Goal: Communication & Community: Answer question/provide support

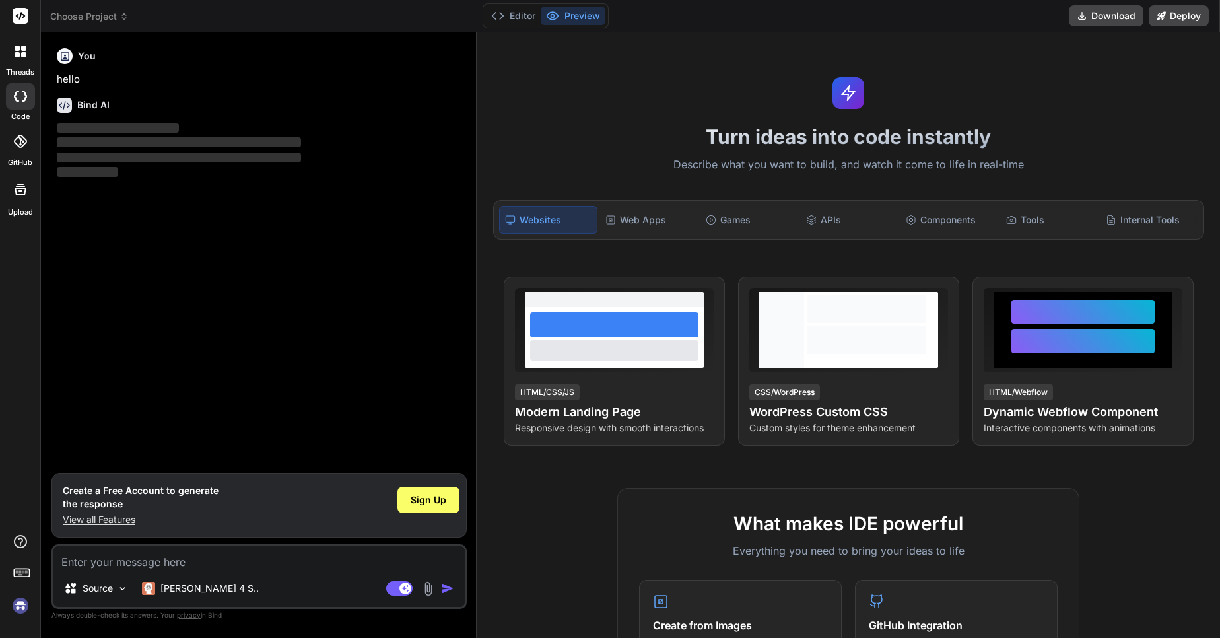
type textarea "x"
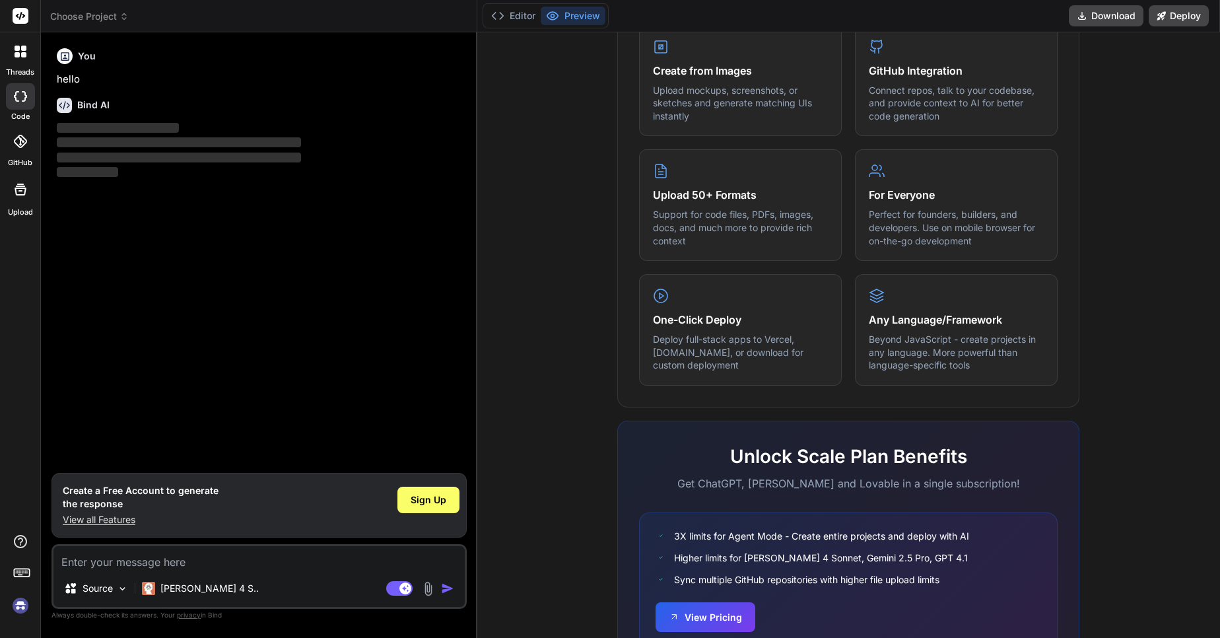
scroll to position [621, 0]
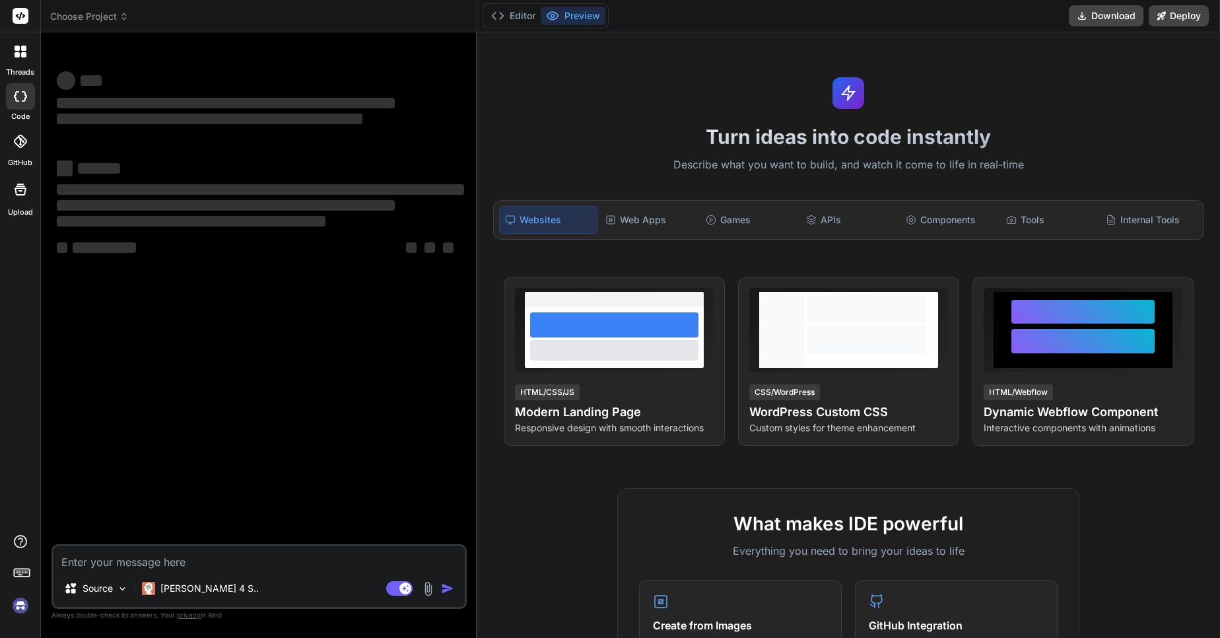
type textarea "x"
type textarea "h"
type textarea "x"
type textarea "hi"
type textarea "x"
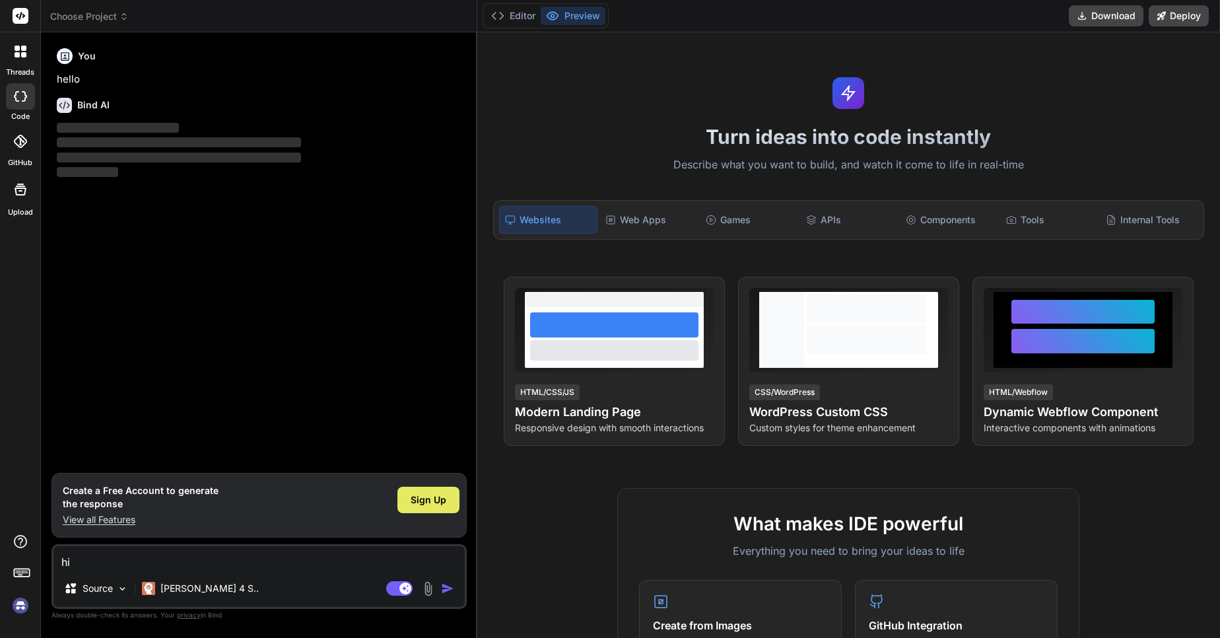
type textarea "hi"
click at [414, 497] on span "Sign Up" at bounding box center [429, 499] width 36 height 13
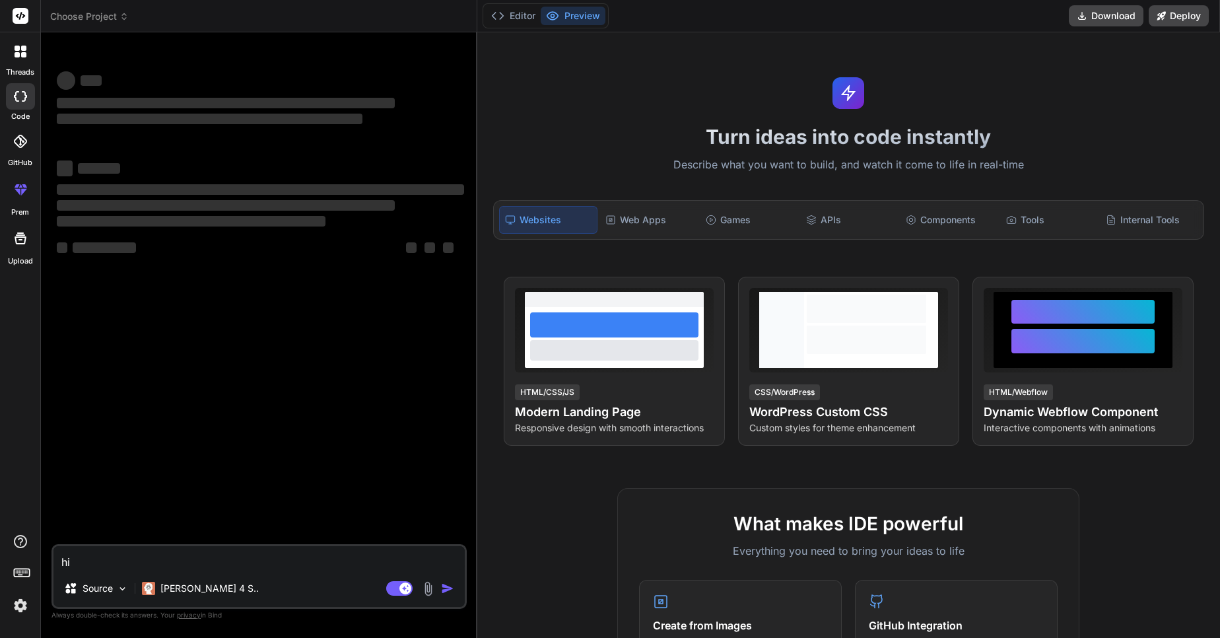
type textarea "x"
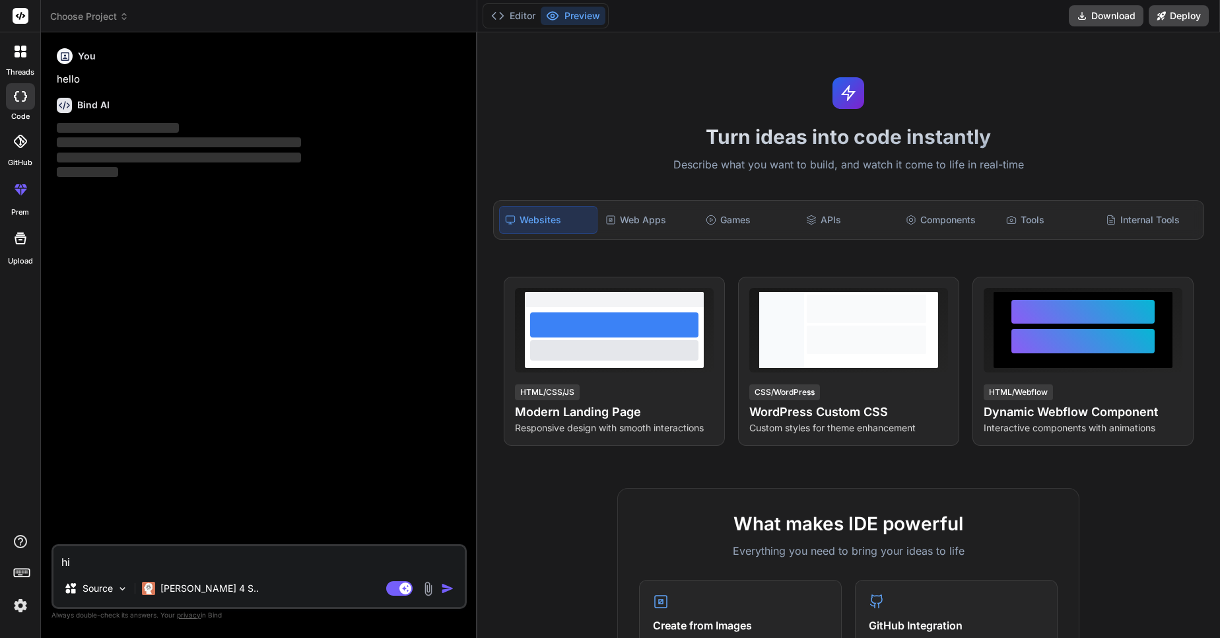
click at [112, 565] on textarea "hi" at bounding box center [258, 558] width 411 height 24
type textarea "h"
type textarea "x"
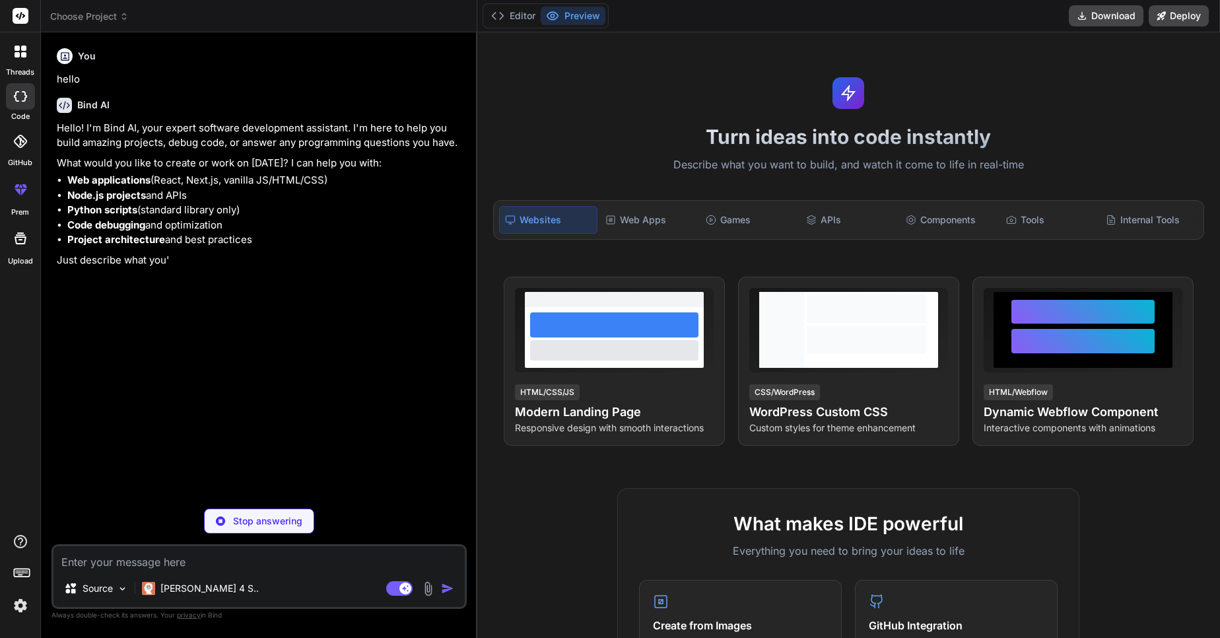
click at [122, 553] on textarea at bounding box center [258, 558] width 411 height 24
type textarea "x"
type textarea "W"
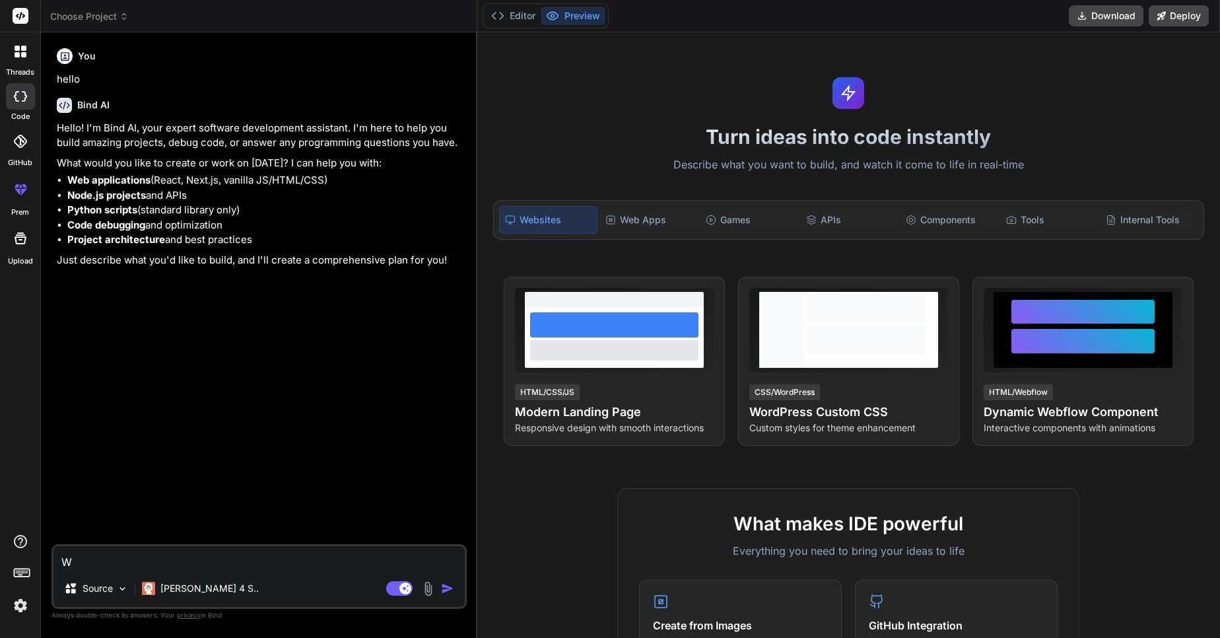
type textarea "x"
type textarea "Wr"
type textarea "x"
type textarea "Wri"
type textarea "x"
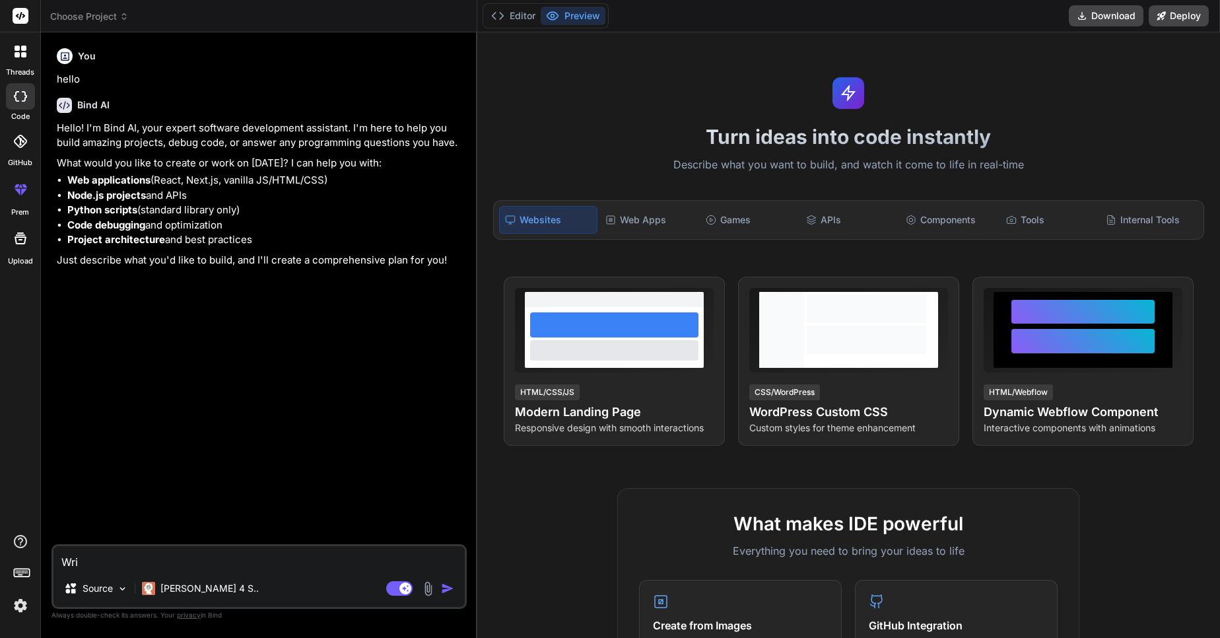
type textarea "Writ"
type textarea "x"
type textarea "Write"
type textarea "x"
type textarea "Write"
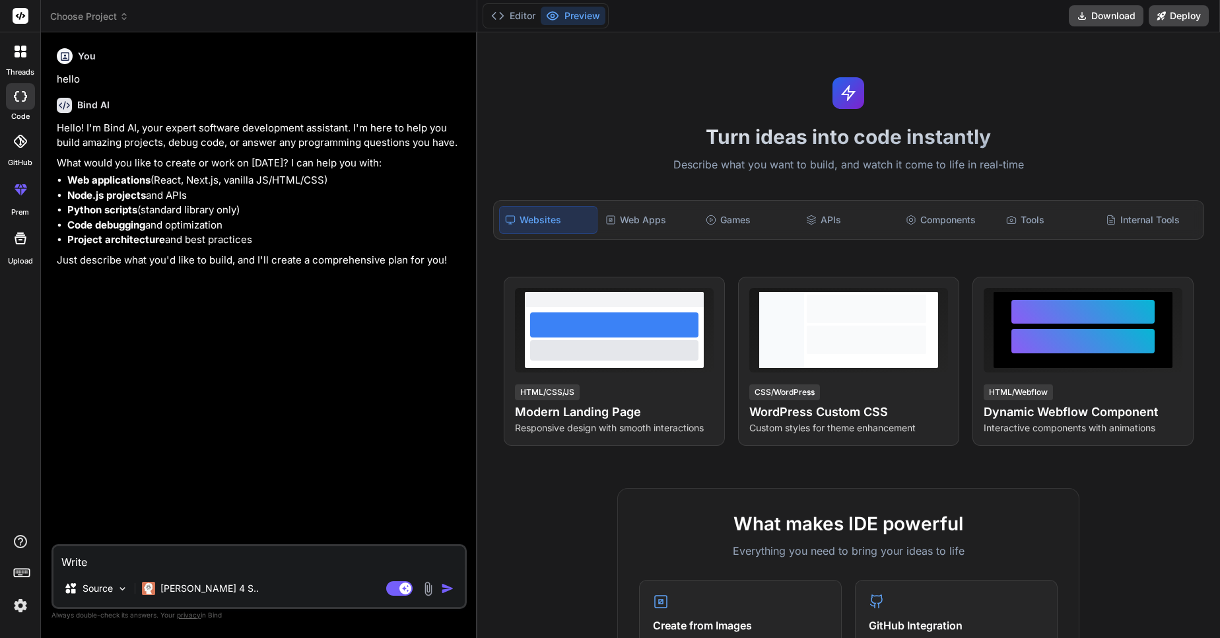
type textarea "x"
type textarea "Write a"
type textarea "x"
type textarea "Write a"
type textarea "x"
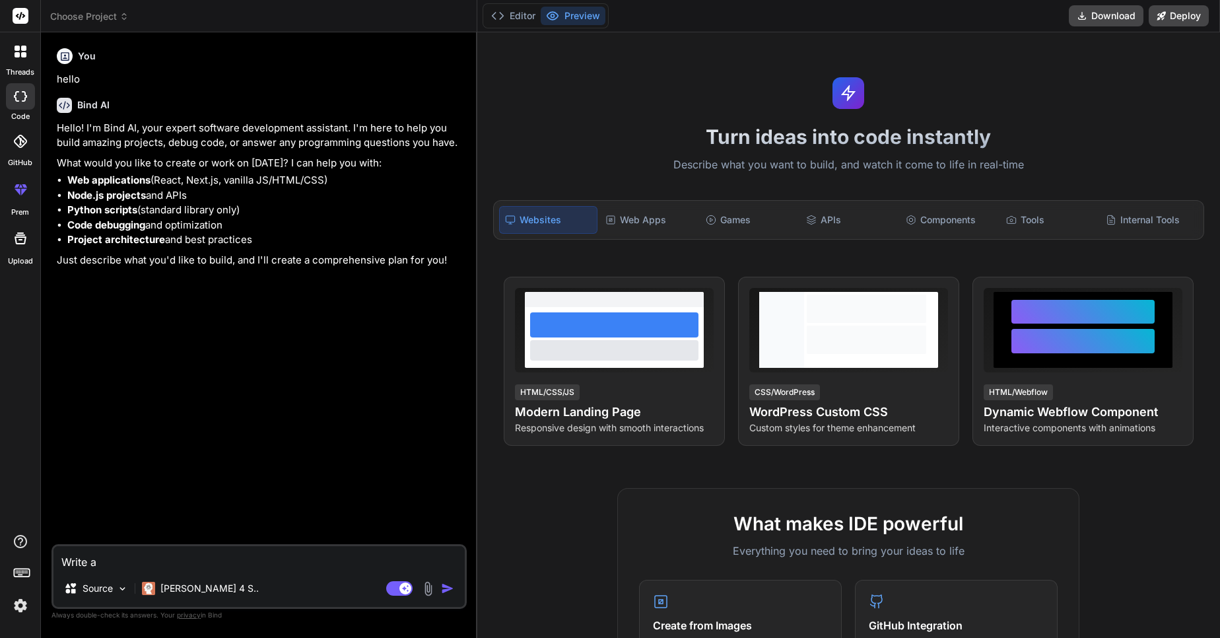
type textarea "Write a d"
type textarea "x"
type textarea "Write a de"
type textarea "x"
type textarea "Write a des"
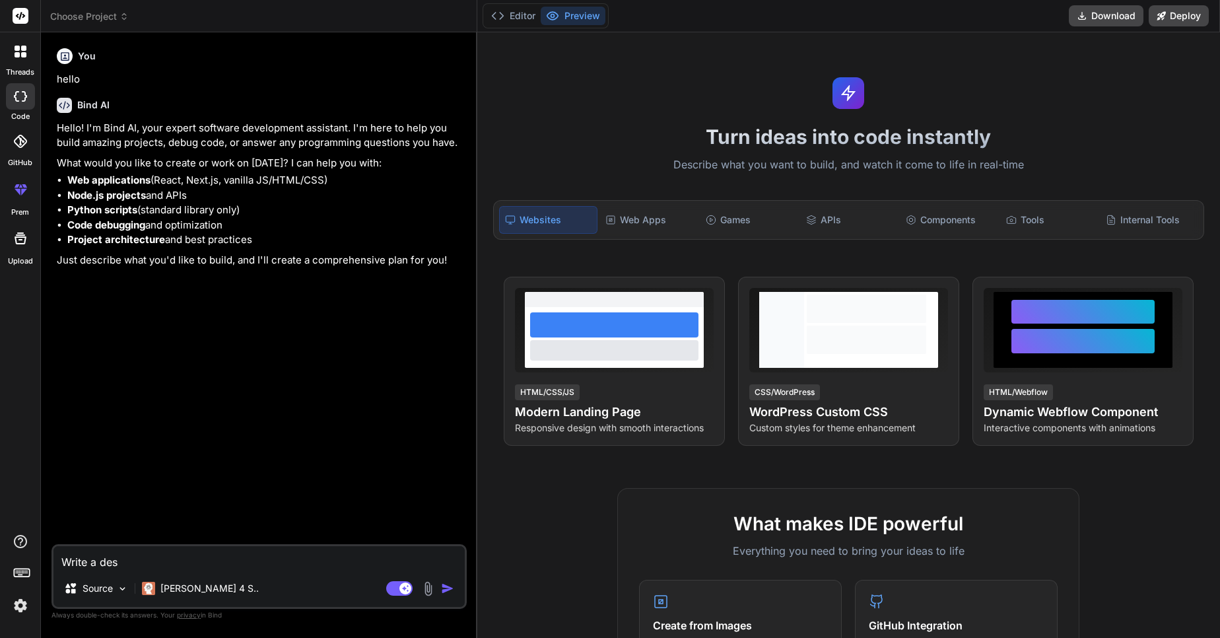
type textarea "x"
type textarea "Write a desc"
type textarea "x"
type textarea "Write a descr"
type textarea "x"
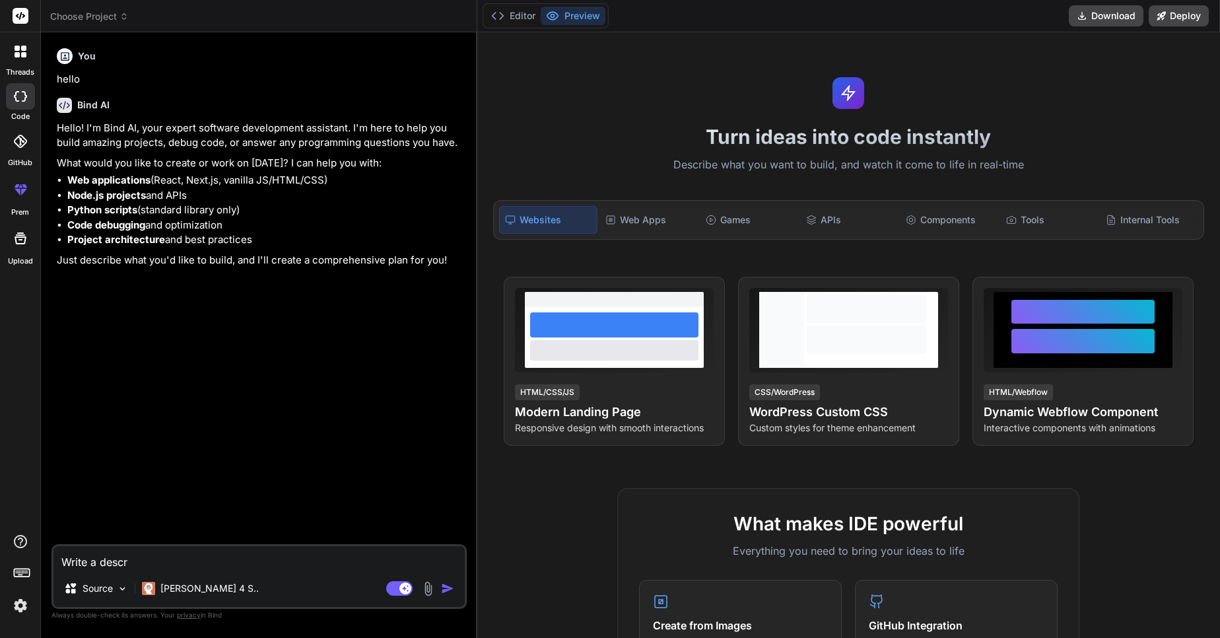
type textarea "Write a descri"
type textarea "x"
type textarea "Write a descrip"
type textarea "x"
type textarea "Write a descript"
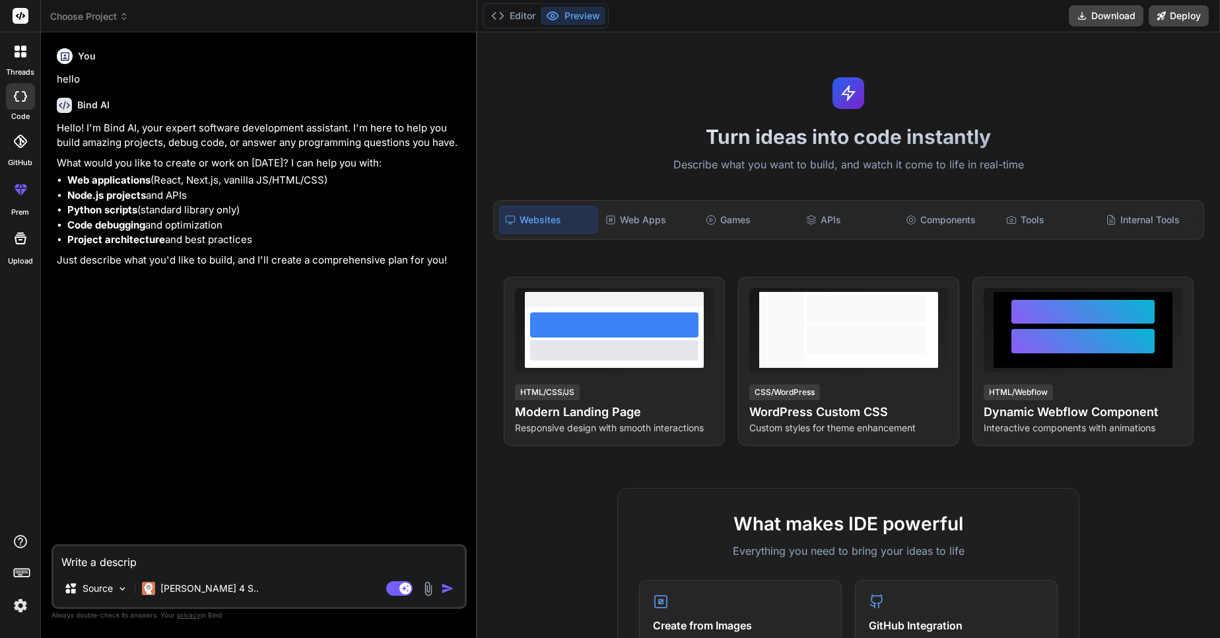
type textarea "x"
type textarea "Write a descripti"
type textarea "x"
type textarea "Write a descriptio"
type textarea "x"
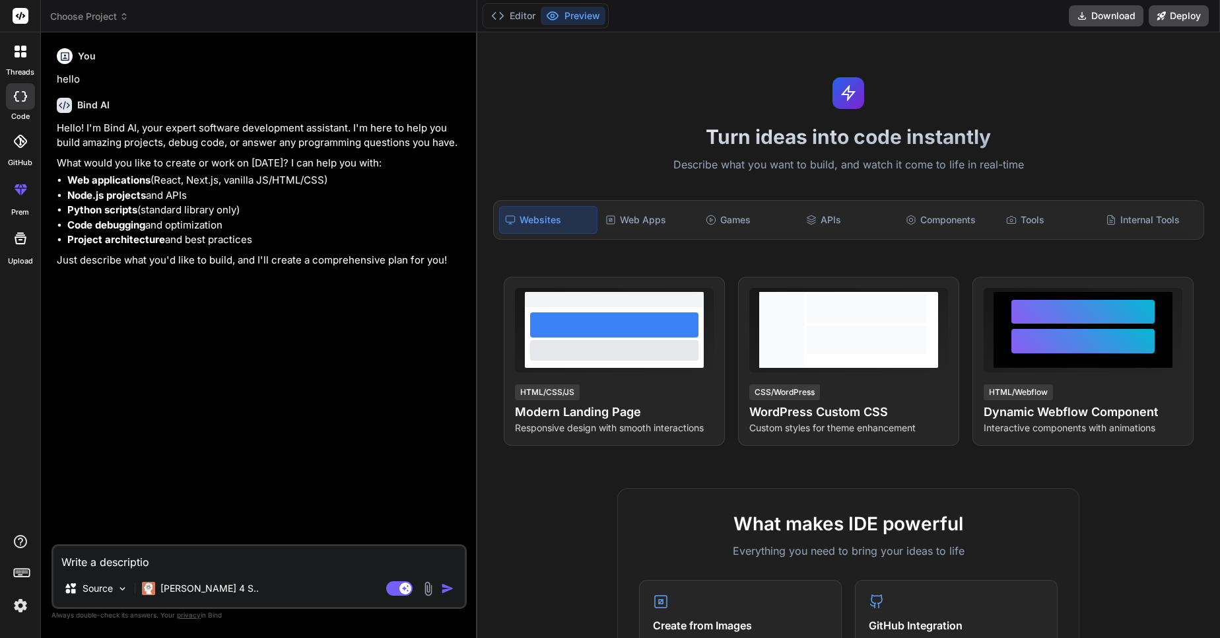
type textarea "Write a description"
type textarea "x"
type textarea "Write a description"
type textarea "x"
type textarea "Write a description f"
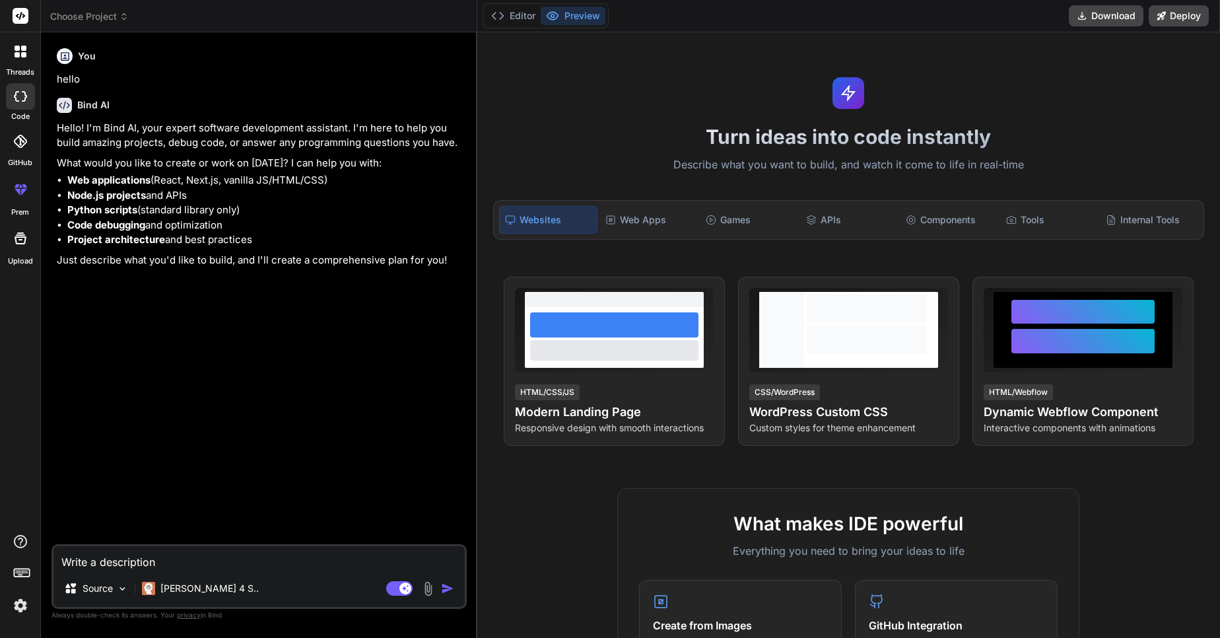
type textarea "x"
type textarea "Write a description fo"
type textarea "x"
type textarea "Write a description for"
type textarea "x"
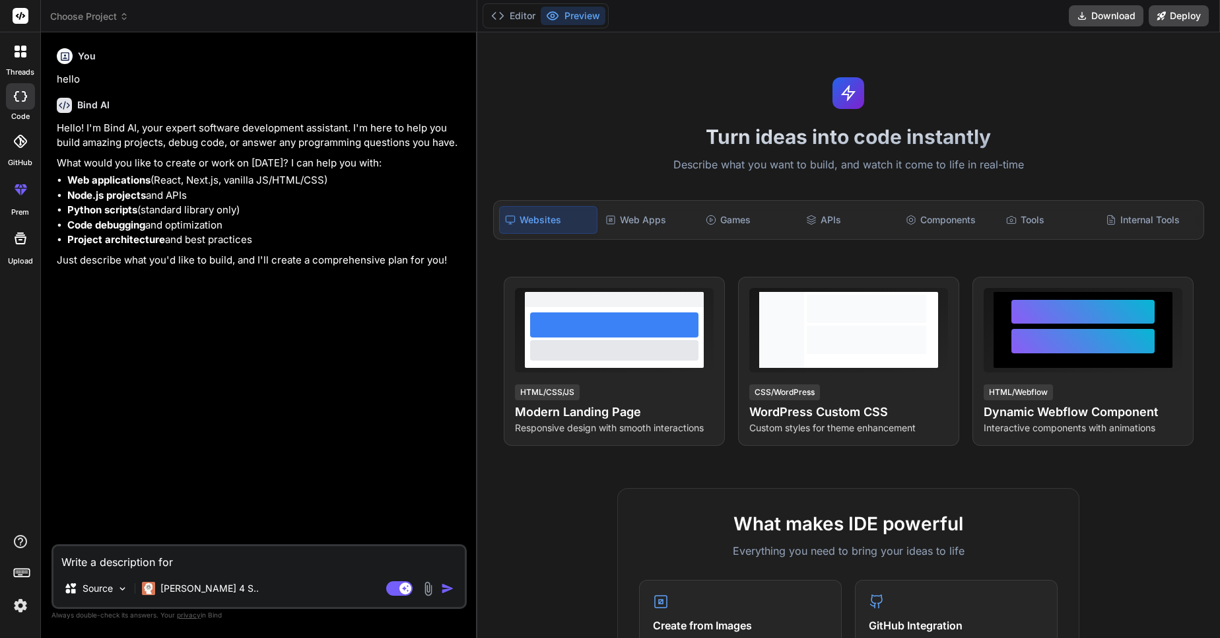
type textarea "Write a description for"
type textarea "x"
type textarea "Write a description for a"
type textarea "x"
type textarea "Write a description for an"
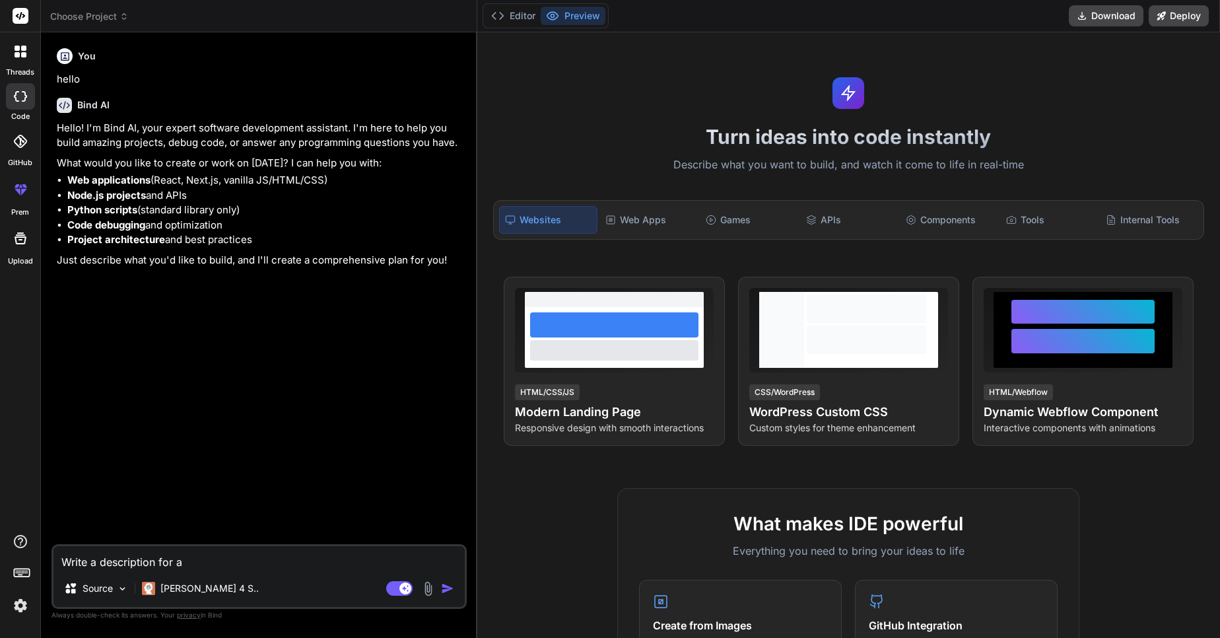
type textarea "x"
type textarea "Write a description for an"
type textarea "x"
type textarea "Write a description for an e"
type textarea "x"
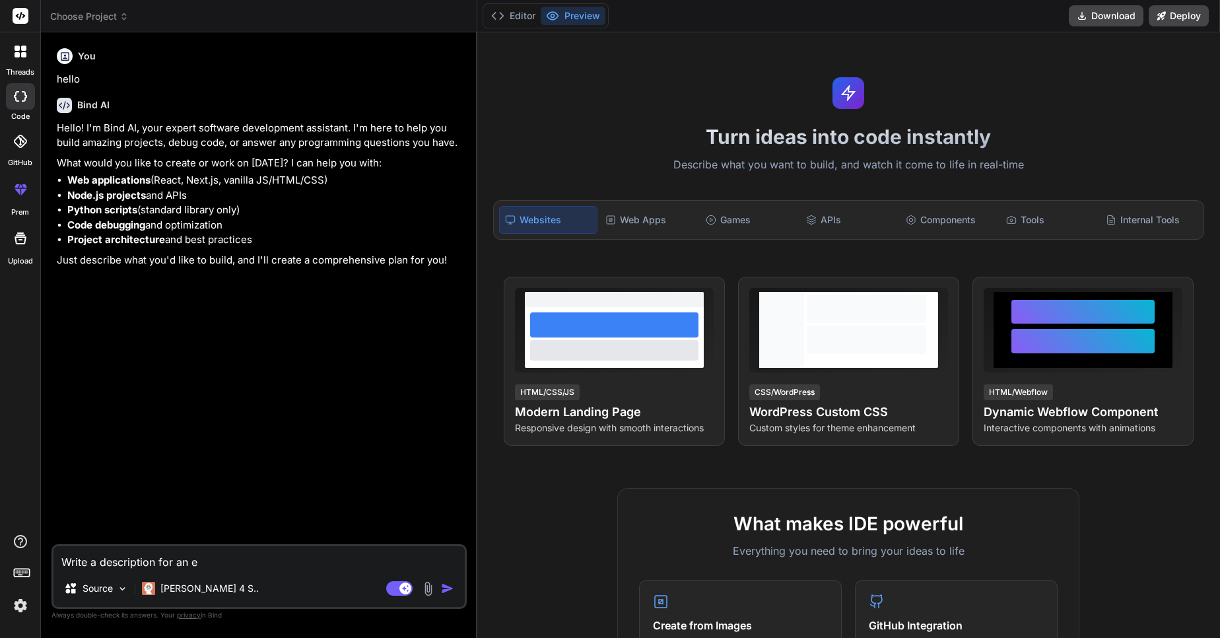
type textarea "Write a description for an ex"
type textarea "x"
type textarea "Write a description for an ext"
type textarea "x"
type textarea "Write a description for an exte"
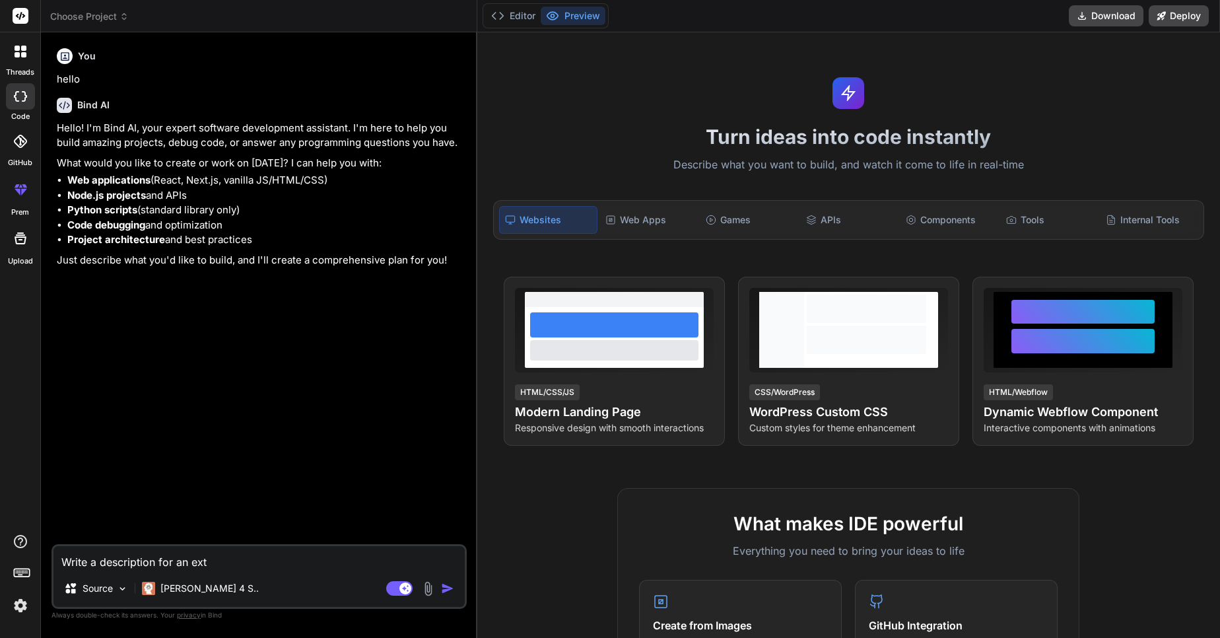
type textarea "x"
type textarea "Write a description for an exten"
type textarea "x"
type textarea "Write a description for an extens"
type textarea "x"
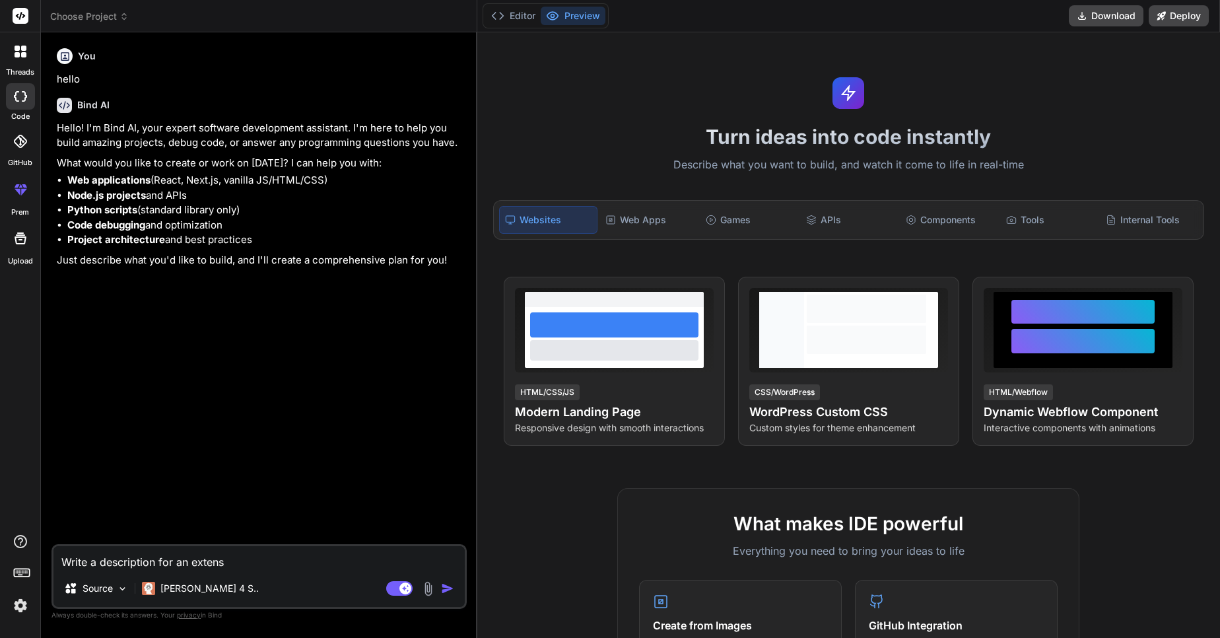
type textarea "Write a description for an extensi"
type textarea "x"
type textarea "Write a description for an extensio"
type textarea "x"
type textarea "Write a description for an extension"
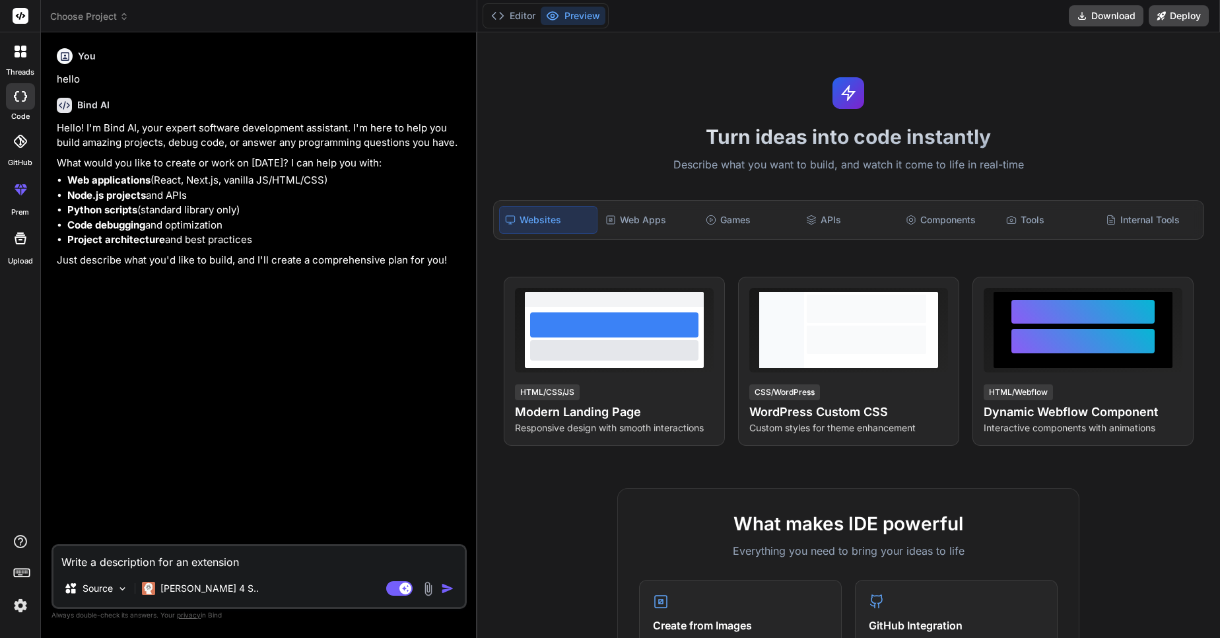
type textarea "x"
type textarea "Write a description for an extension"
type textarea "x"
type textarea "Write a description for an extension t"
type textarea "x"
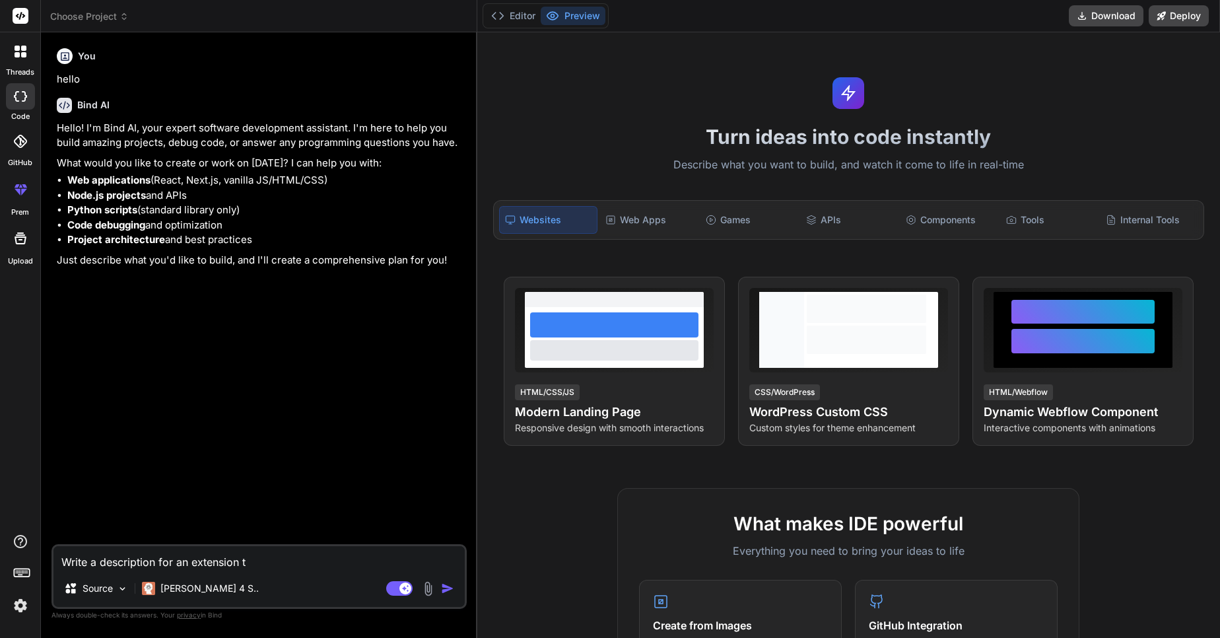
type textarea "Write a description for an extension th"
type textarea "x"
type textarea "Write a description for an extension tha"
type textarea "x"
type textarea "Write a description for an extension that"
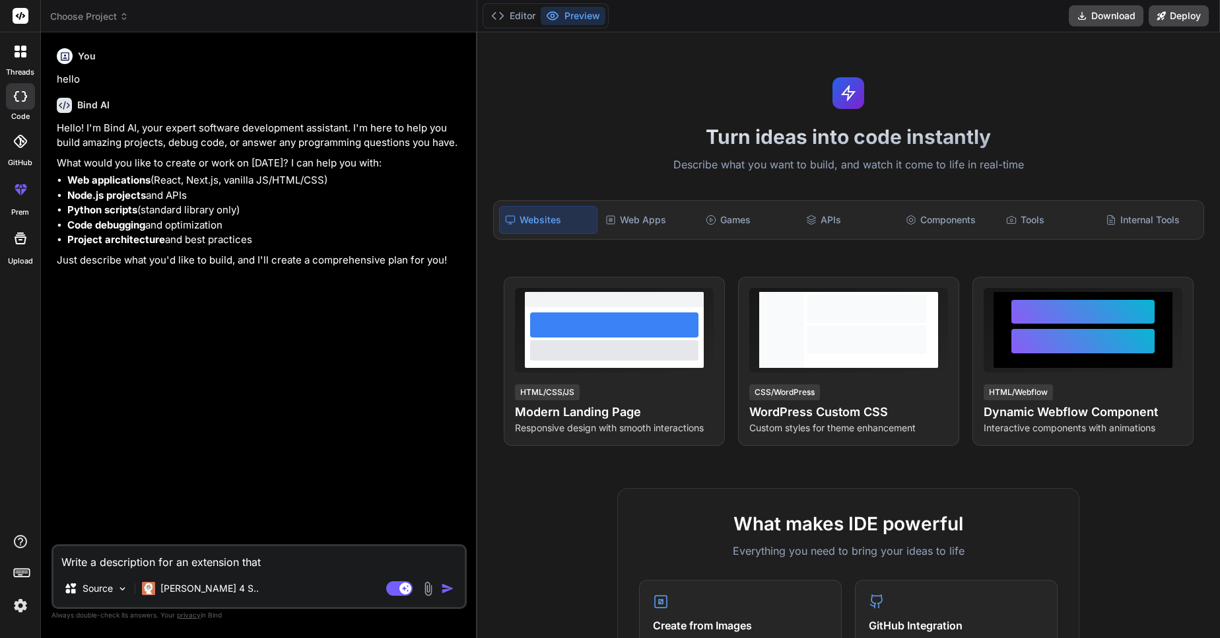
type textarea "x"
type textarea "Write a description for an extension that"
type textarea "x"
type textarea "Write a description for an extension that I"
type textarea "x"
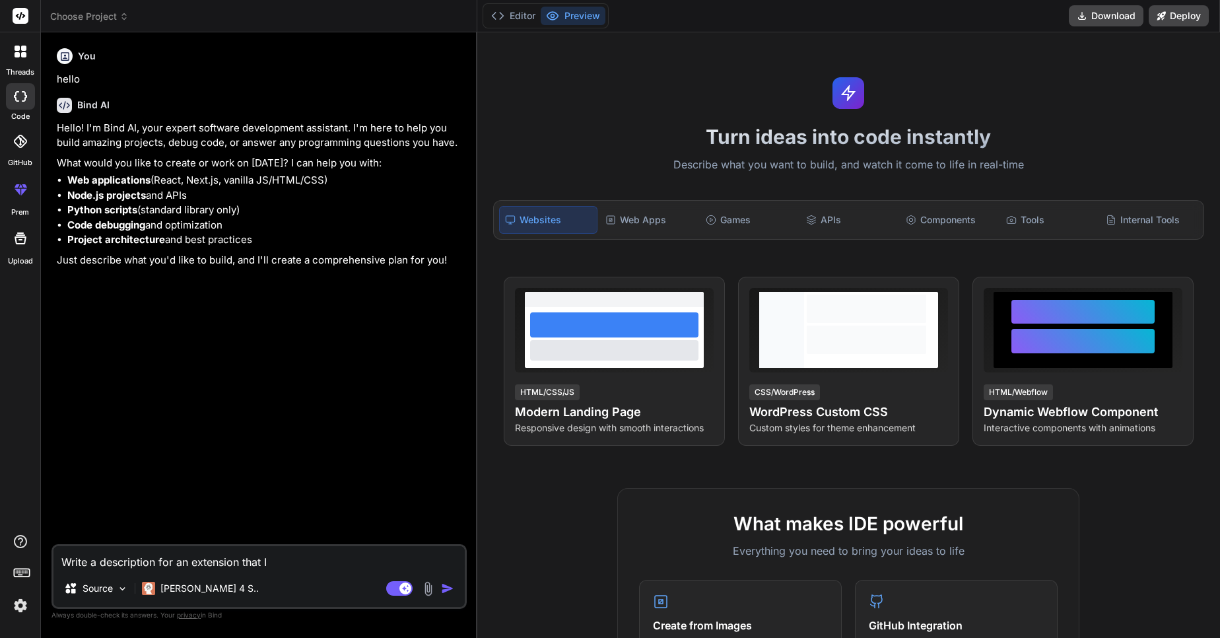
type textarea "Write a description for an extension that I'"
type textarea "x"
type textarea "Write a description for an extension that I'v"
type textarea "x"
type textarea "Write a description for an extension that I've"
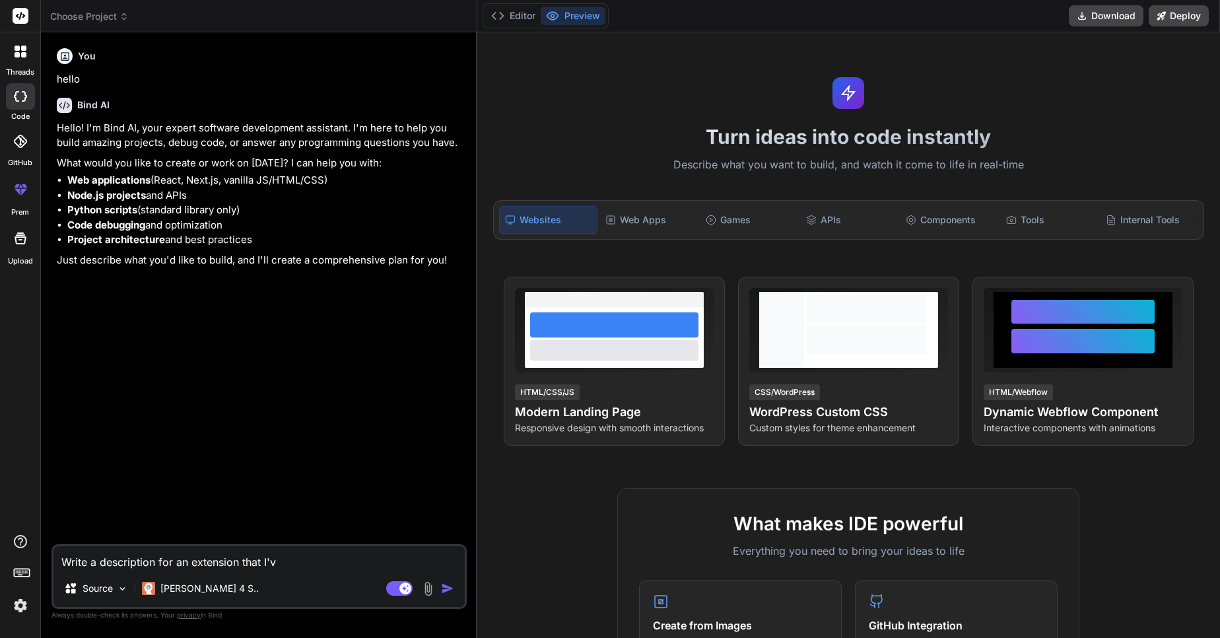
type textarea "x"
type textarea "Write a description for an extension that I've"
type textarea "x"
type textarea "Write a description for an extension that I've c"
type textarea "x"
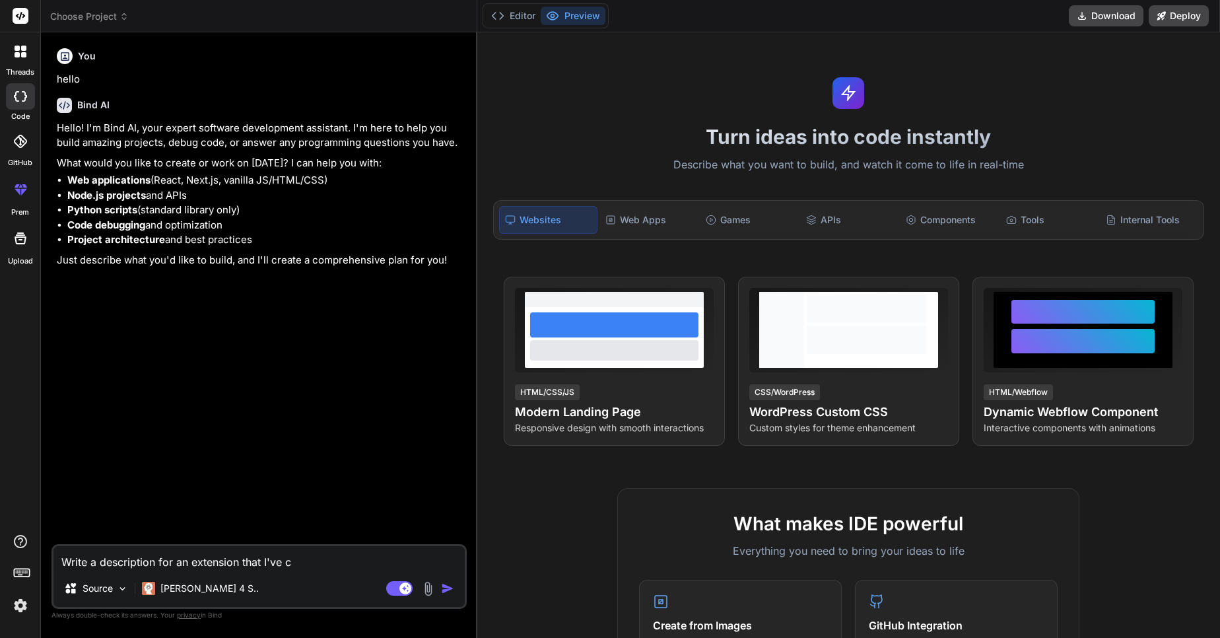
type textarea "Write a description for an extension that I've cr"
type textarea "x"
type textarea "Write a description for an extension that I've cre"
type textarea "x"
type textarea "Write a description for an extension that I've crea"
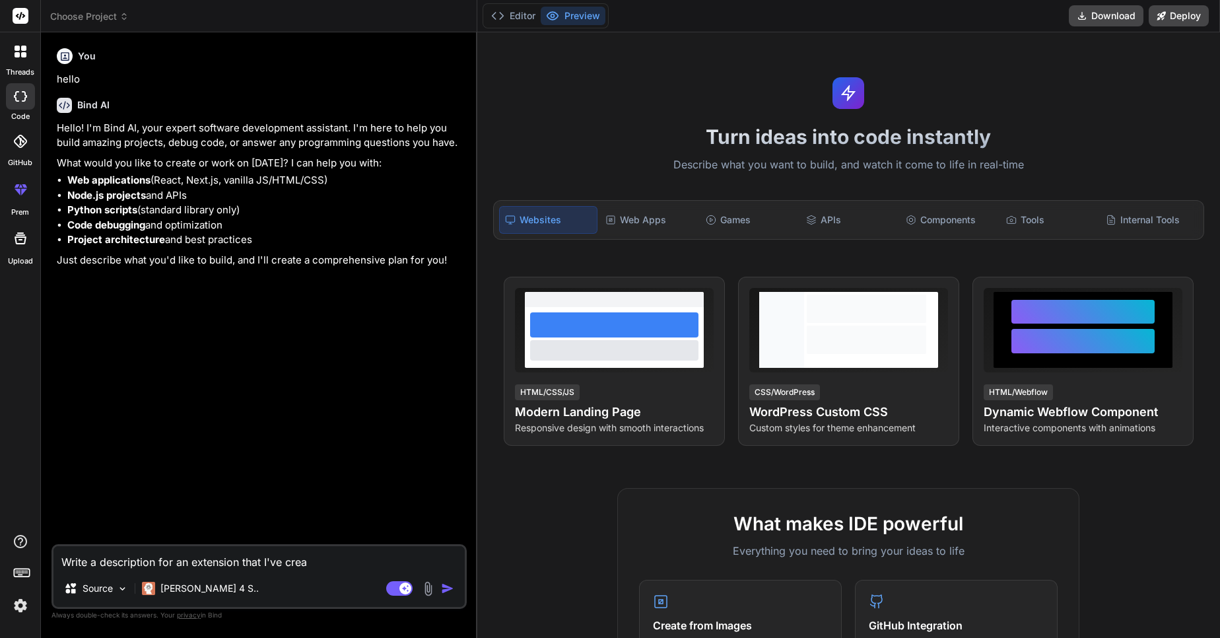
type textarea "x"
type textarea "Write a description for an extension that I've creat"
type textarea "x"
type textarea "Write a description for an extension that I've create"
type textarea "x"
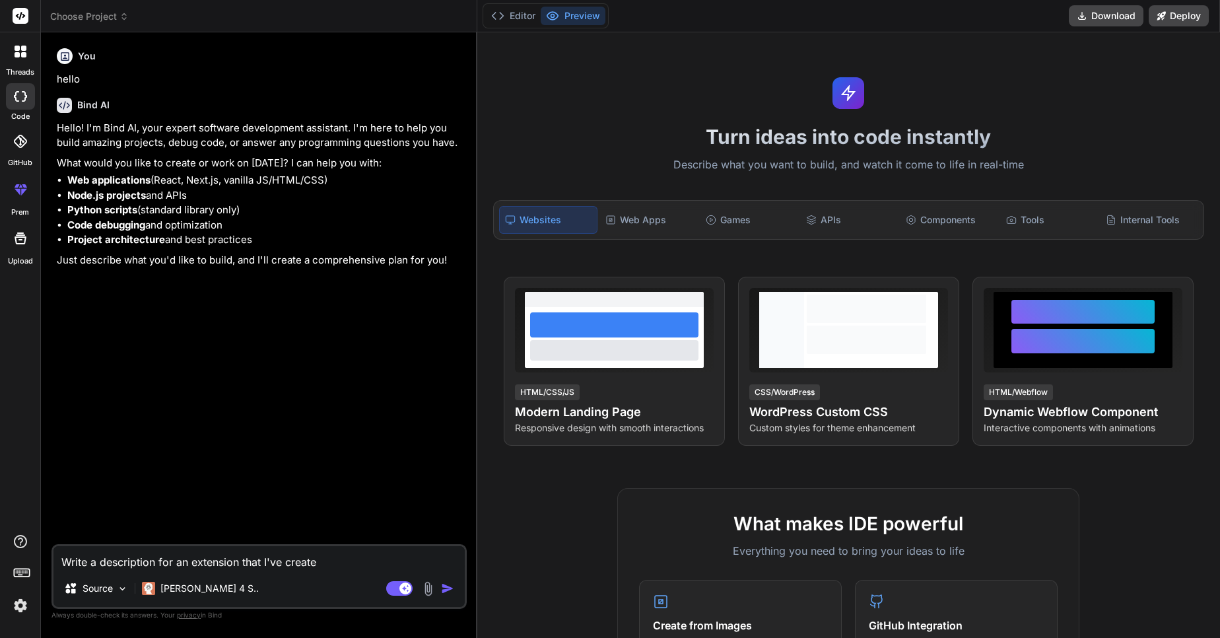
type textarea "Write a description for an extension that I've created"
type textarea "x"
type textarea "Write a description for an extension that I've created"
type textarea "x"
type textarea "Write a description for an extension that I've created a"
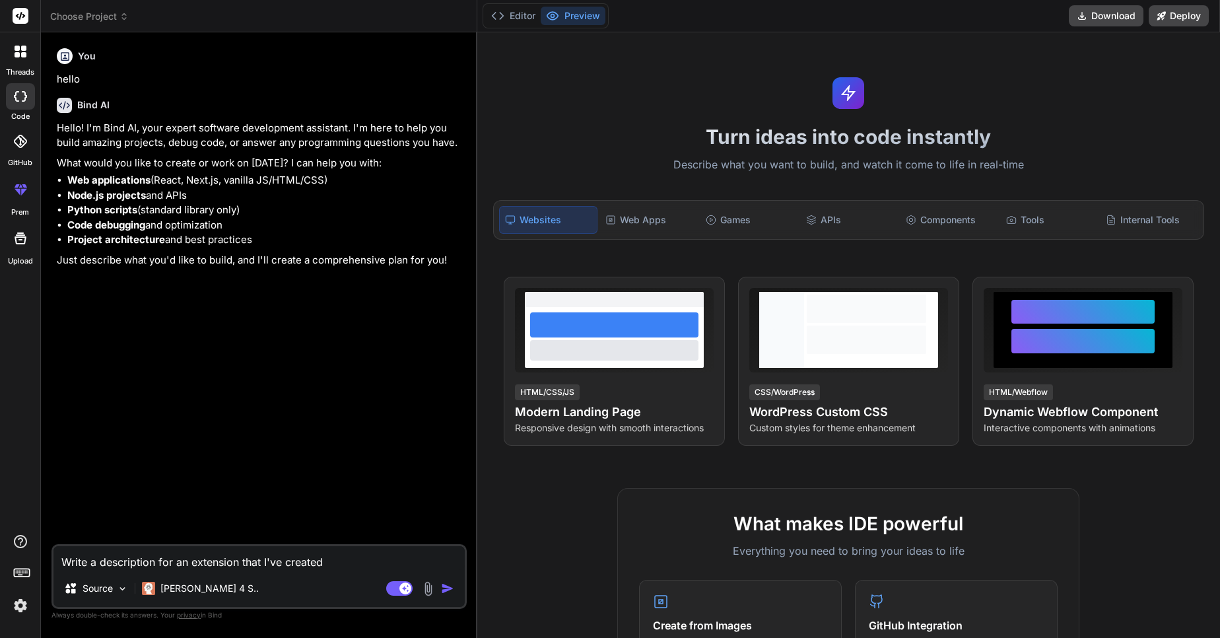
type textarea "x"
type textarea "Write a description for an extension that I've created an"
type textarea "x"
type textarea "Write a description for an extension that I've created and"
type textarea "x"
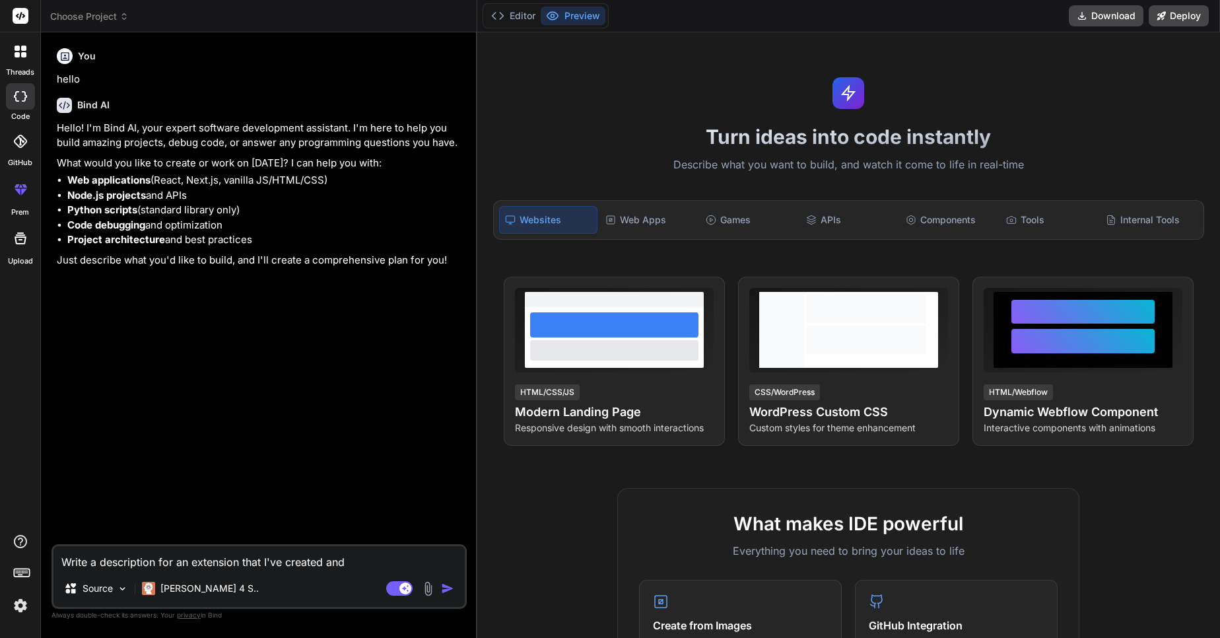
type textarea "Write a description for an extension that I've created and"
type textarea "x"
type textarea "Write a description for an extension that I've created and w"
type textarea "x"
type textarea "Write a description for an extension that I've created and wa"
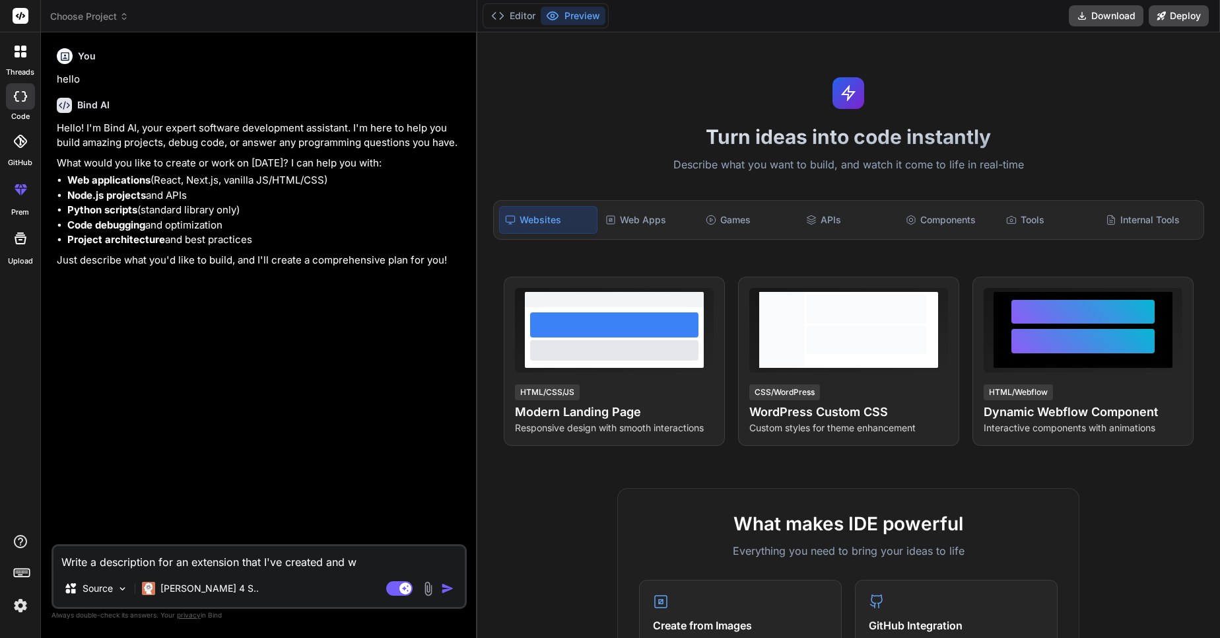
type textarea "x"
type textarea "Write a description for an extension that I've created and wan"
type textarea "x"
type textarea "Write a description for an extension that I've created and want"
type textarea "x"
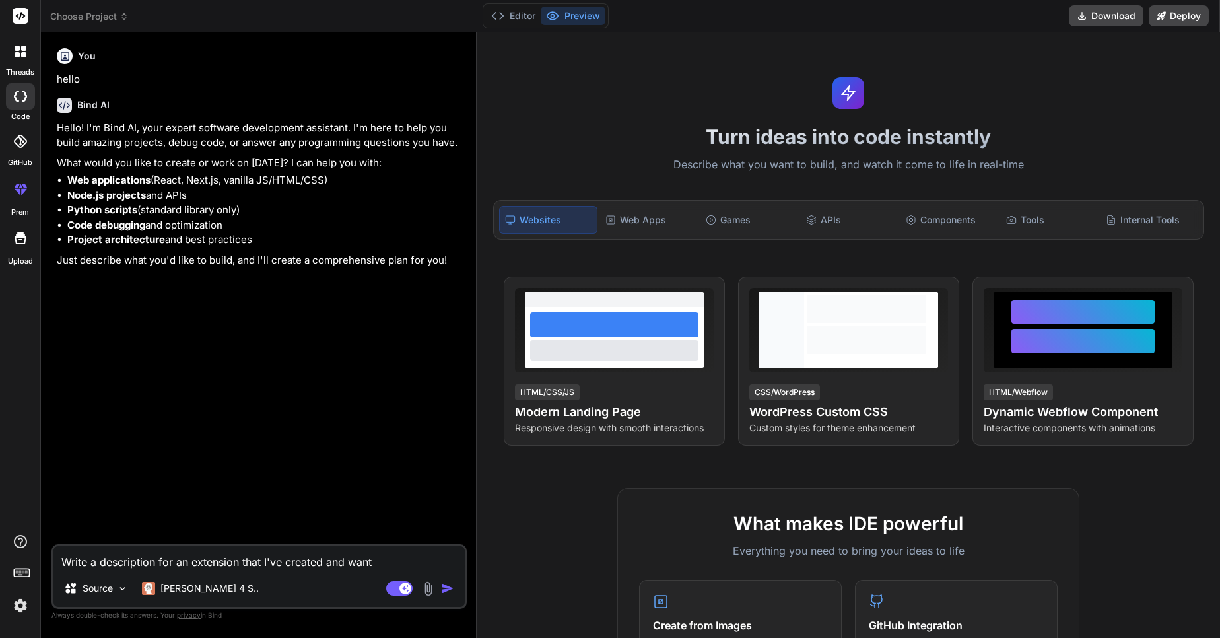
type textarea "Write a description for an extension that I've created and want"
type textarea "x"
type textarea "Write a description for an extension that I've created and want t"
type textarea "x"
type textarea "Write a description for an extension that I've created and want to"
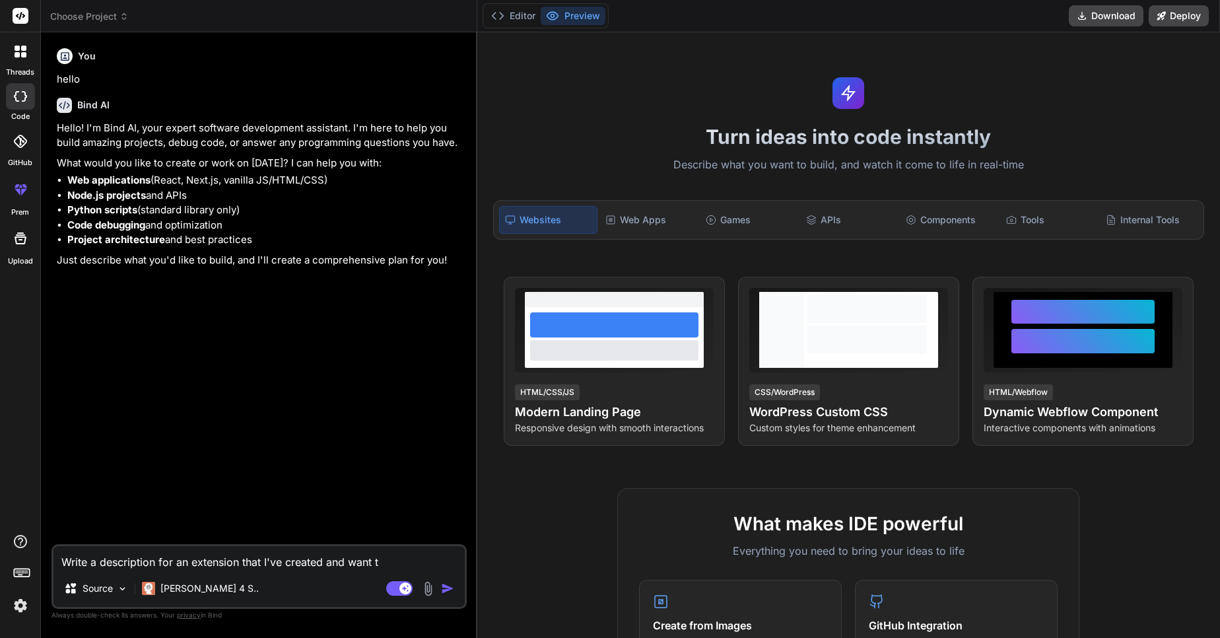
type textarea "x"
type textarea "Write a description for an extension that I've created and want to"
type textarea "x"
type textarea "Write a description for an extension that I've created and want to p"
type textarea "x"
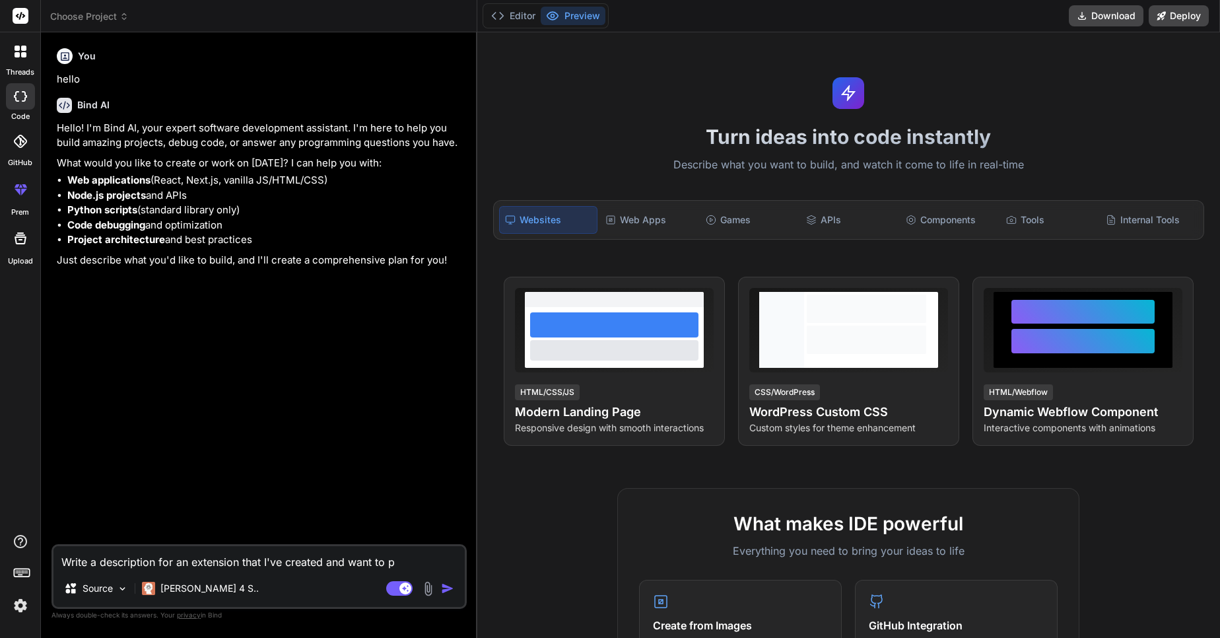
type textarea "Write a description for an extension that I've created and want to pu"
type textarea "x"
type textarea "Write a description for an extension that I've created and want to pub"
type textarea "x"
type textarea "Write a description for an extension that I've created and want to publ"
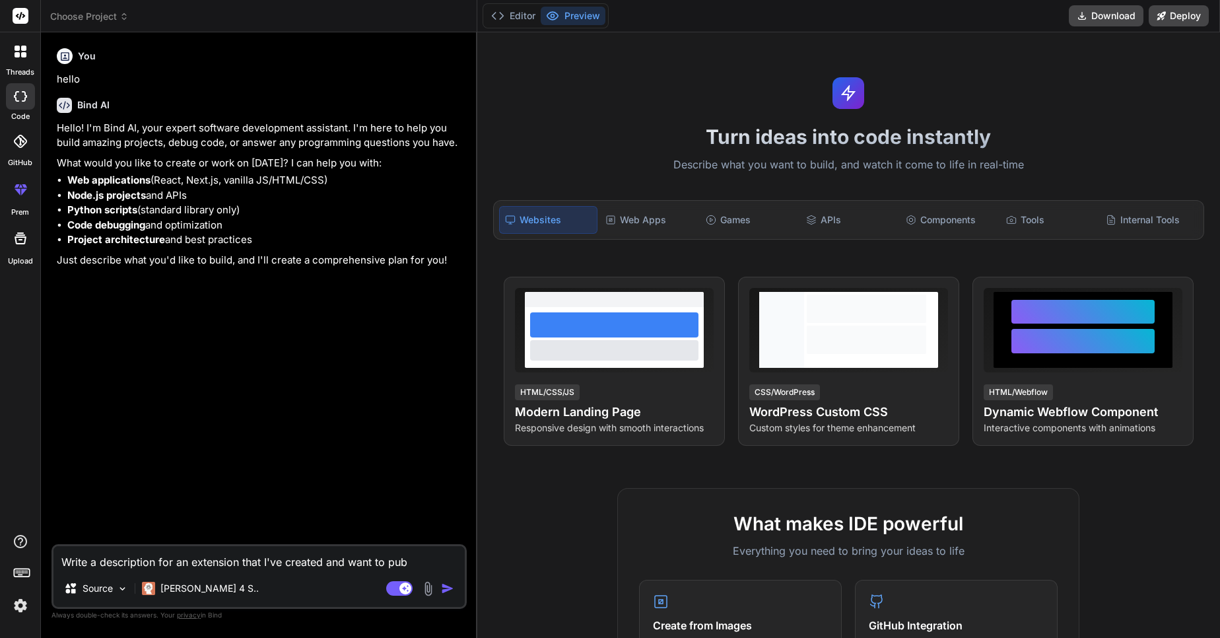
type textarea "x"
type textarea "Write a description for an extension that I've created and want to publi"
type textarea "x"
type textarea "Write a description for an extension that I've created and want to publis"
type textarea "x"
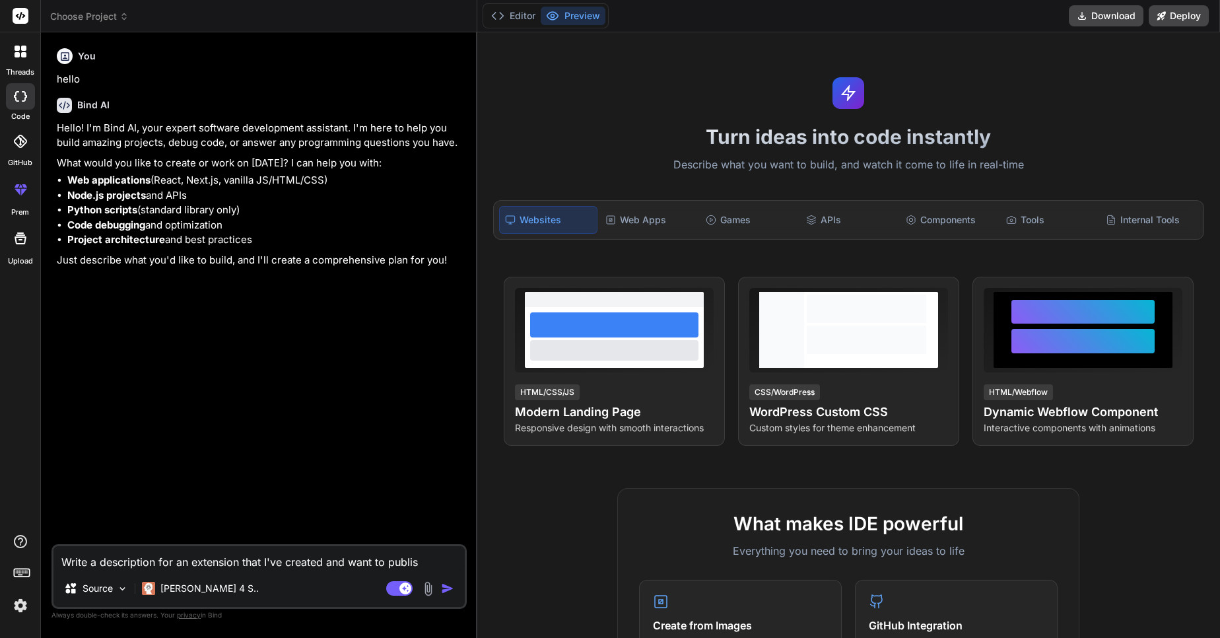
type textarea "Write a description for an extension that I've created and want to publish"
type textarea "x"
type textarea "Write a description for an extension that I've created and want to publish"
type textarea "x"
type textarea "Write a description for an extension that I've created and want to publish i"
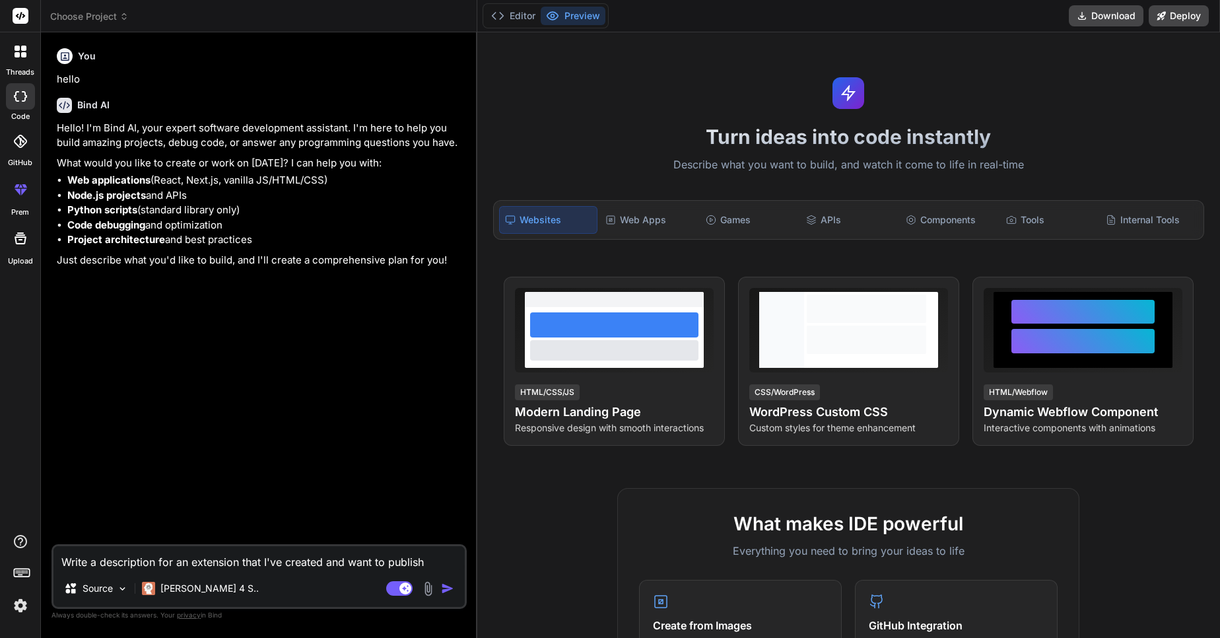
type textarea "x"
type textarea "Write a description for an extension that I've created and want to publish it"
type textarea "x"
type textarea "Write a description for an extension that I've created and want to publish it"
type textarea "x"
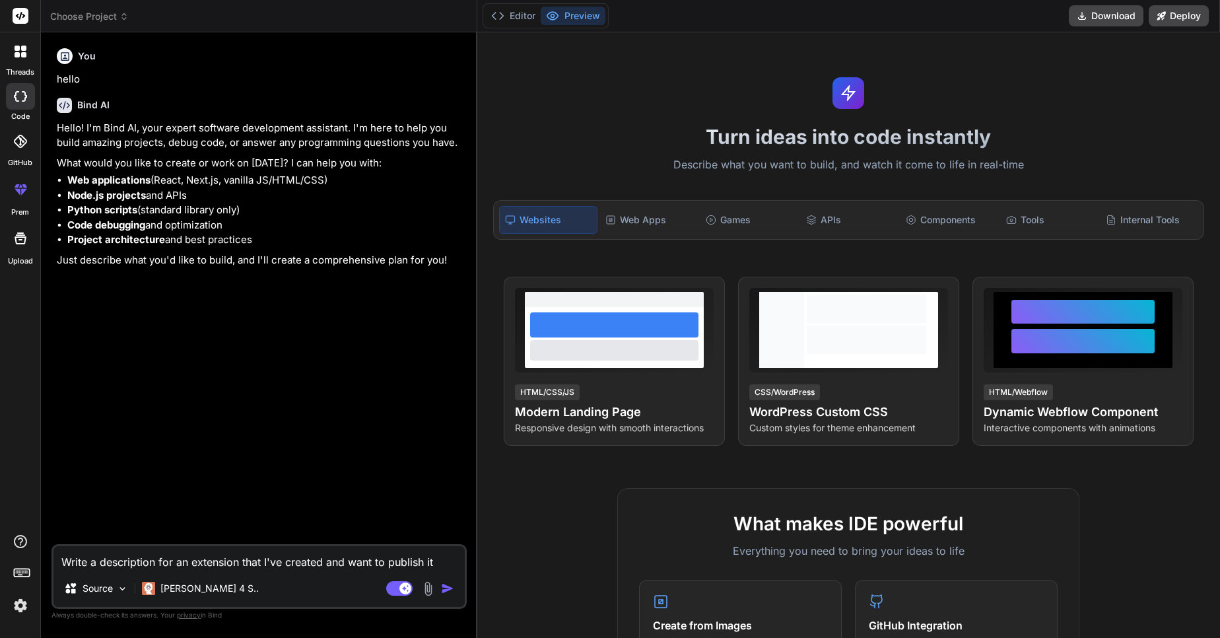
type textarea "Write a description for an extension that I've created and want to publish it o"
type textarea "x"
type textarea "Write a description for an extension that I've created and want to publish it on"
type textarea "x"
type textarea "Write a description for an extension that I've created and want to publish it on"
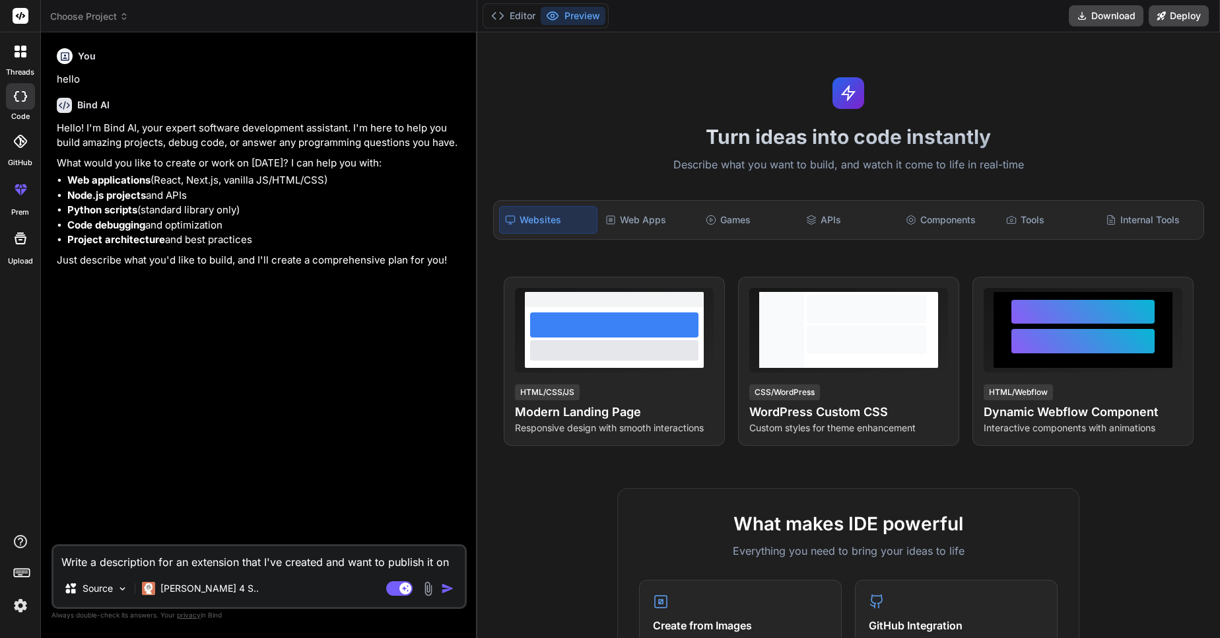
type textarea "x"
type textarea "Write a description for an extension that I've created and want to publish it o…"
type textarea "x"
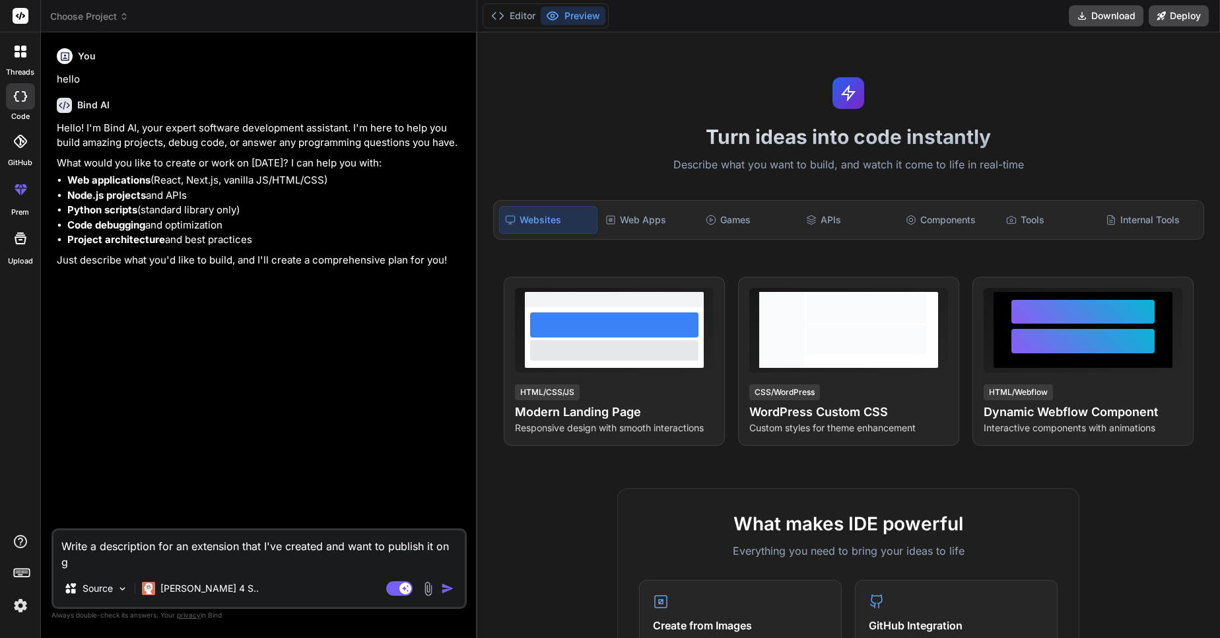
type textarea "Write a description for an extension that I've created and want to publish it o…"
type textarea "x"
type textarea "Write a description for an extension that I've created and want to publish it o…"
type textarea "x"
type textarea "Write a description for an extension that I've created and want to publish it o…"
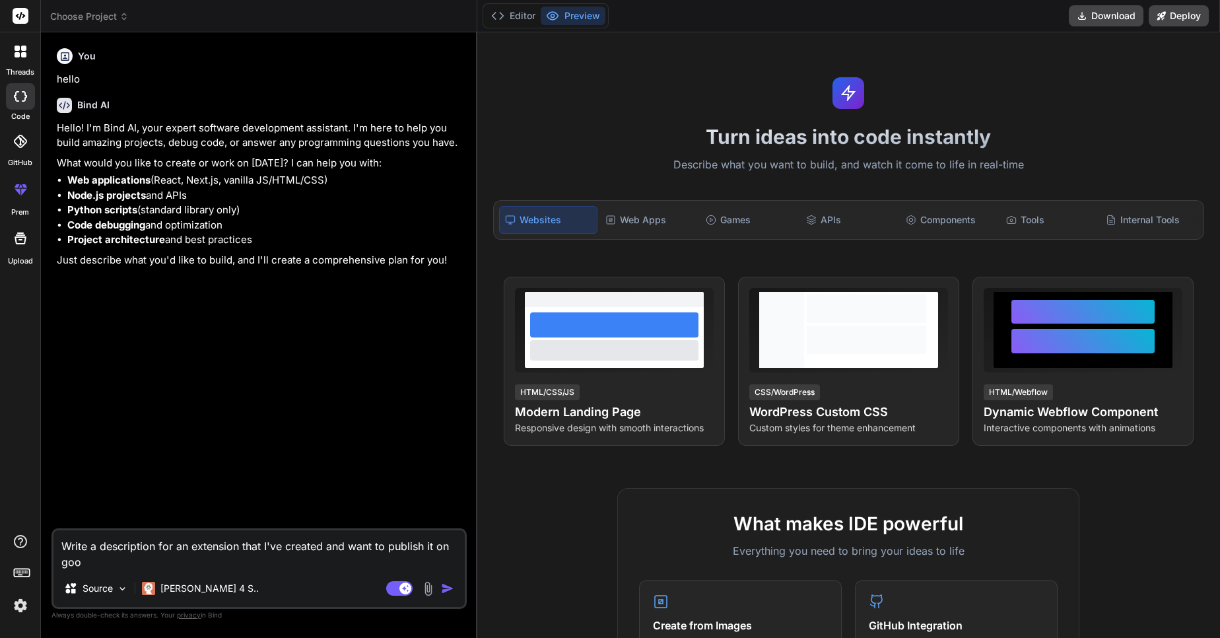
type textarea "x"
type textarea "Write a description for an extension that I've created and want to publish it o…"
type textarea "x"
type textarea "Write a description for an extension that I've created and want to publish it o…"
type textarea "x"
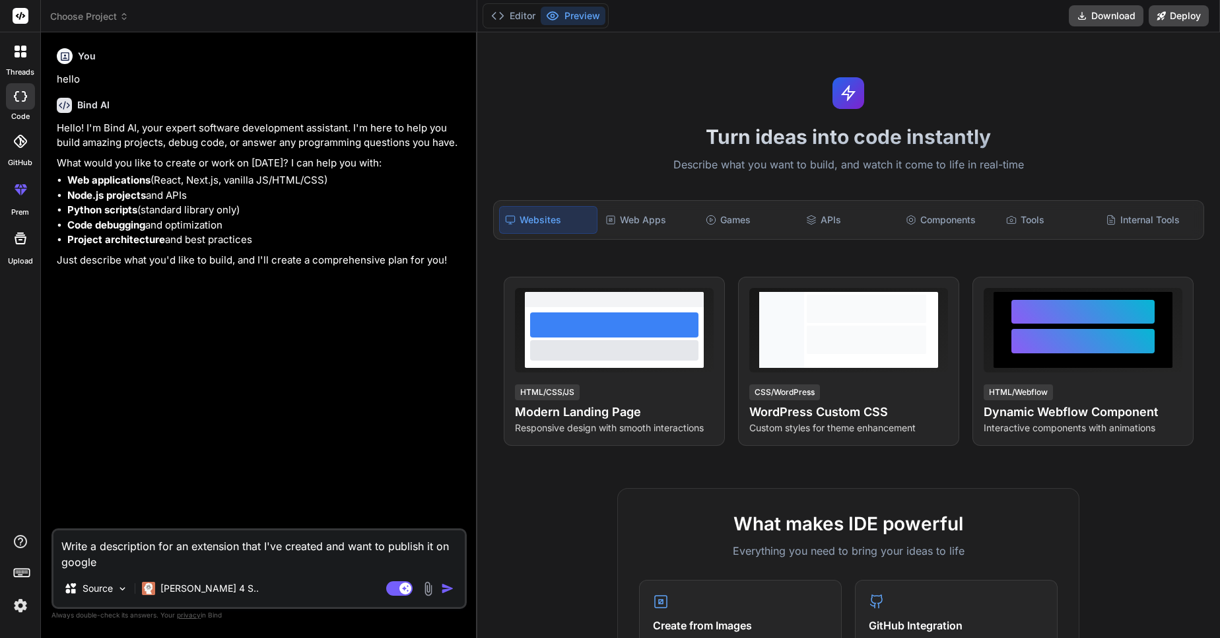
type textarea "Write a description for an extension that I've created and want to publish it o…"
type textarea "x"
type textarea "Write a description for an extension that I've created and want to publish it o…"
type textarea "x"
type textarea "Write a description for an extension that I've created and want to publish it o…"
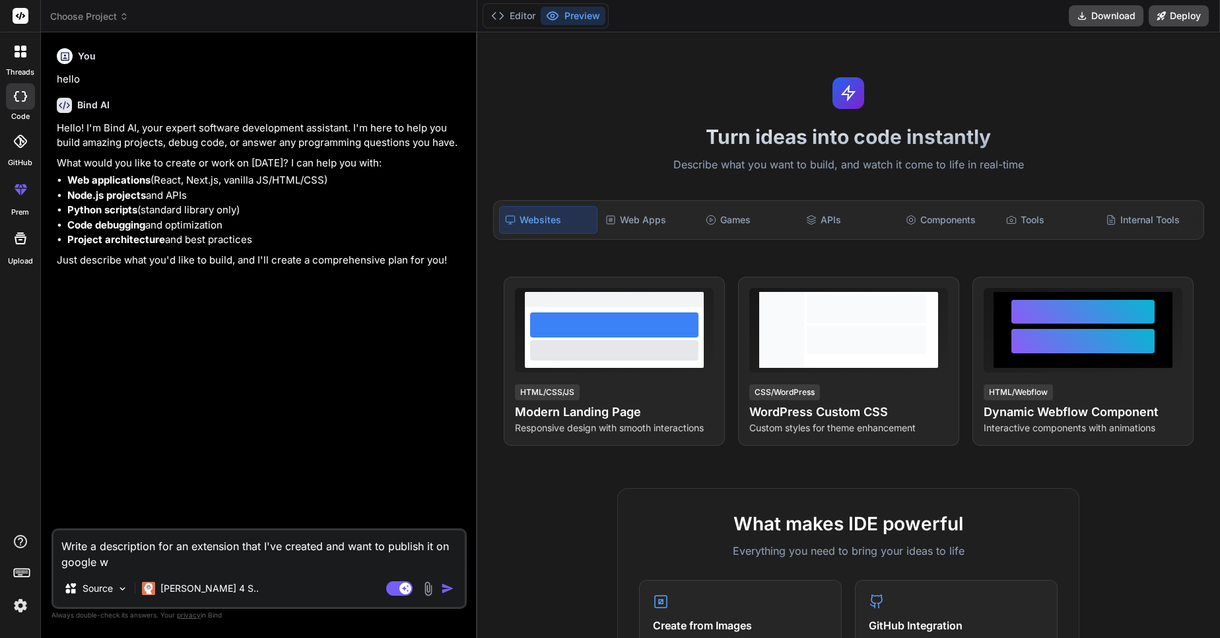
type textarea "x"
type textarea "Write a description for an extension that I've created and want to publish it o…"
type textarea "x"
type textarea "Write a description for an extension that I've created and want to publish it o…"
type textarea "x"
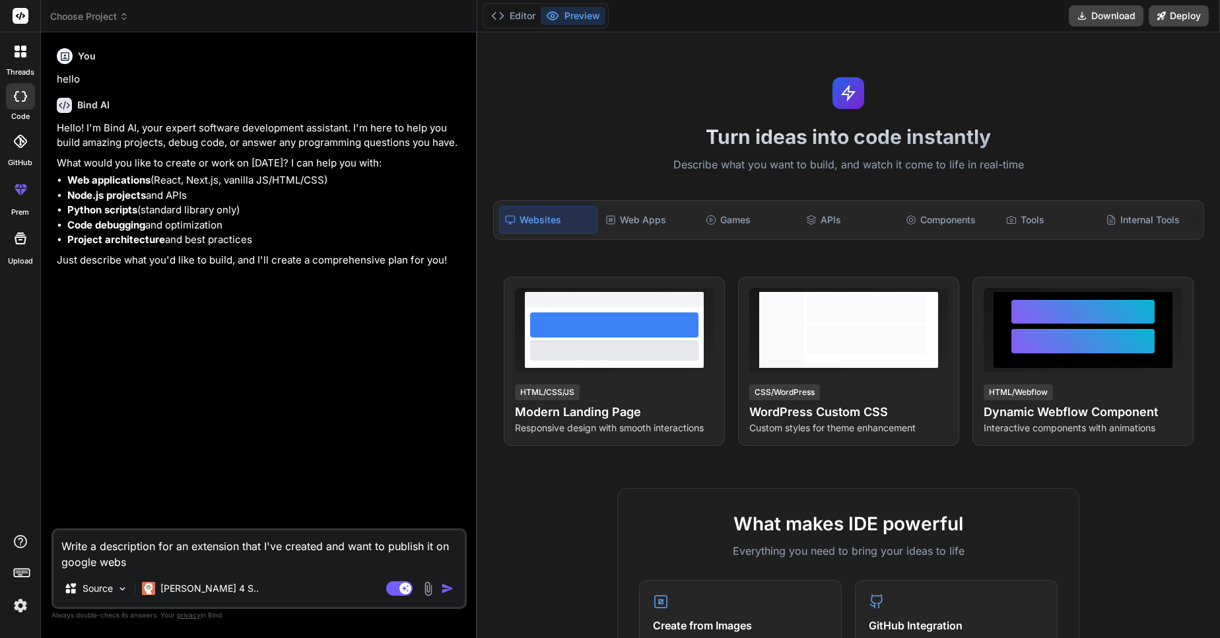
type textarea "Write a description for an extension that I've created and want to publish it o…"
type textarea "x"
type textarea "Write a description for an extension that I've created and want to publish it o…"
type textarea "x"
type textarea "Write a description for an extension that I've created and want to publish it o…"
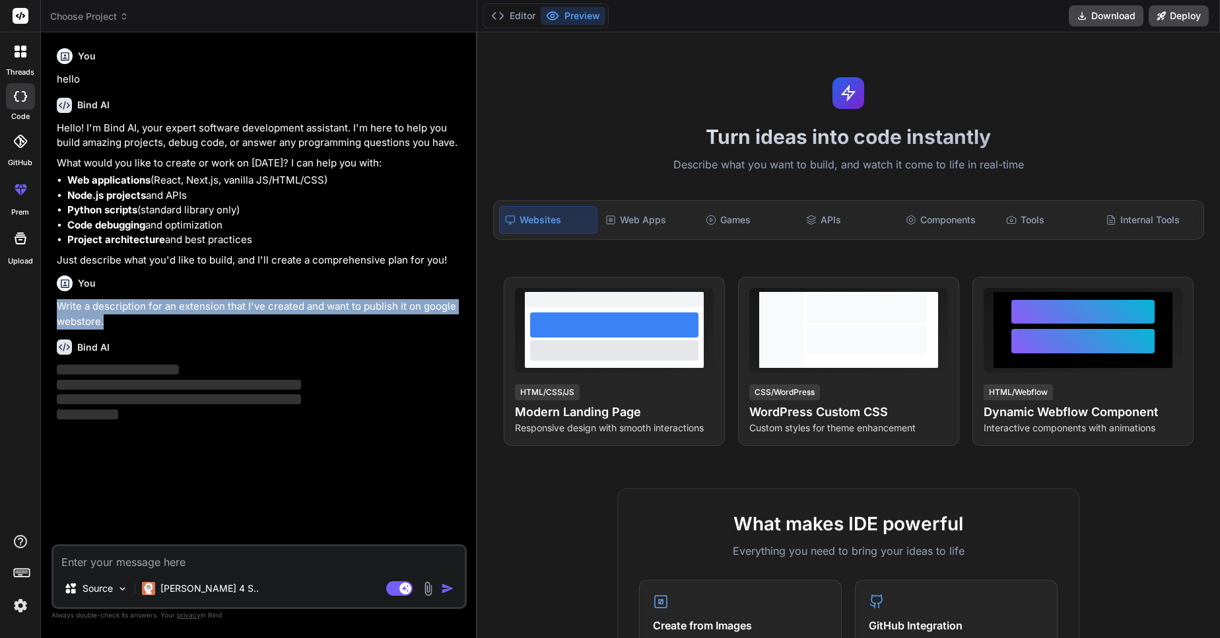
drag, startPoint x: 111, startPoint y: 321, endPoint x: 59, endPoint y: 305, distance: 53.9
click at [59, 305] on p "Write a description for an extension that I've created and want to publish it o…" at bounding box center [260, 314] width 407 height 30
copy p "Write a description for an extension that I've created and want to publish it o…"
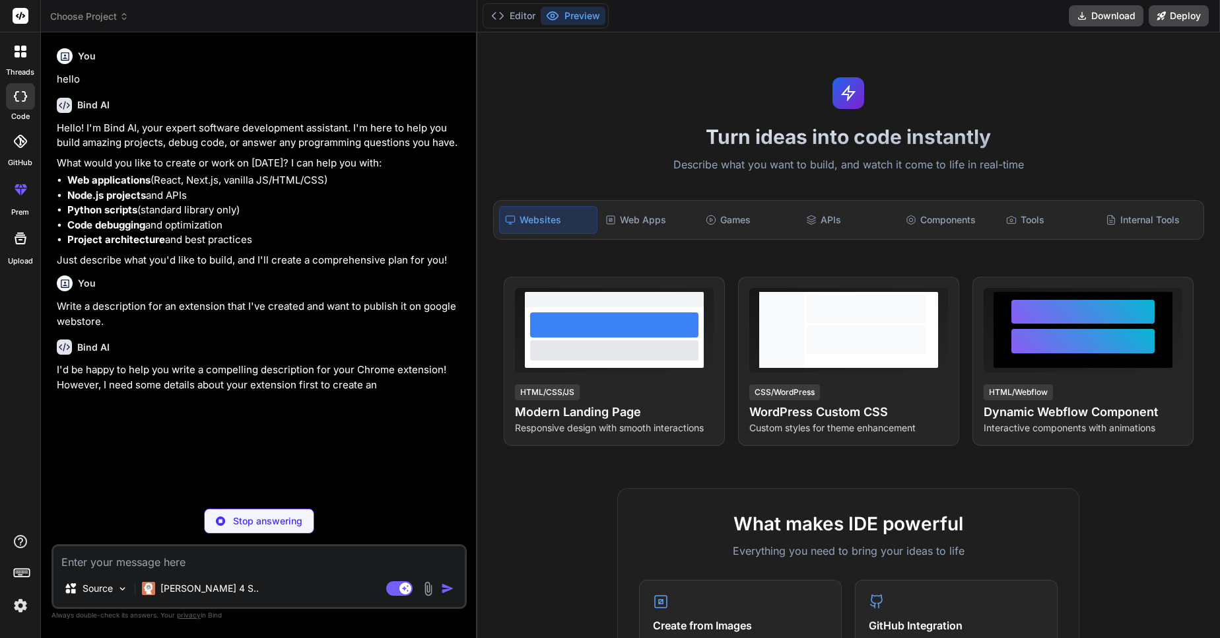
click at [228, 518] on div "Stop answering" at bounding box center [259, 520] width 110 height 25
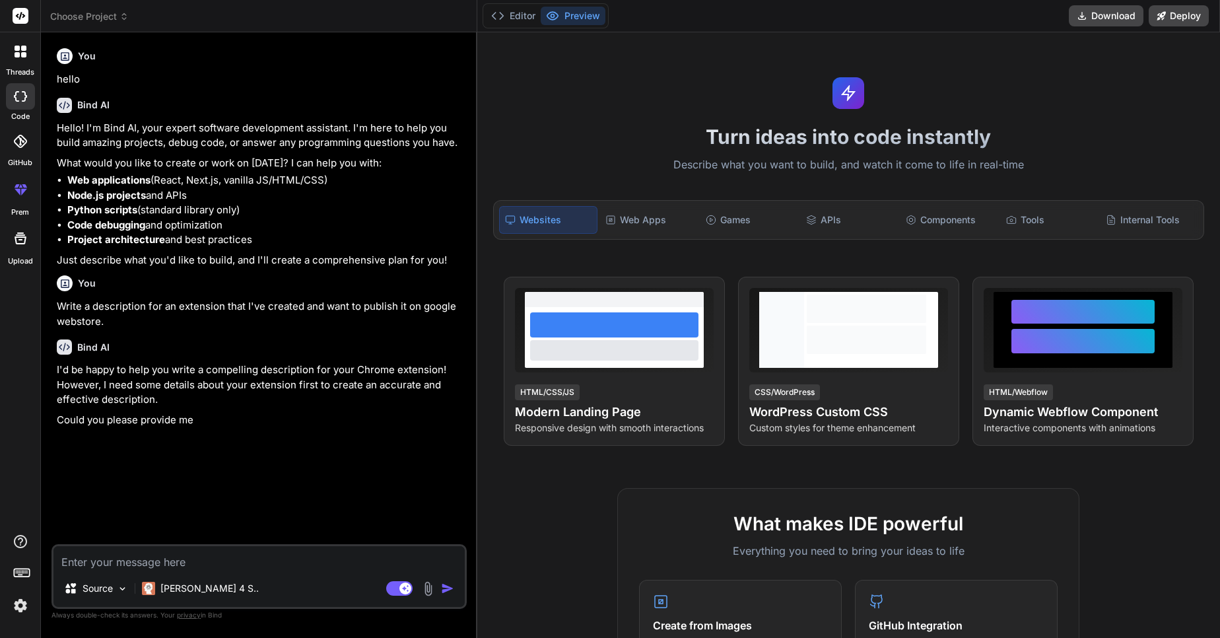
click at [170, 569] on textarea at bounding box center [258, 558] width 411 height 24
paste textarea "Write a description for an extension that I've created and want to publish it o…"
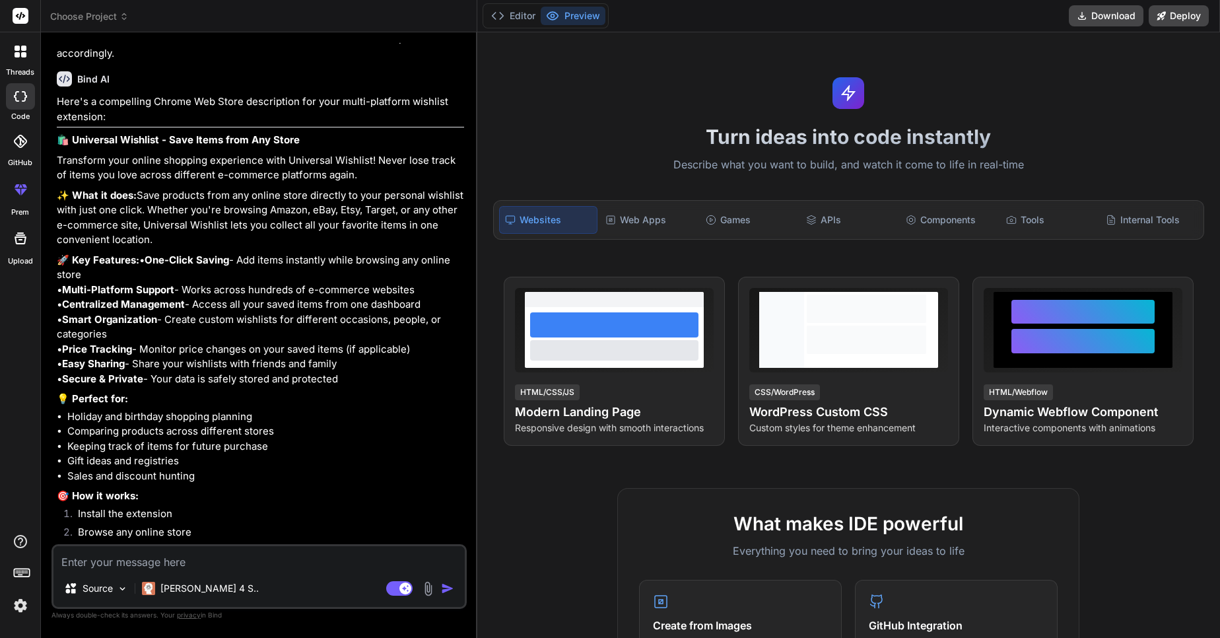
scroll to position [383, 0]
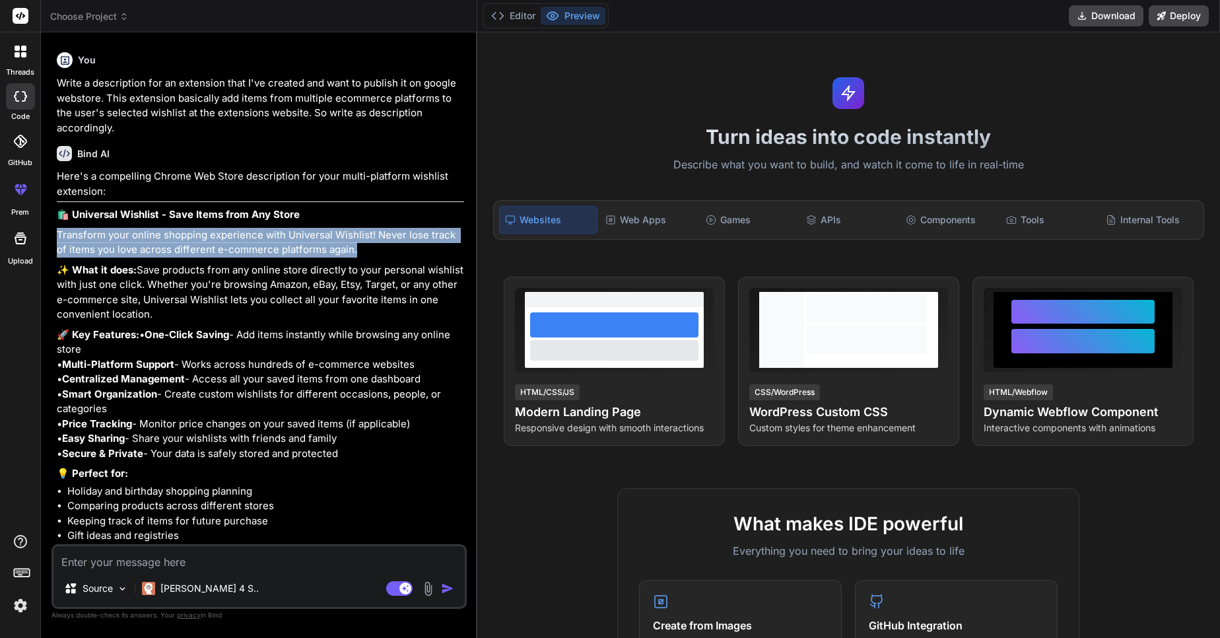
drag, startPoint x: 57, startPoint y: 232, endPoint x: 349, endPoint y: 250, distance: 291.7
click at [349, 250] on p "Transform your online shopping experience with Universal Wishlist! Never lose t…" at bounding box center [260, 243] width 407 height 30
copy p "Transform your online shopping experience with Universal Wishlist! Never lose t…"
drag, startPoint x: 96, startPoint y: 331, endPoint x: 53, endPoint y: 288, distance: 60.7
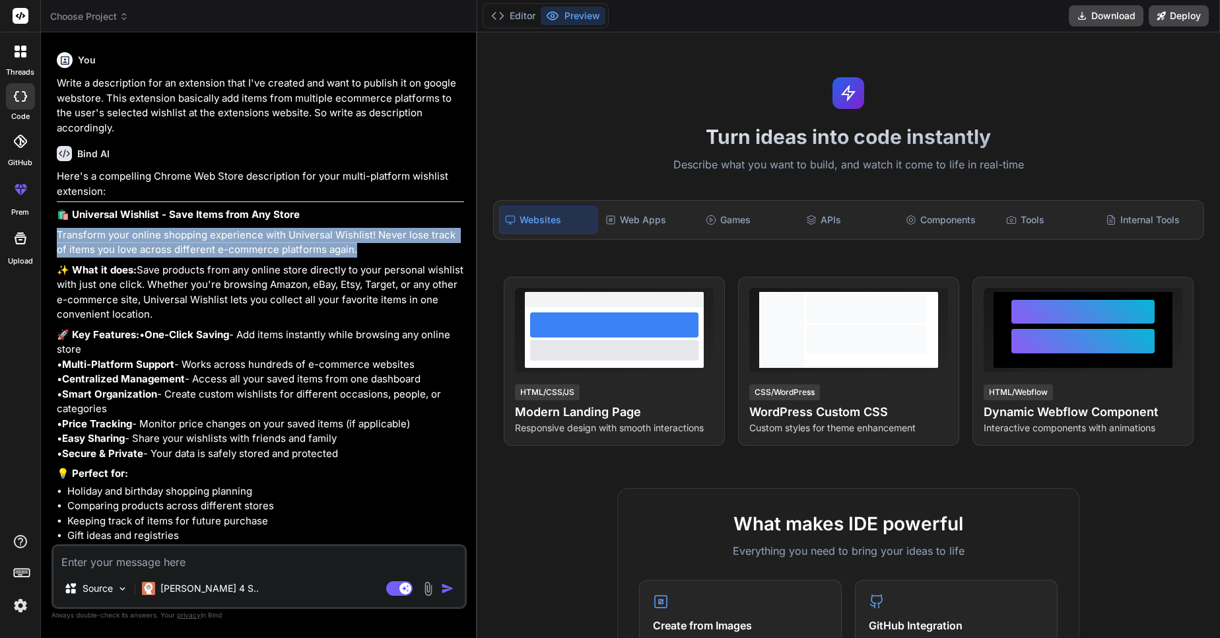
click at [53, 288] on div "You hello Bind AI Hello! I'm Bind AI, your expert software development assistan…" at bounding box center [259, 340] width 415 height 594
copy p "Save products from any online store directly to your personal wishlist with jus…"
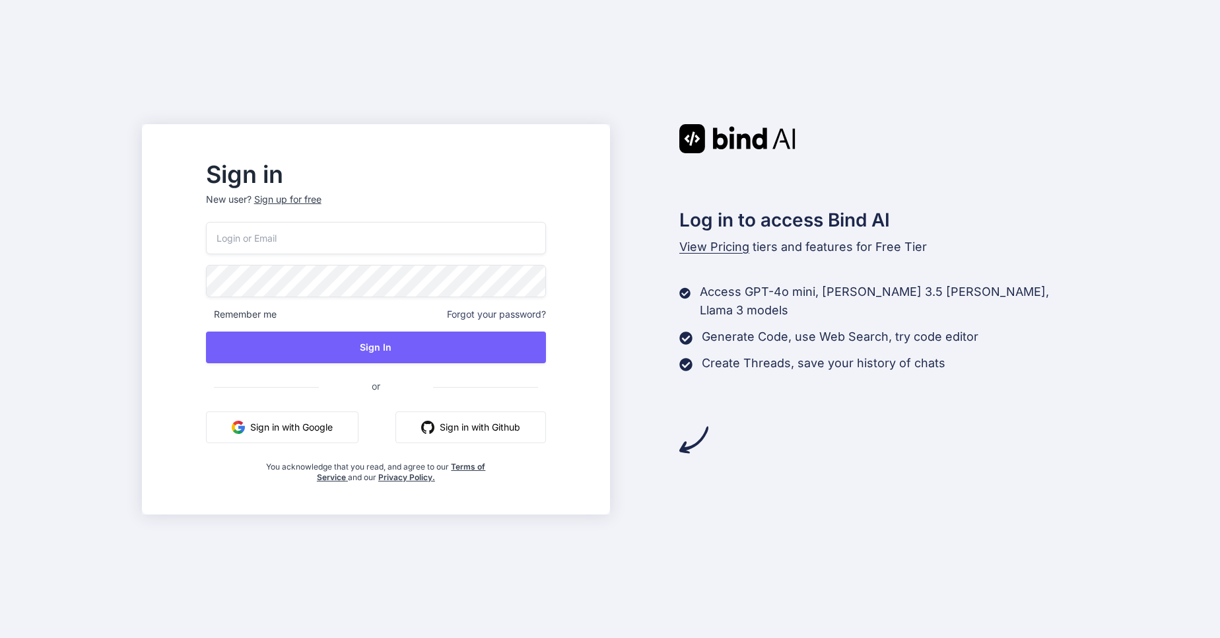
click at [324, 243] on input "email" at bounding box center [376, 238] width 340 height 32
paste input "anktestmail07@yopmail.com"
type input "anktestmail07@yopmail.com"
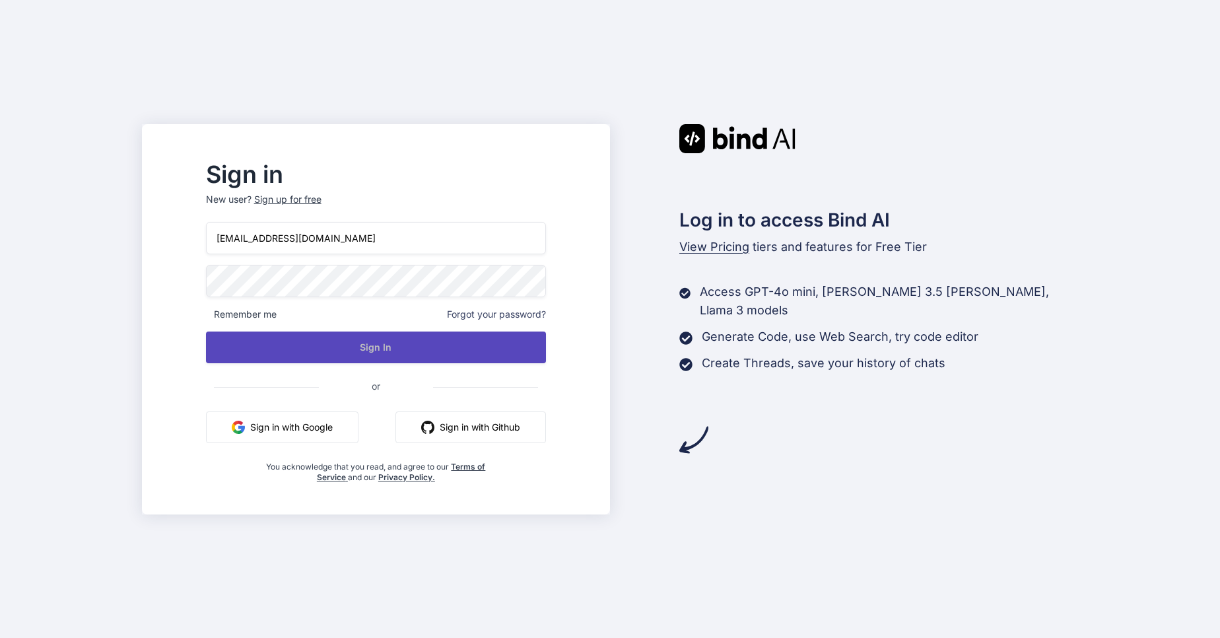
click at [380, 346] on button "Sign In" at bounding box center [376, 347] width 340 height 32
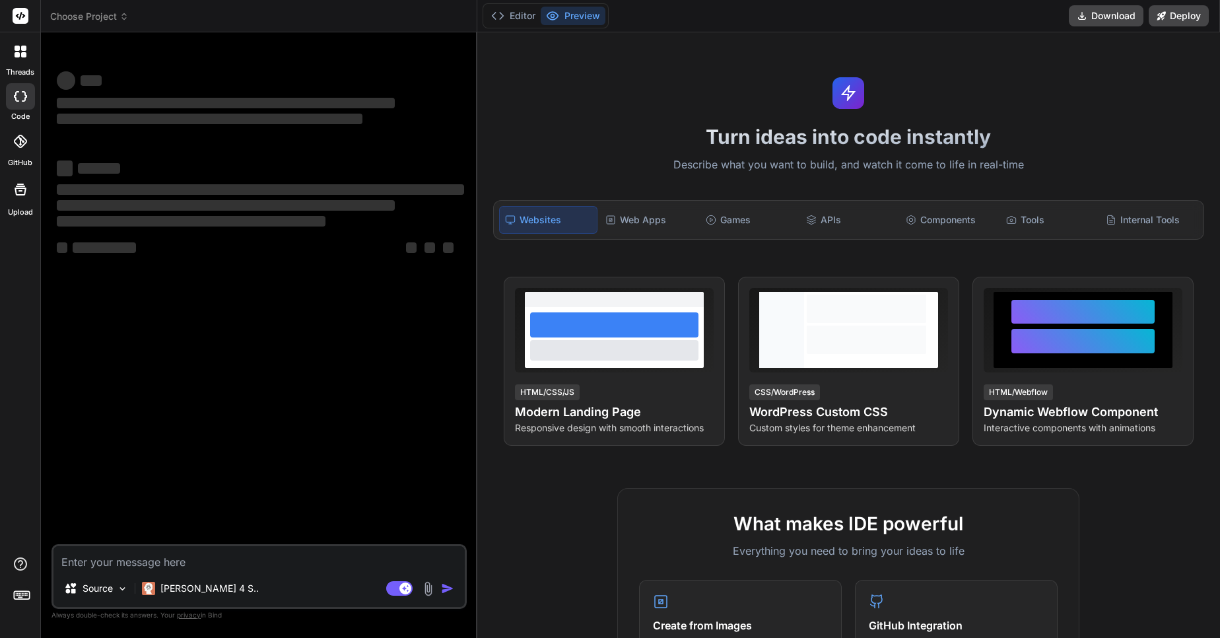
type textarea "x"
click at [127, 547] on textarea at bounding box center [258, 558] width 411 height 24
type textarea "w"
type textarea "x"
type textarea "wr"
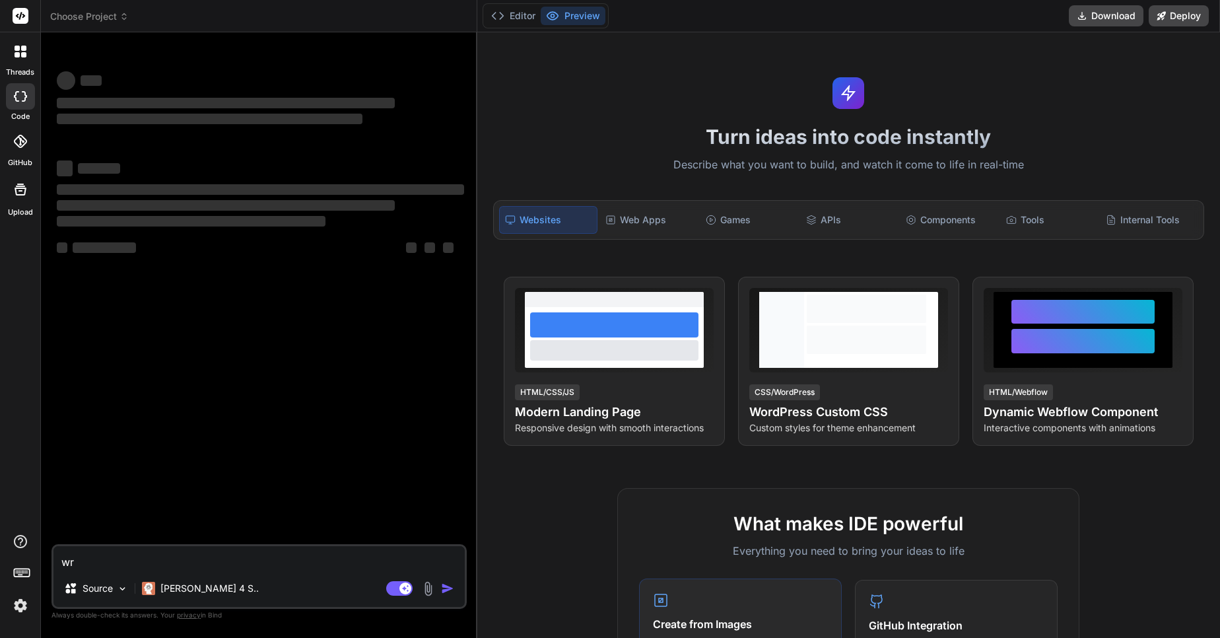
type textarea "x"
type textarea "wri"
type textarea "x"
type textarea "writ"
type textarea "x"
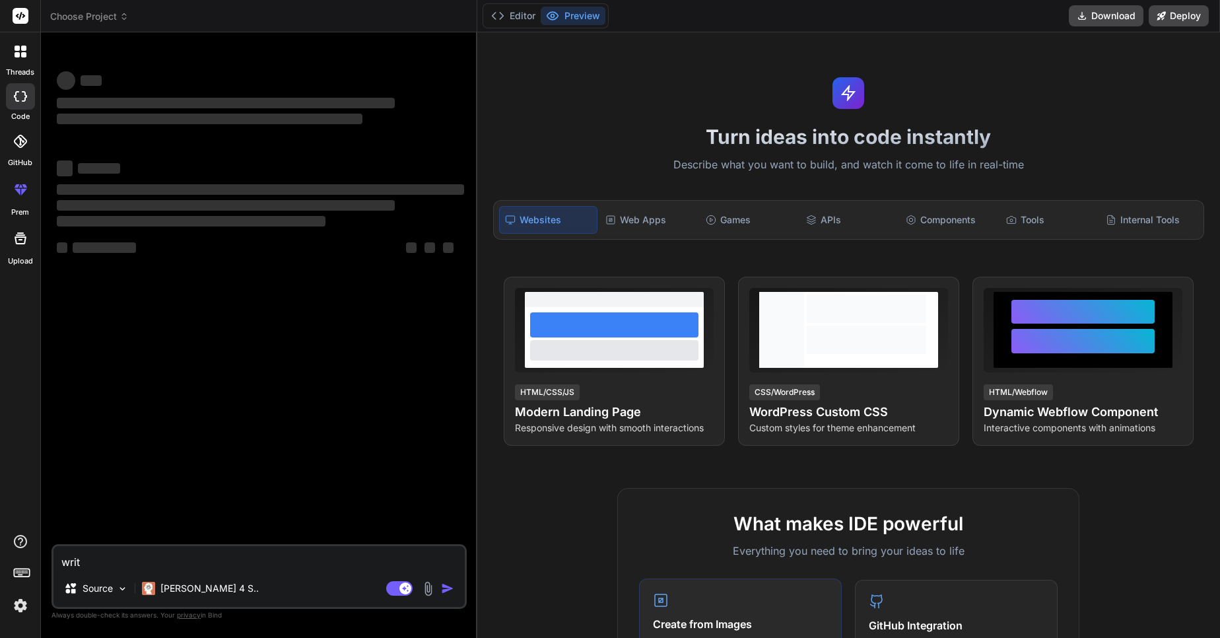
type textarea "write"
type textarea "x"
type textarea "write"
type textarea "x"
type textarea "write d"
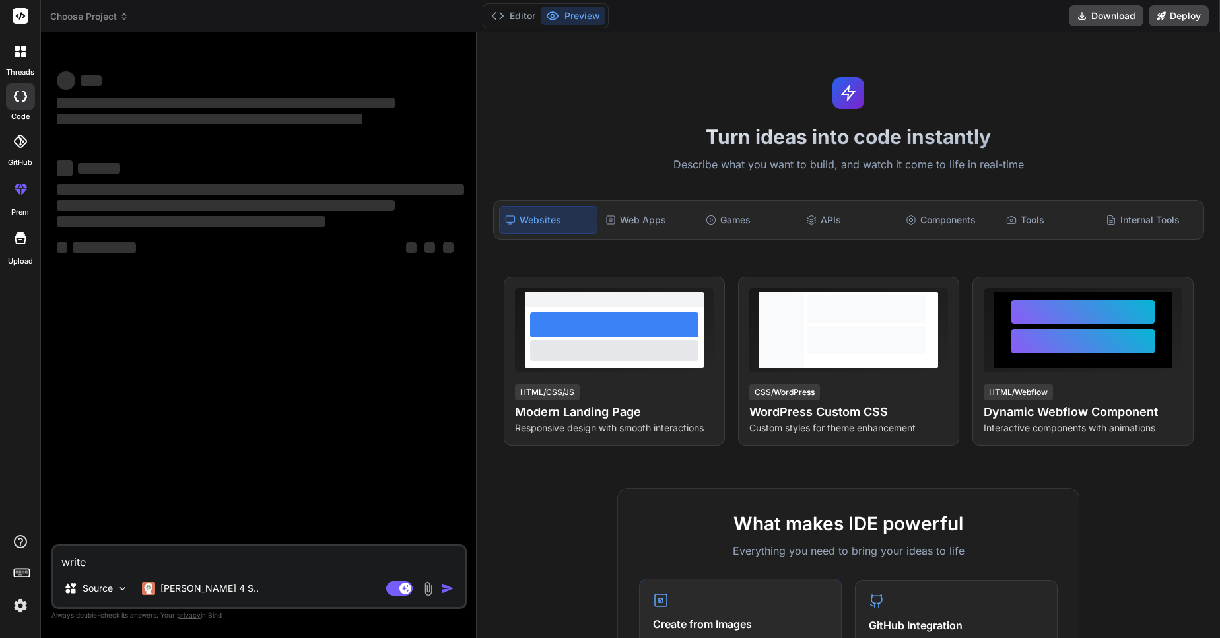
type textarea "x"
type textarea "write de"
type textarea "x"
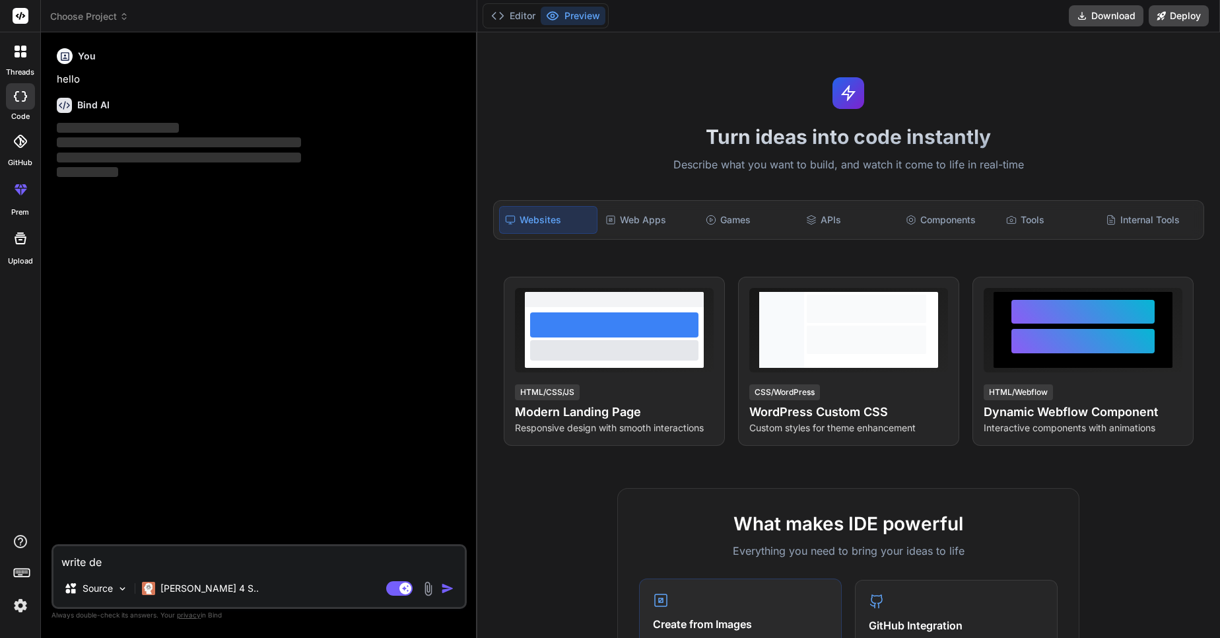
type textarea "write des"
type textarea "x"
type textarea "write desc"
type textarea "x"
type textarea "write descr"
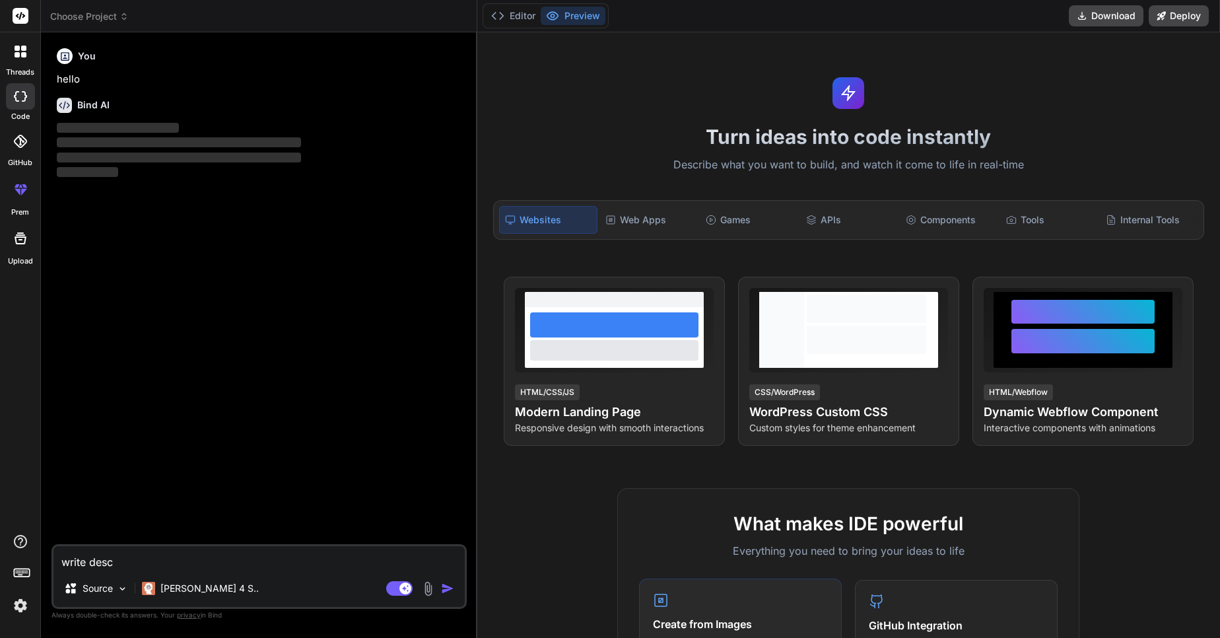
type textarea "x"
type textarea "write descri"
type textarea "x"
type textarea "write descrip"
type textarea "x"
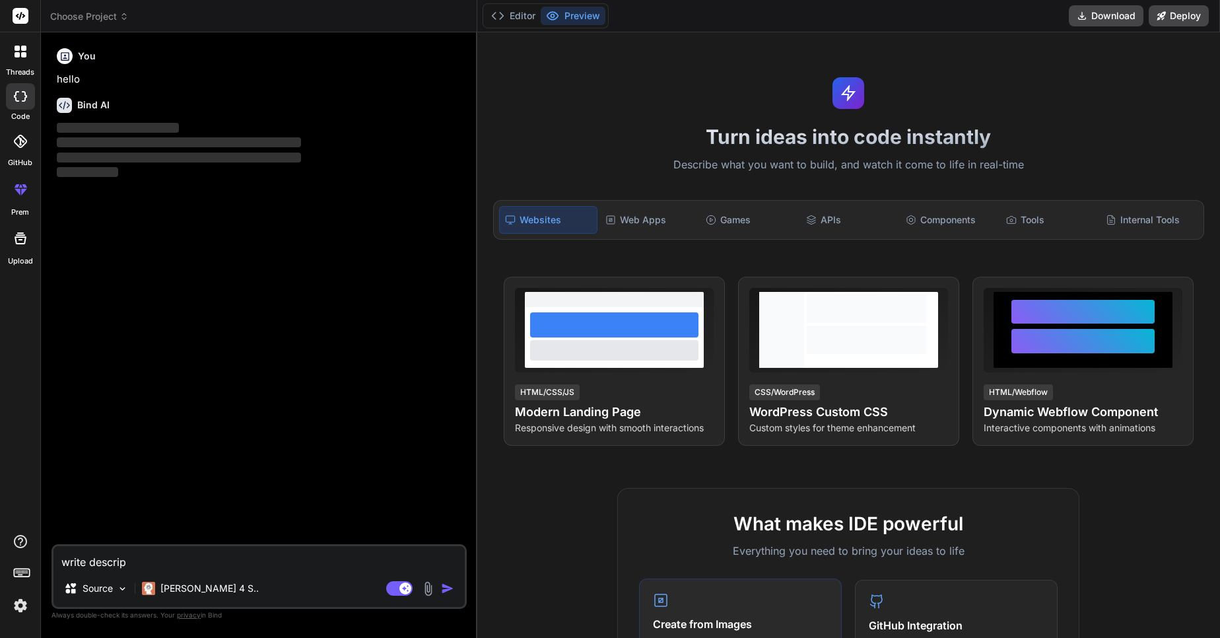
type textarea "write descript"
type textarea "x"
type textarea "write descripti"
type textarea "x"
type textarea "write descriptio"
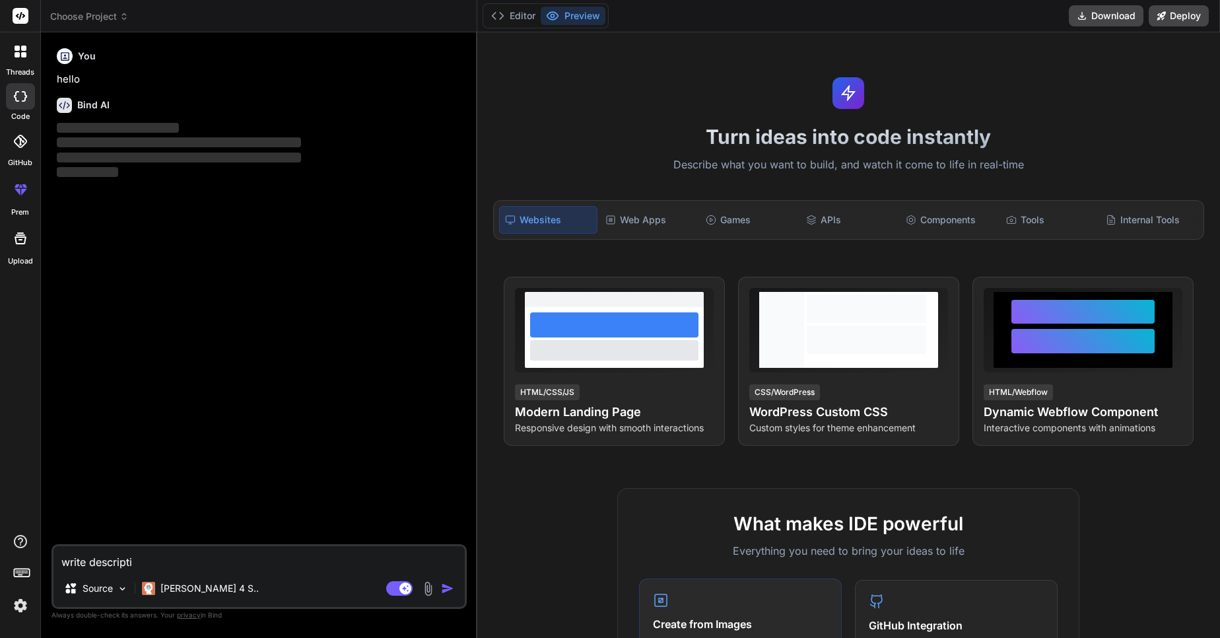
type textarea "x"
type textarea "write description"
type textarea "x"
type textarea "write description"
type textarea "x"
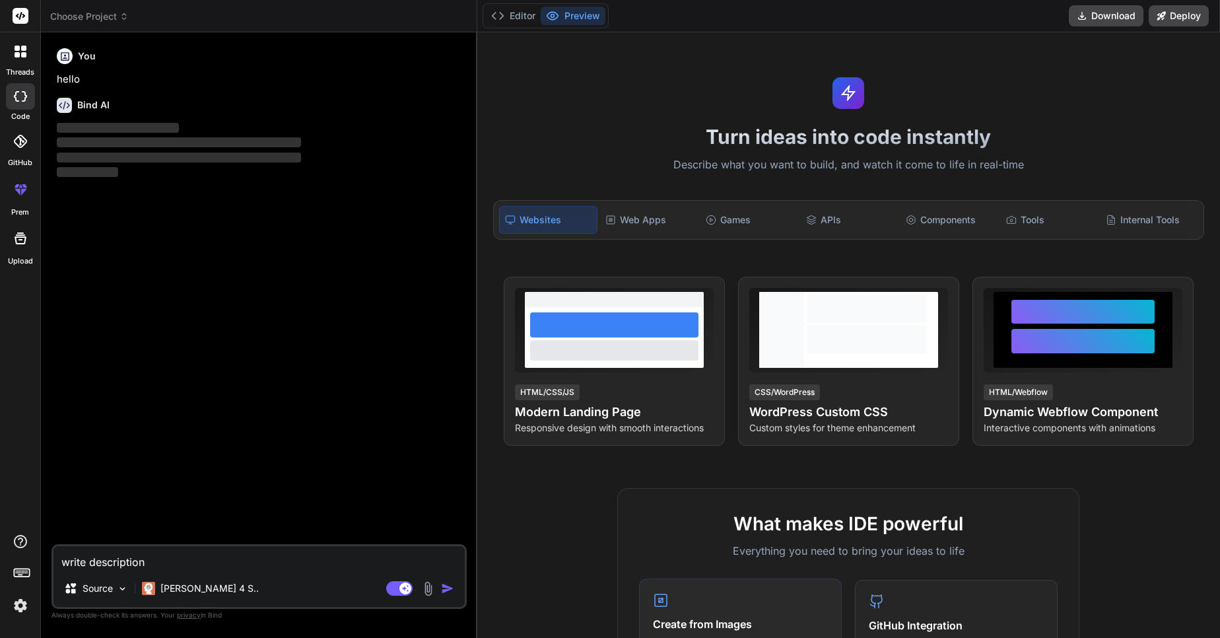
type textarea "write description f"
type textarea "x"
type textarea "write description fo"
type textarea "x"
type textarea "write description for"
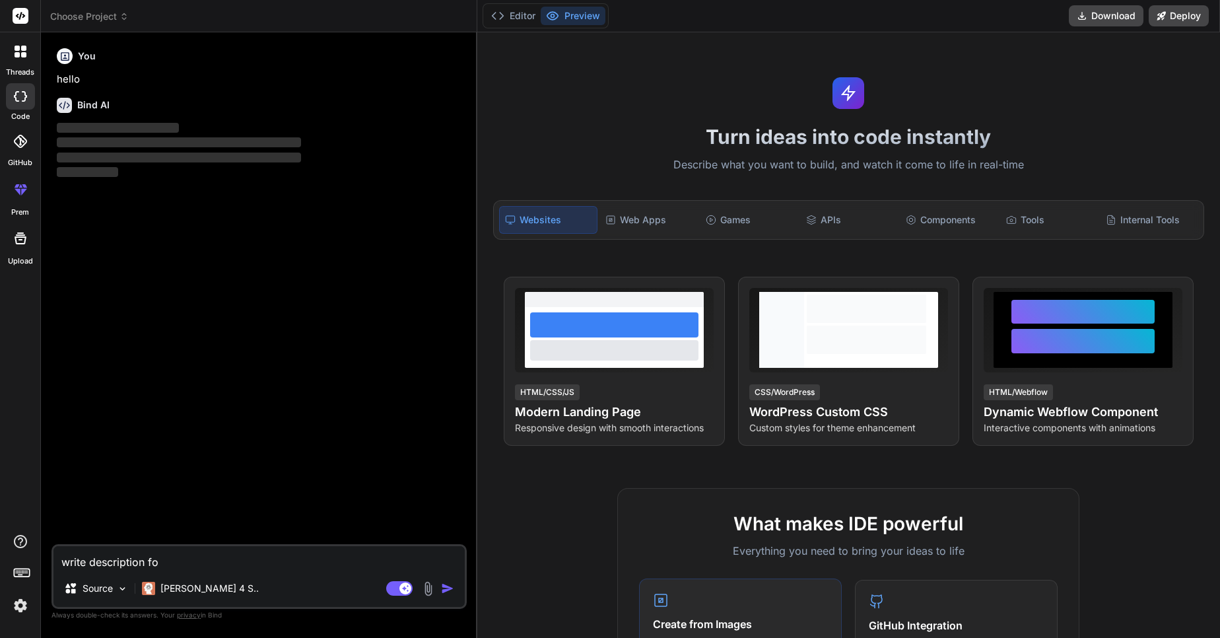
type textarea "x"
type textarea "write description for"
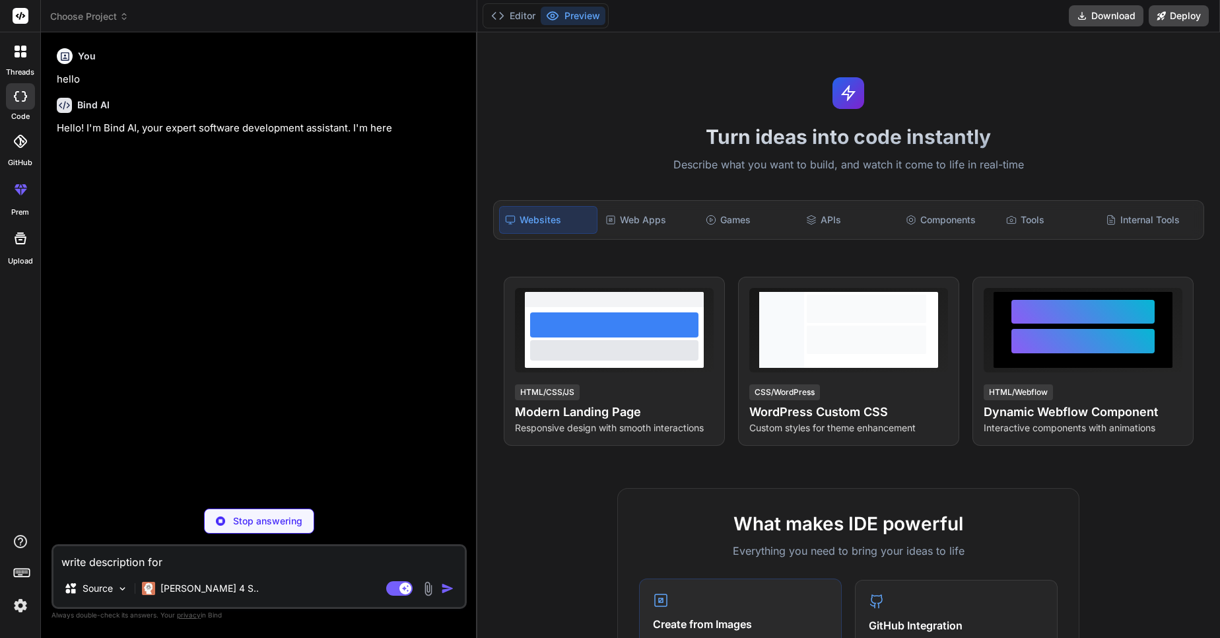
type textarea "x"
type textarea "write description for a"
type textarea "x"
type textarea "write description for an"
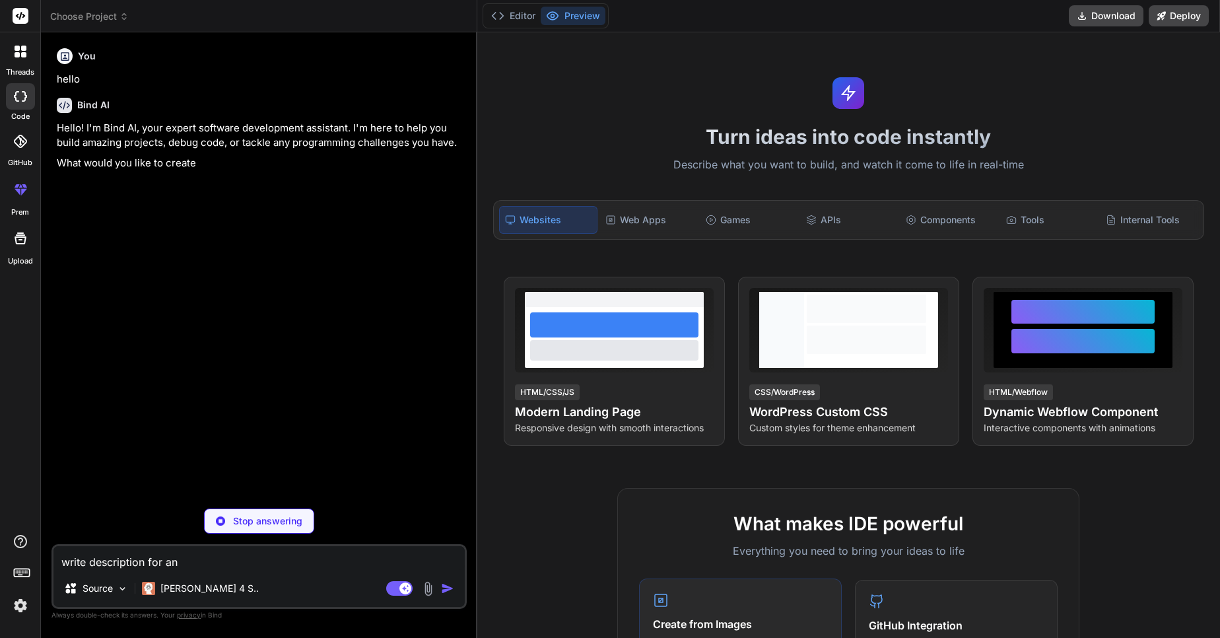
type textarea "x"
type textarea "write description for an"
type textarea "x"
type textarea "write description for an a"
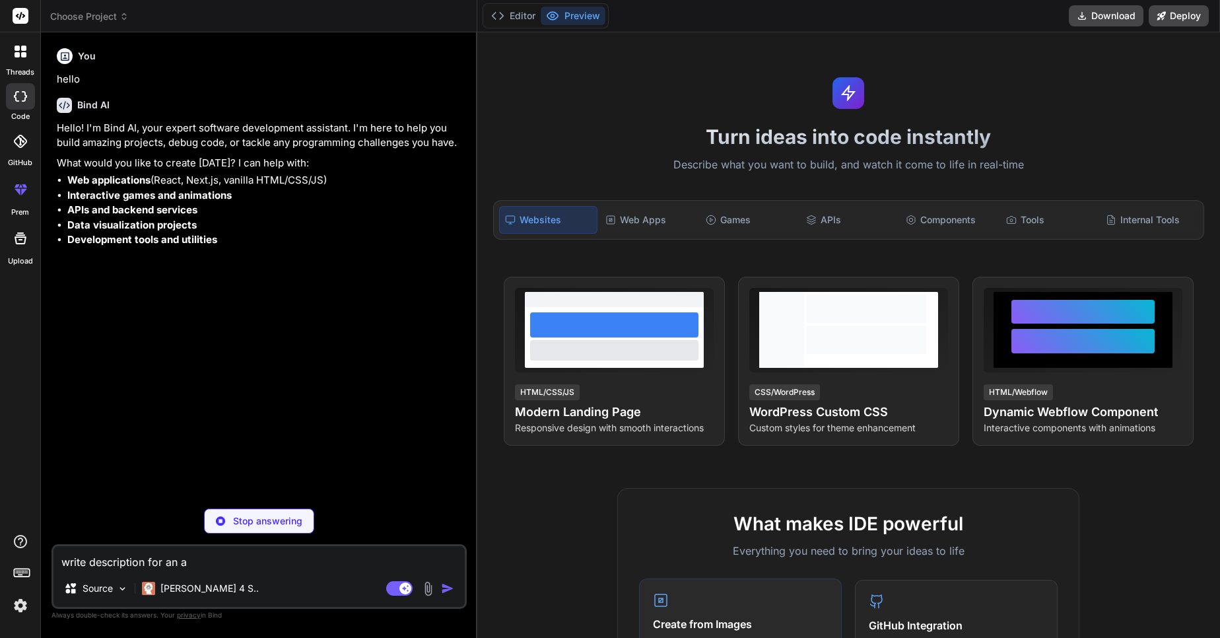
type textarea "x"
type textarea "write description for an af"
type textarea "x"
type textarea "write description for an aff"
type textarea "x"
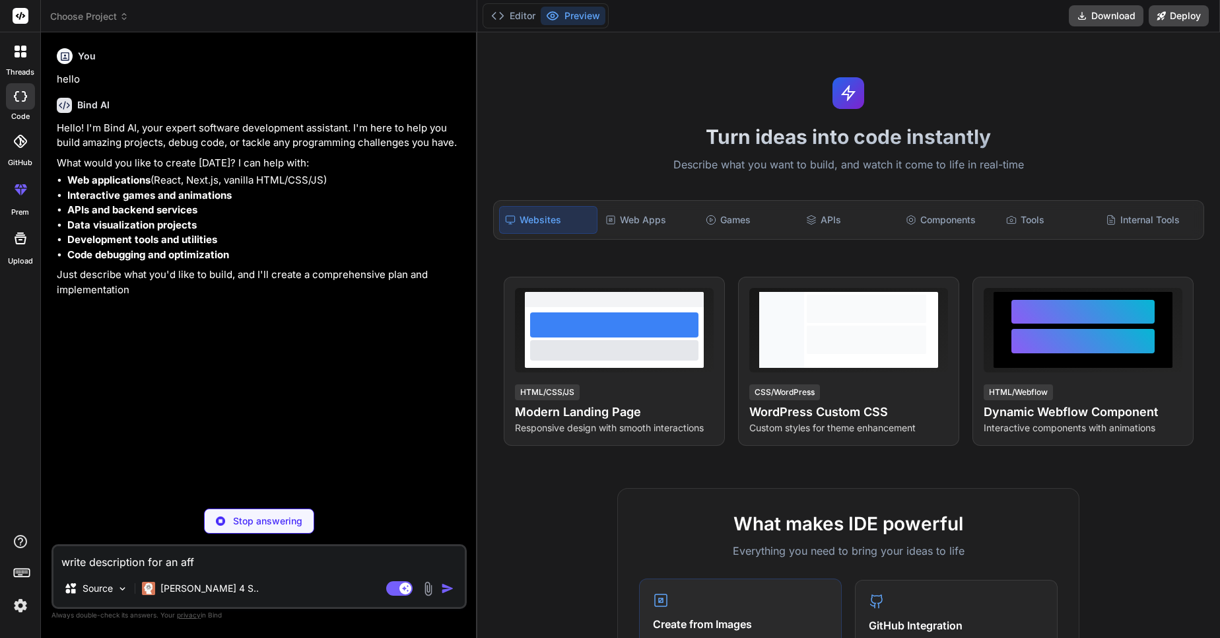
type textarea "write description for an affi"
type textarea "x"
type textarea "write description for an affil"
type textarea "x"
type textarea "write description for an affila"
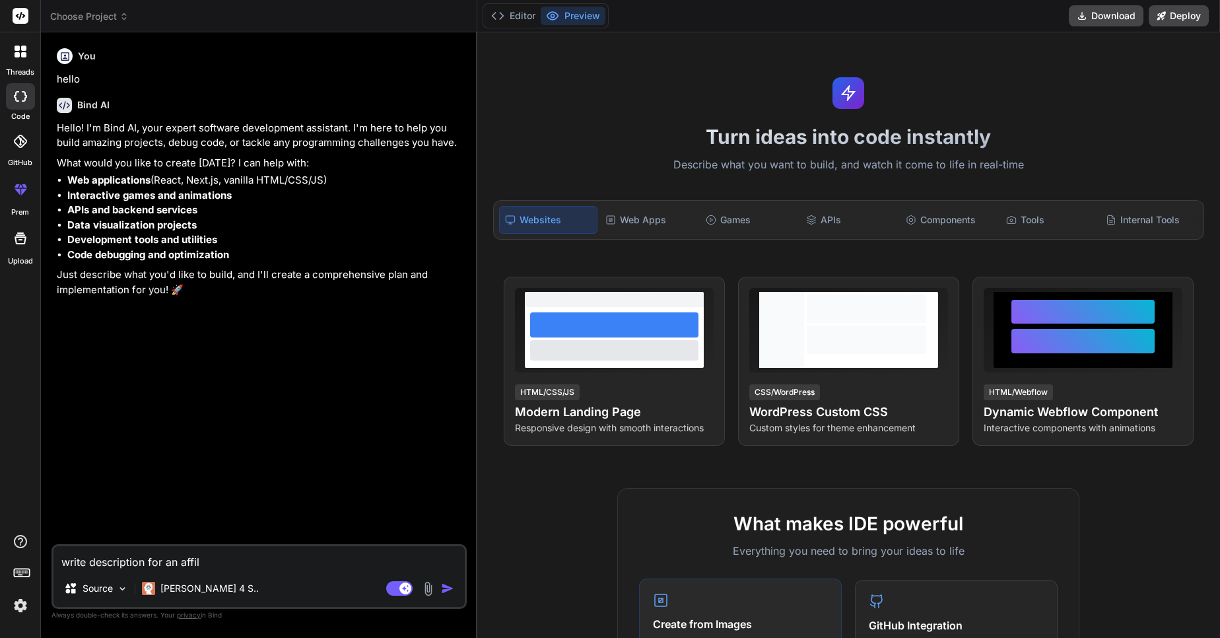
type textarea "x"
type textarea "write description for an affilat"
type textarea "x"
type textarea "write description for an affilate"
type textarea "x"
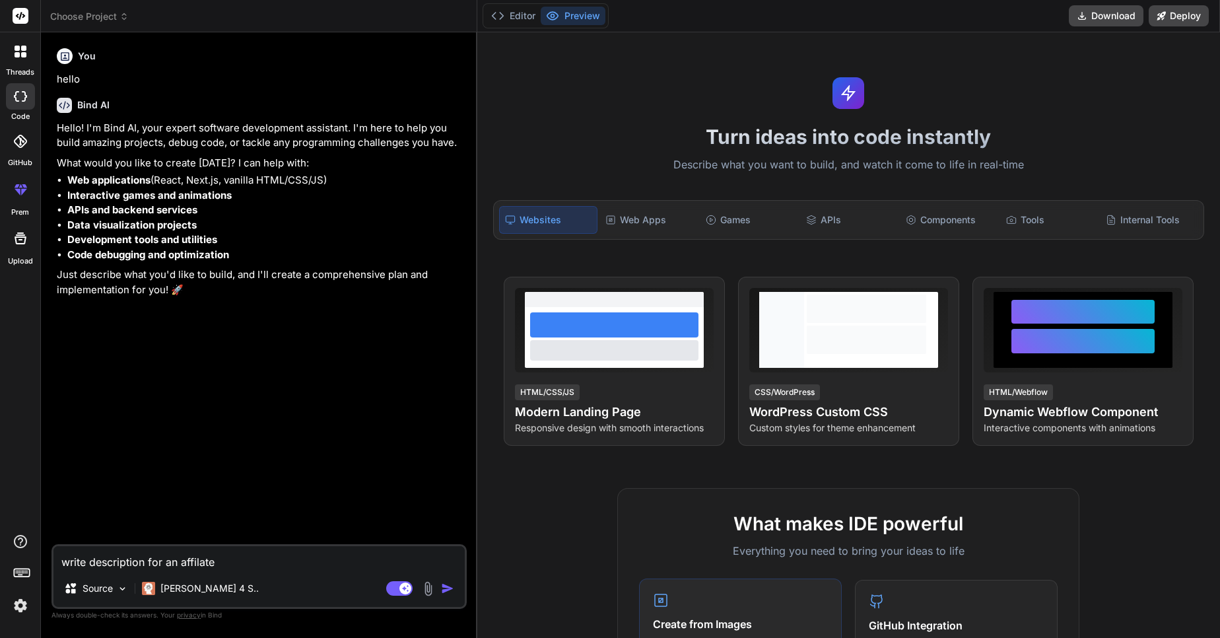
type textarea "write description for an affilate"
type textarea "x"
type textarea "write description for an affilate m"
type textarea "x"
type textarea "write description for an affilate ma"
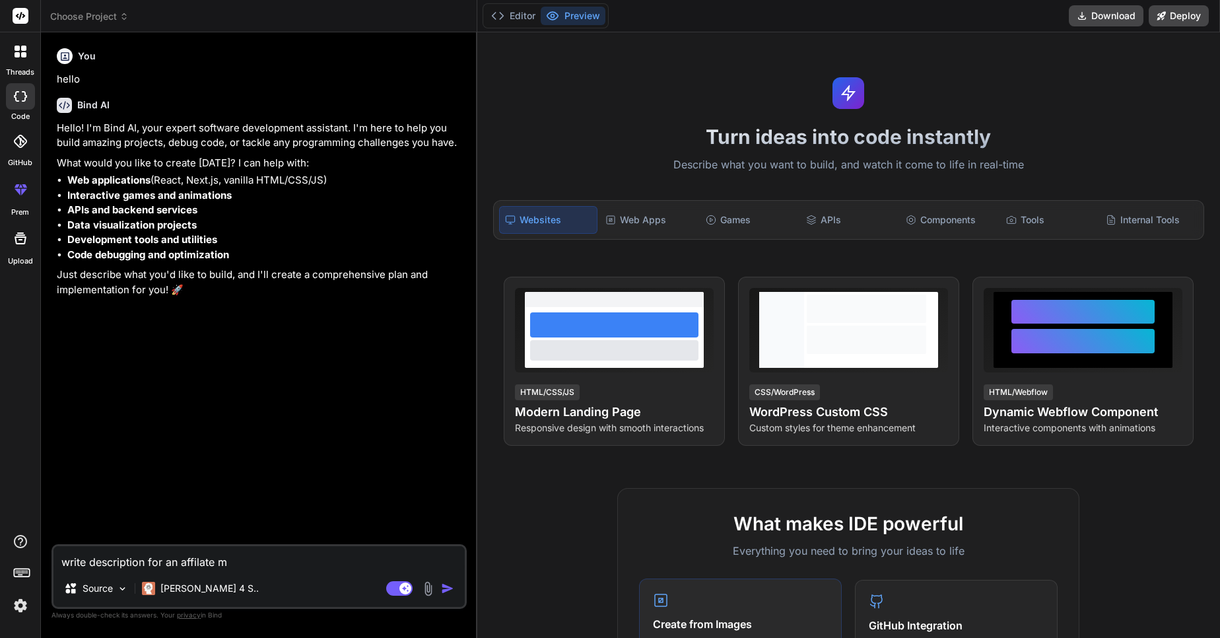
type textarea "x"
type textarea "write description for an affilate mar"
type textarea "x"
type textarea "write description for an affilate mark"
type textarea "x"
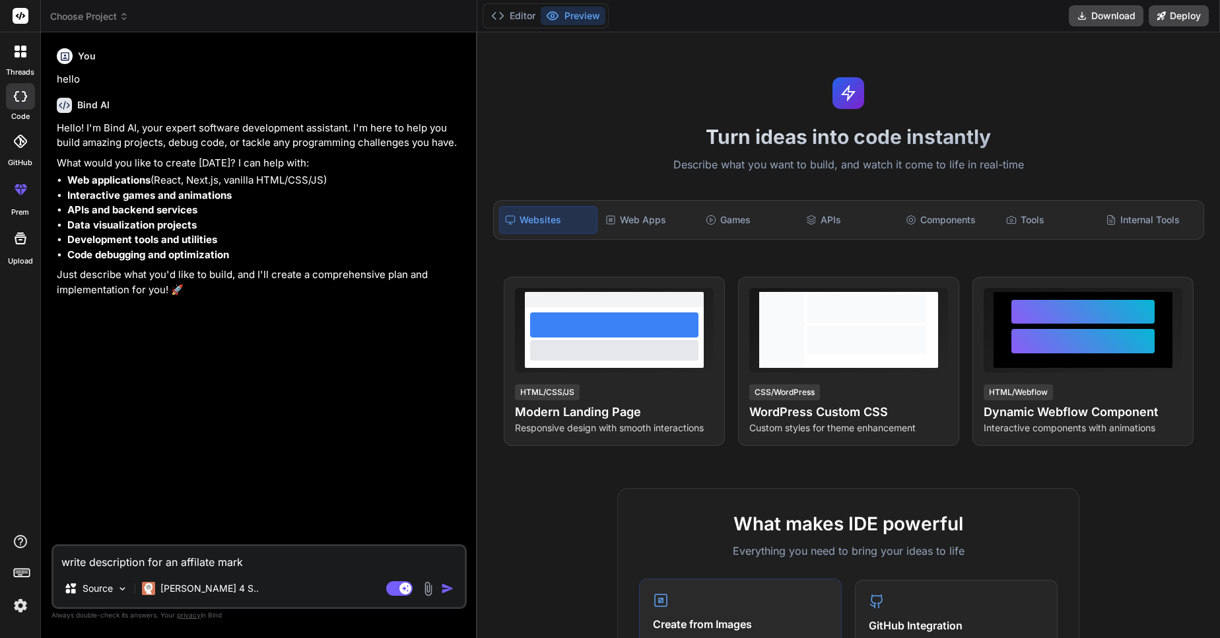
type textarea "write description for an affilate marke"
type textarea "x"
type textarea "write description for an affilate market"
type textarea "x"
type textarea "write description for an affilate marketi"
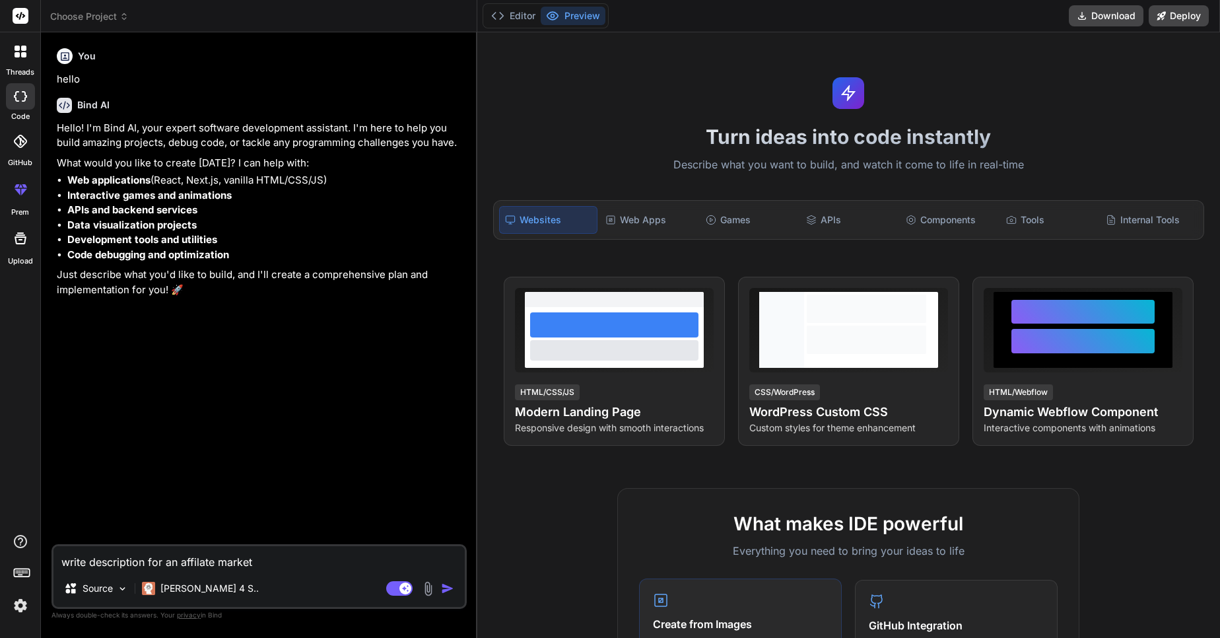
type textarea "x"
type textarea "write description for an affilate marketin"
type textarea "x"
type textarea "write description for an affilate marketing"
type textarea "x"
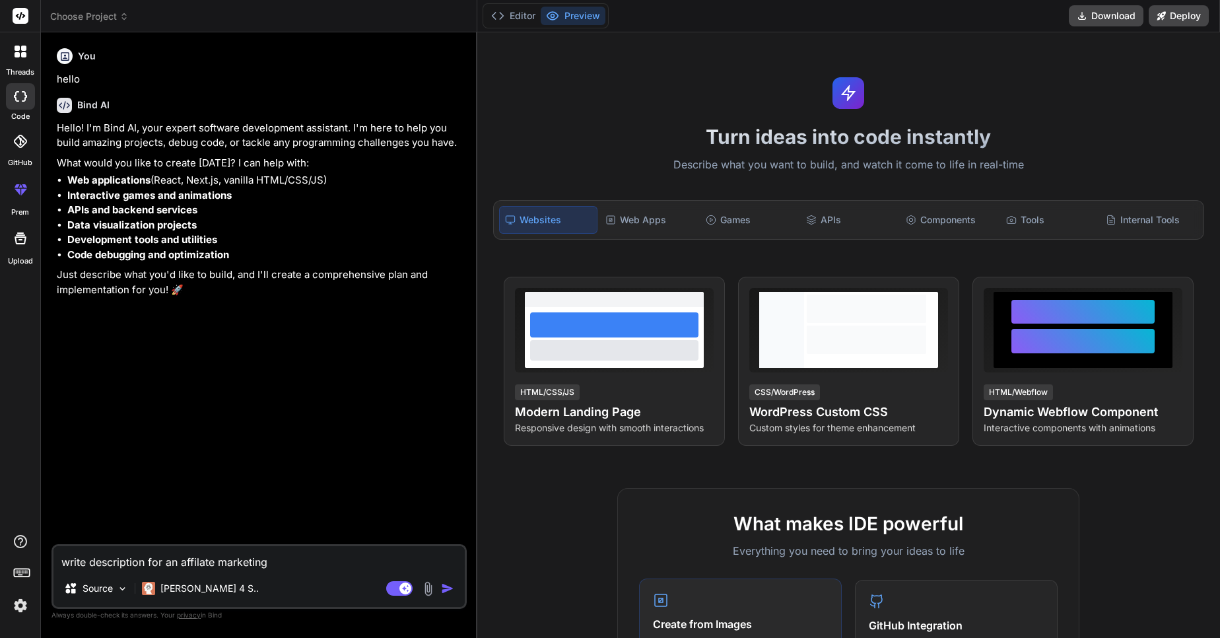
type textarea "write description for an affilate marketing"
type textarea "x"
type textarea "write description for an affilate marketing w"
type textarea "x"
type textarea "write description for an affilate marketing we"
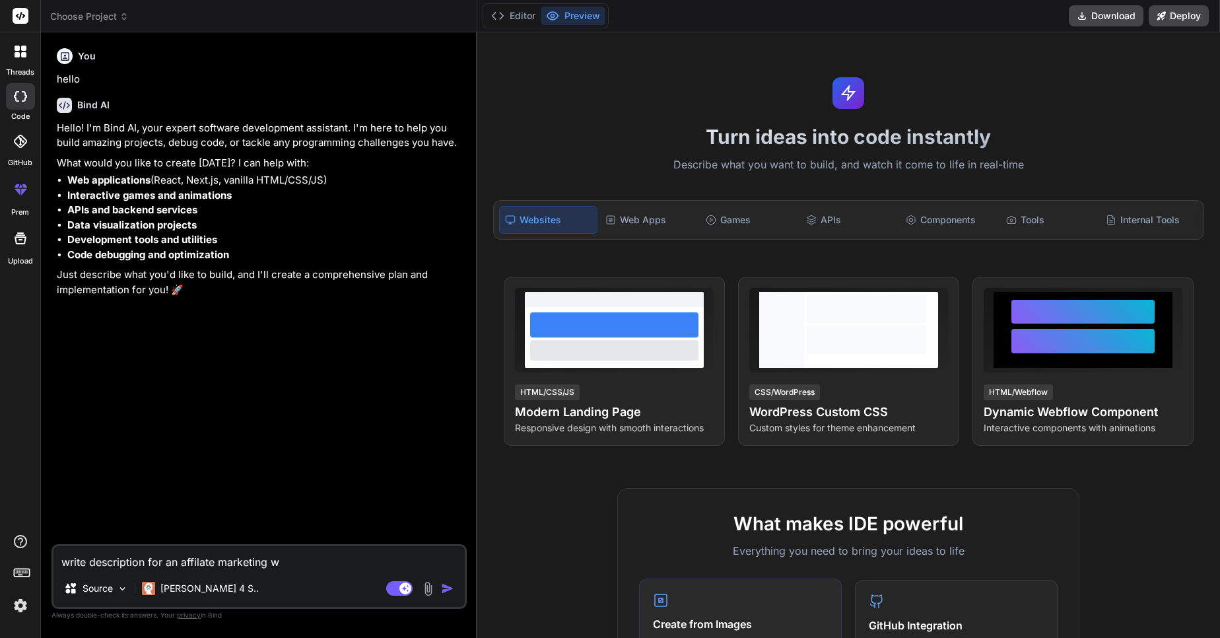
type textarea "x"
type textarea "write description for an affilate marketing web"
type textarea "x"
type textarea "write description for an affilate marketing webs"
type textarea "x"
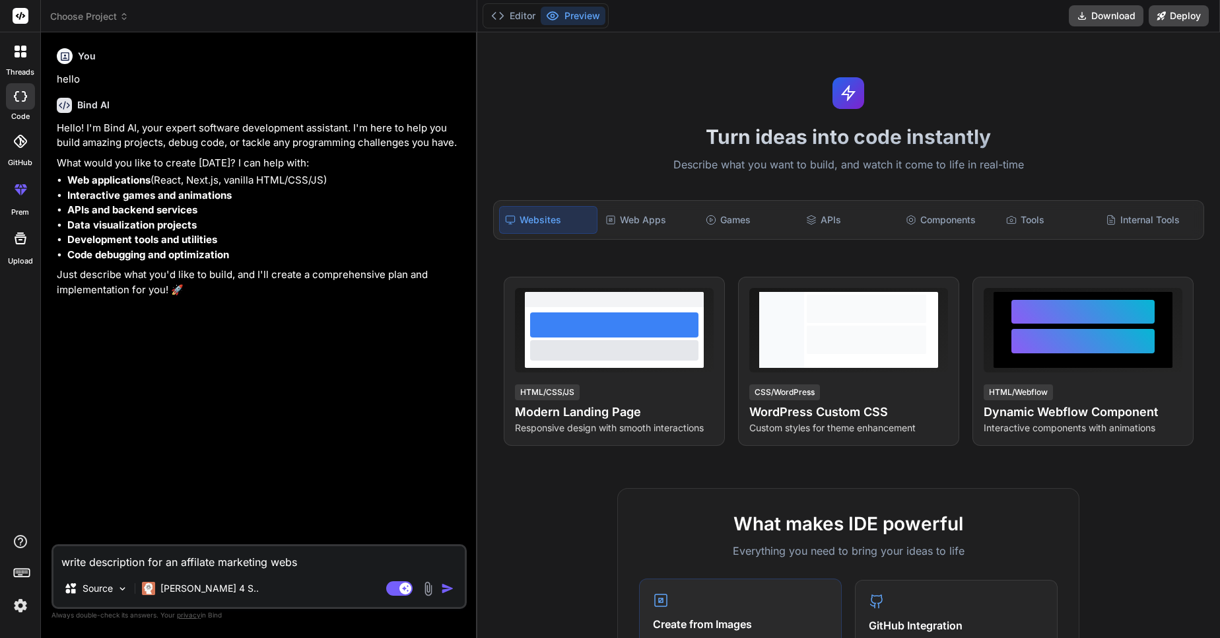
type textarea "write description for an affilate marketing websi"
type textarea "x"
type textarea "write description for an affilate marketing websit"
type textarea "x"
type textarea "write description for an affilate marketing website"
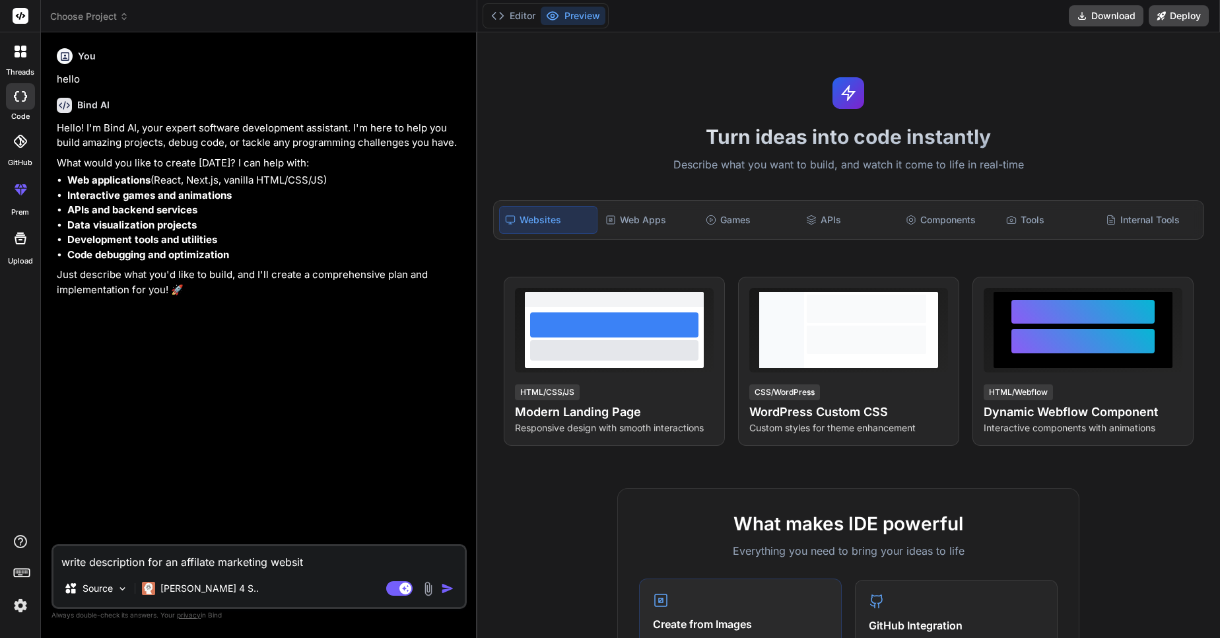
type textarea "x"
type textarea "write description for an affilate marketing website"
type textarea "x"
type textarea "write description for an affilate marketing website w"
type textarea "x"
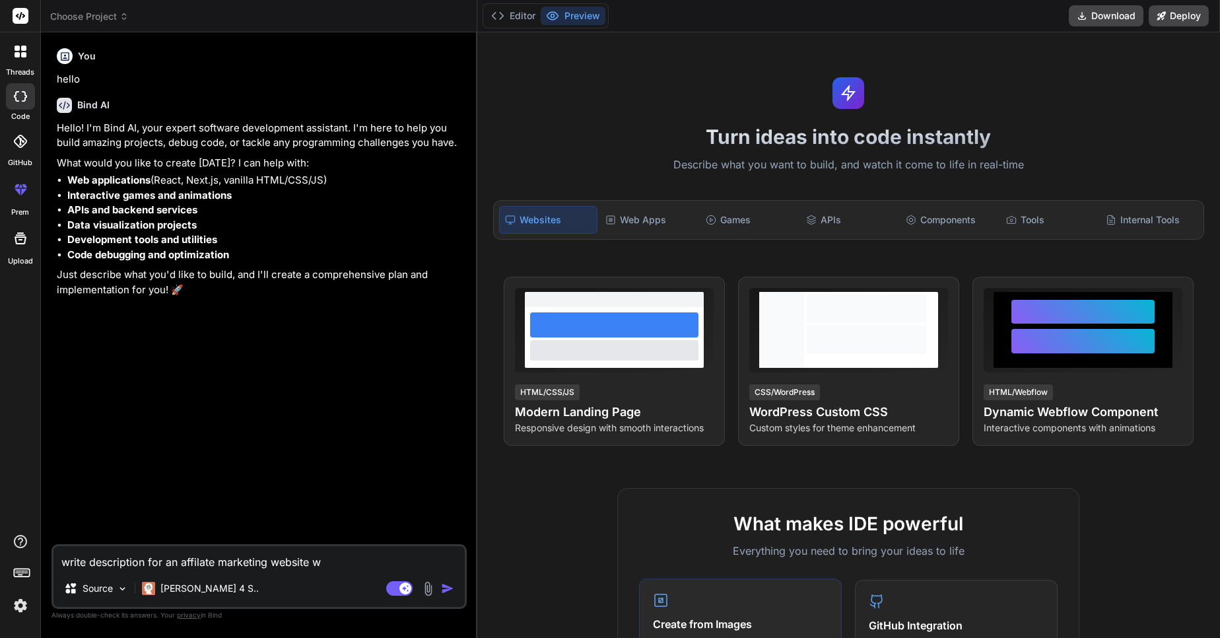
type textarea "write description for an affilate marketing website wh"
type textarea "x"
type textarea "write description for an affilate marketing website whe"
type textarea "x"
type textarea "write description for an affilate marketing website wher"
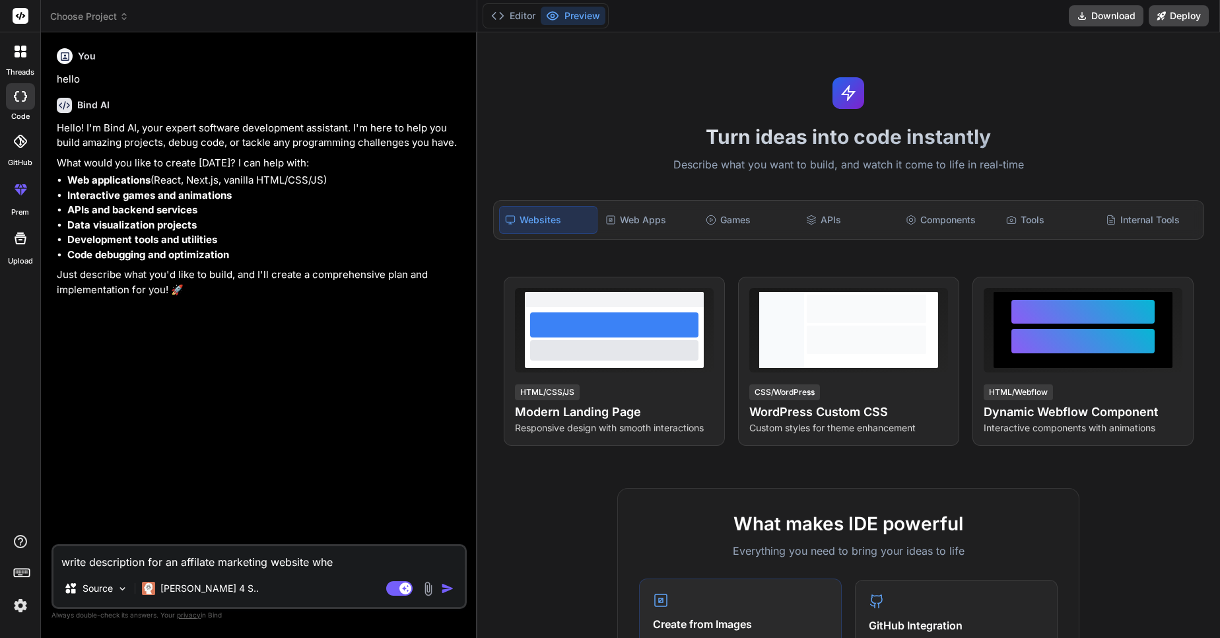
type textarea "x"
type textarea "write description for an affilate marketing website where"
type textarea "x"
type textarea "write description for an affilate marketing website where"
type textarea "x"
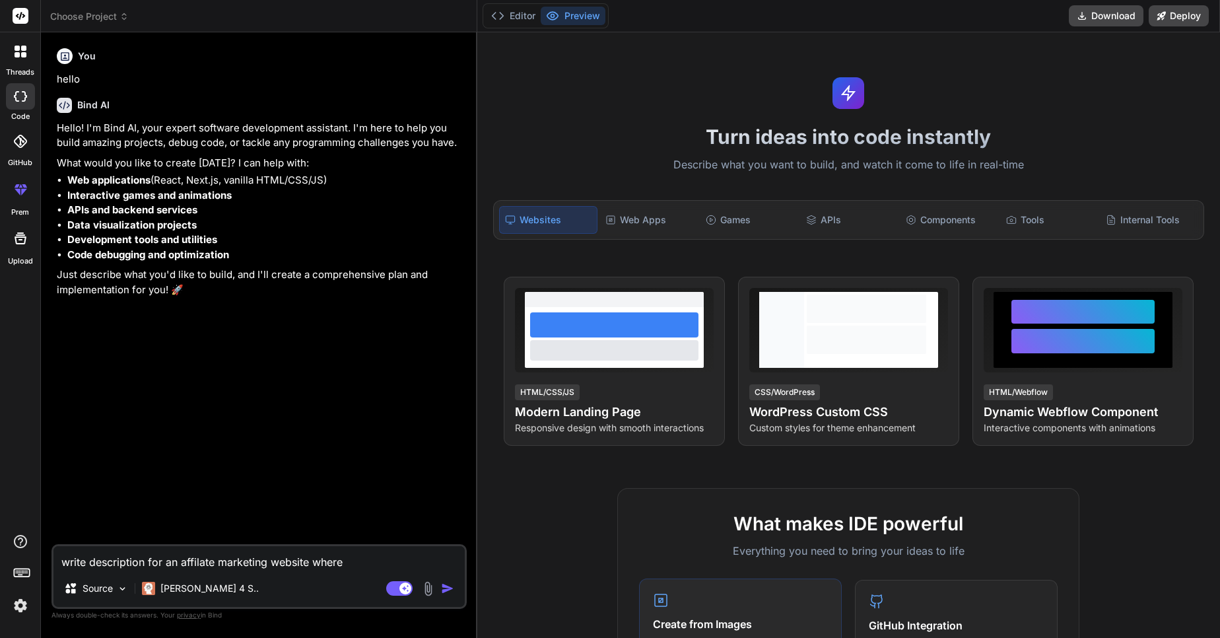
type textarea "write description for an affilate marketing website where u"
type textarea "x"
type textarea "write description for an affilate marketing website where us"
type textarea "x"
type textarea "write description for an affilate marketing website where use"
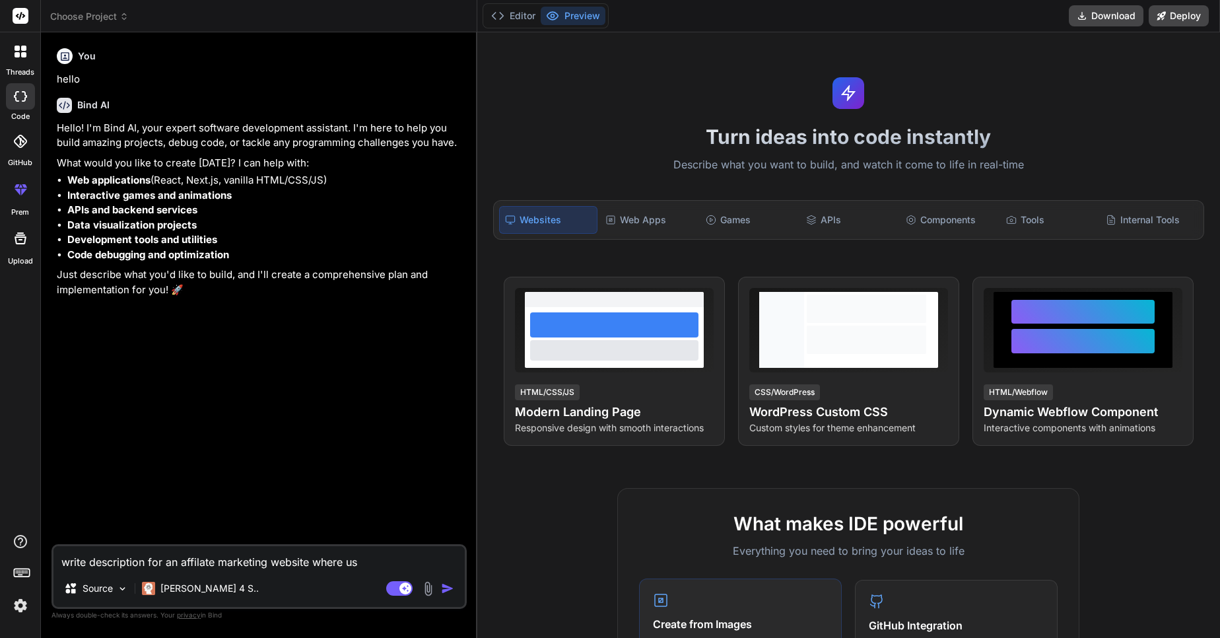
type textarea "x"
type textarea "write description for an affilate marketing website where user"
type textarea "x"
type textarea "write description for an affilate marketing website where user"
type textarea "x"
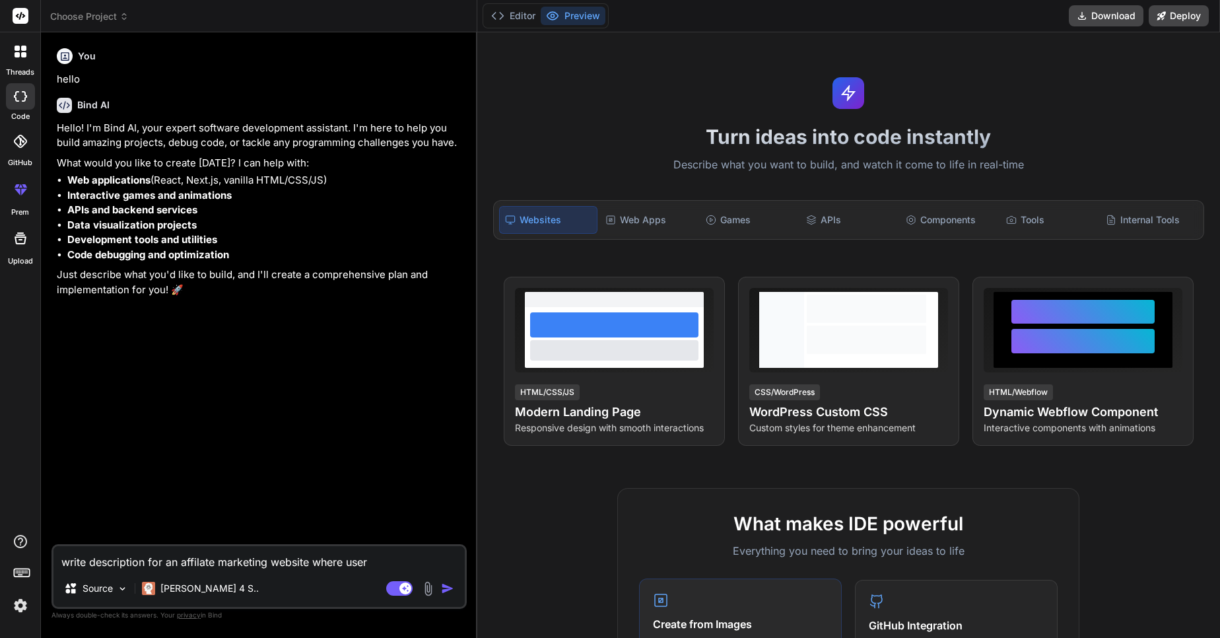
type textarea "write description for an affilate marketing website where user c"
type textarea "x"
type textarea "write description for an affilate marketing website where user ca"
type textarea "x"
type textarea "write description for an affilate marketing website where user can"
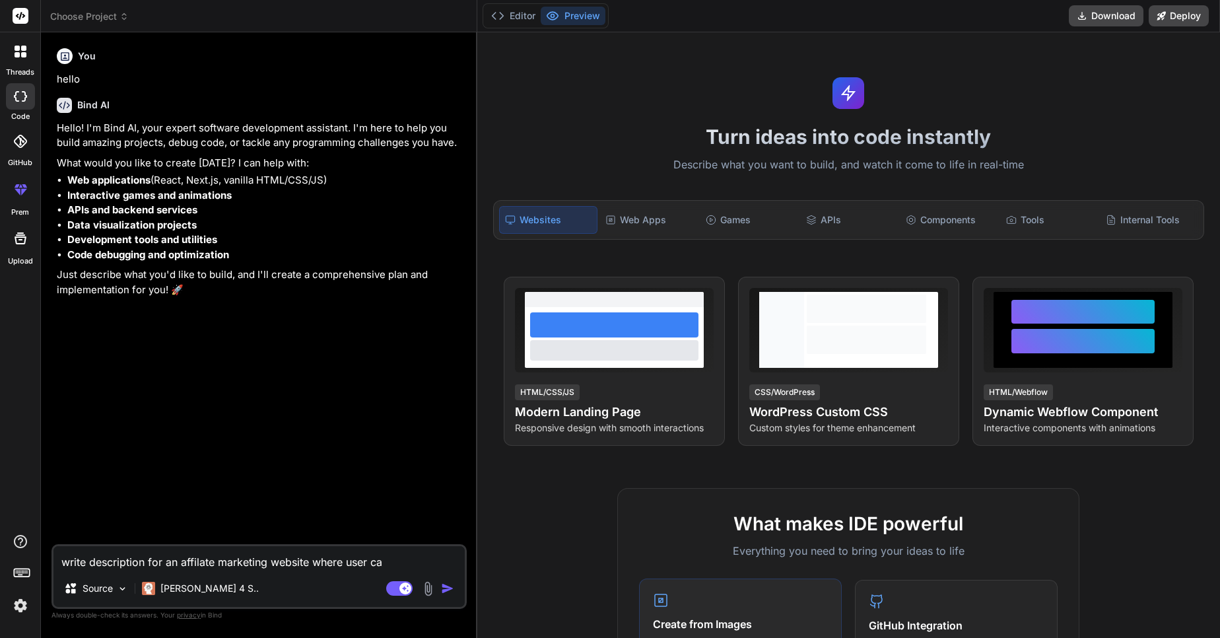
type textarea "x"
type textarea "write description for an affilate marketing website where user can"
type textarea "x"
type textarea "write description for an affilate marketing website where user can s"
type textarea "x"
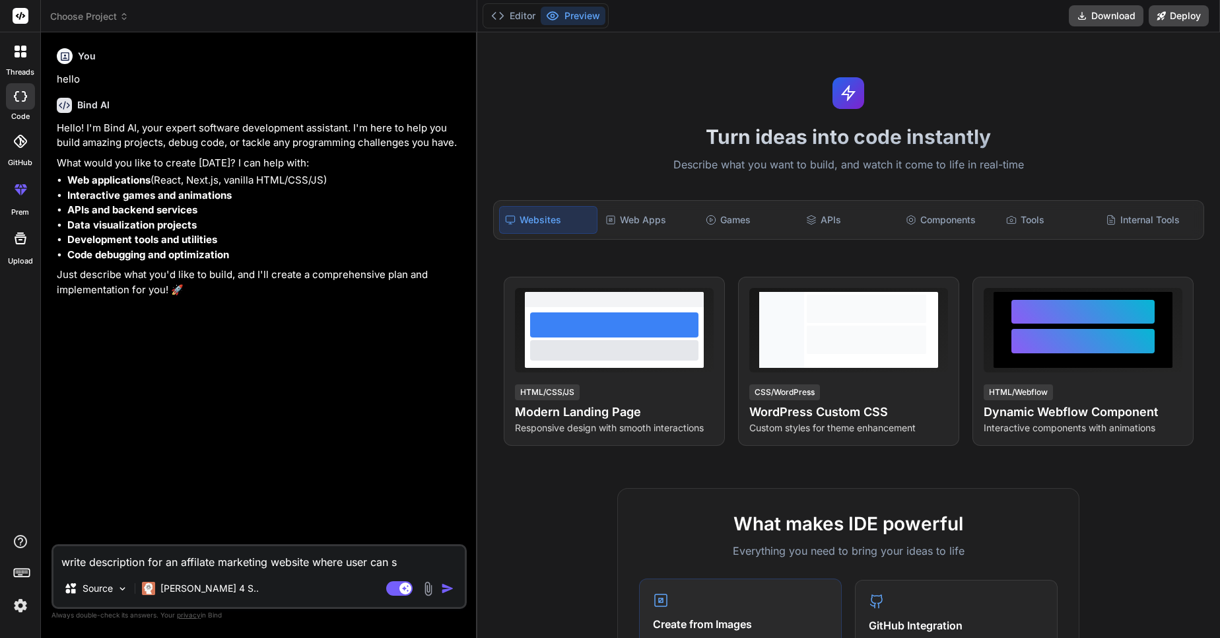
type textarea "write description for an affilate marketing website where user can sa"
type textarea "x"
type textarea "write description for an affilate marketing website where user can sav"
type textarea "x"
type textarea "write description for an affilate marketing website where user can save"
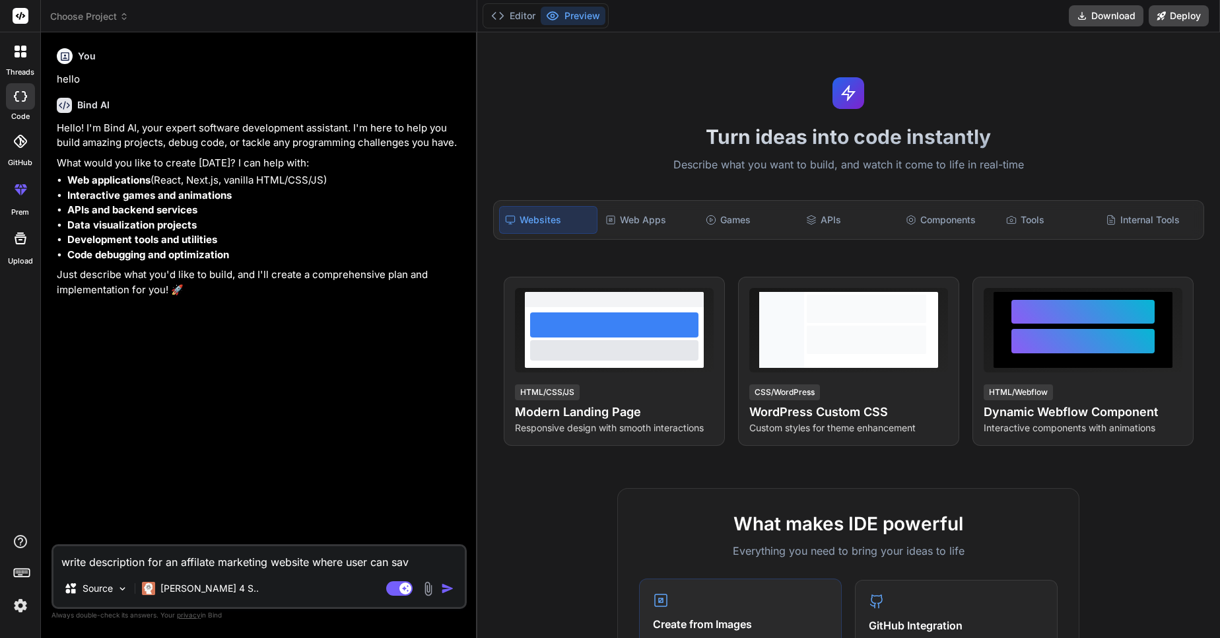
type textarea "x"
type textarea "w"
type textarea "x"
type textarea "wr"
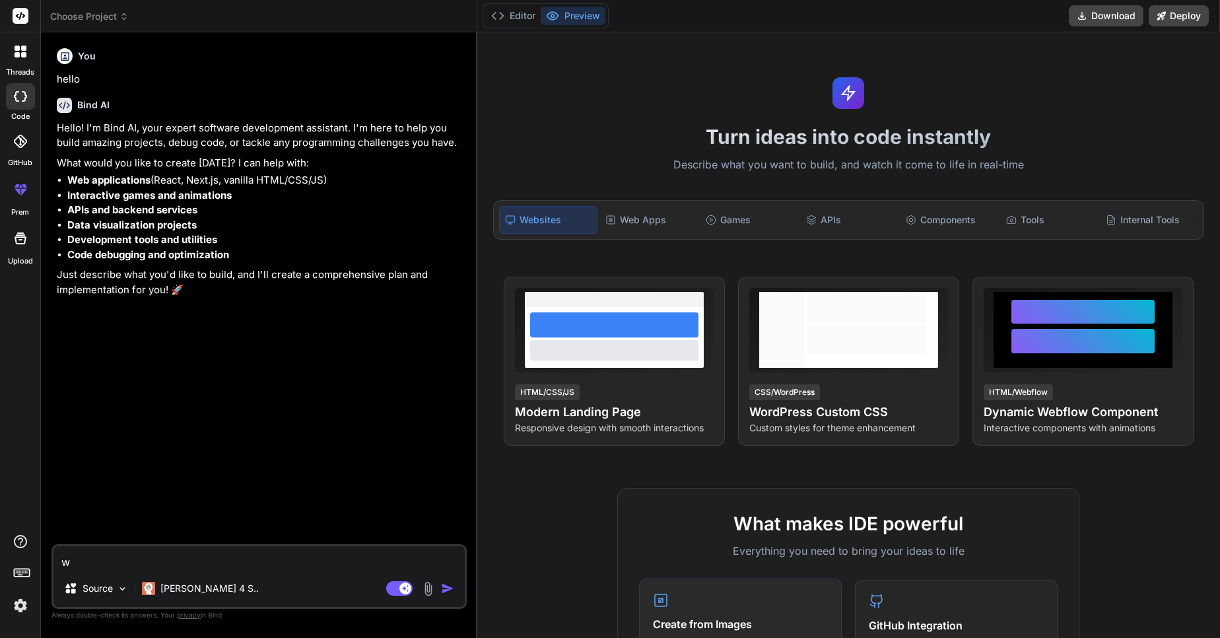
type textarea "x"
type textarea "wri"
type textarea "x"
type textarea "writ"
type textarea "x"
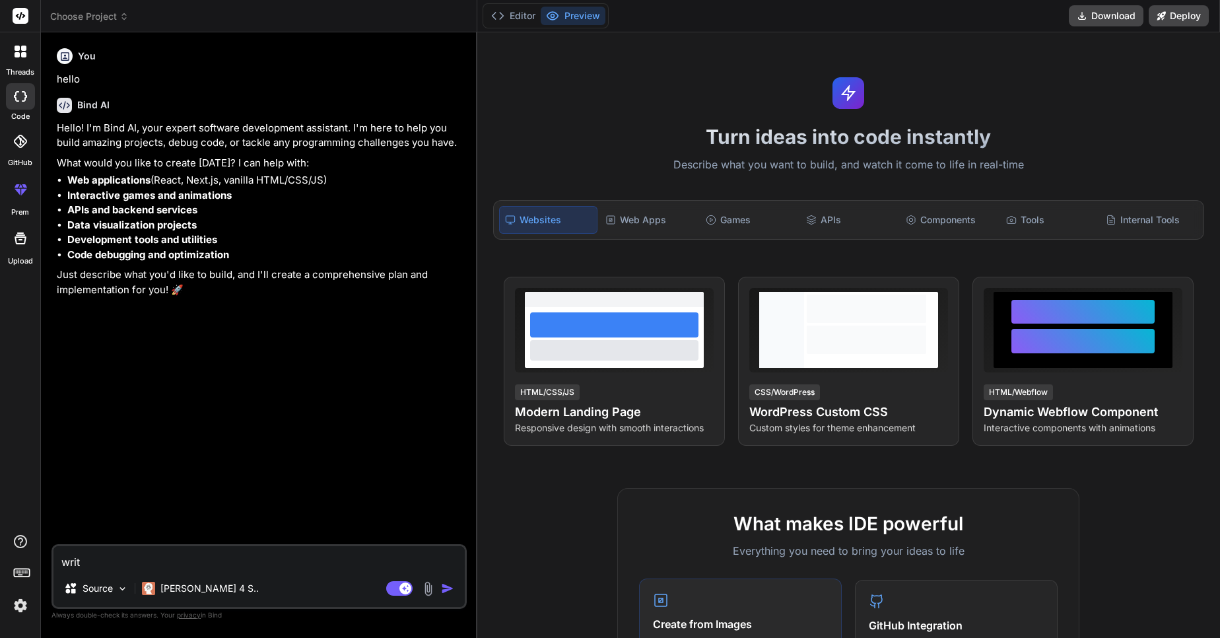
type textarea "write"
type textarea "x"
type textarea "write"
type textarea "x"
type textarea "write a"
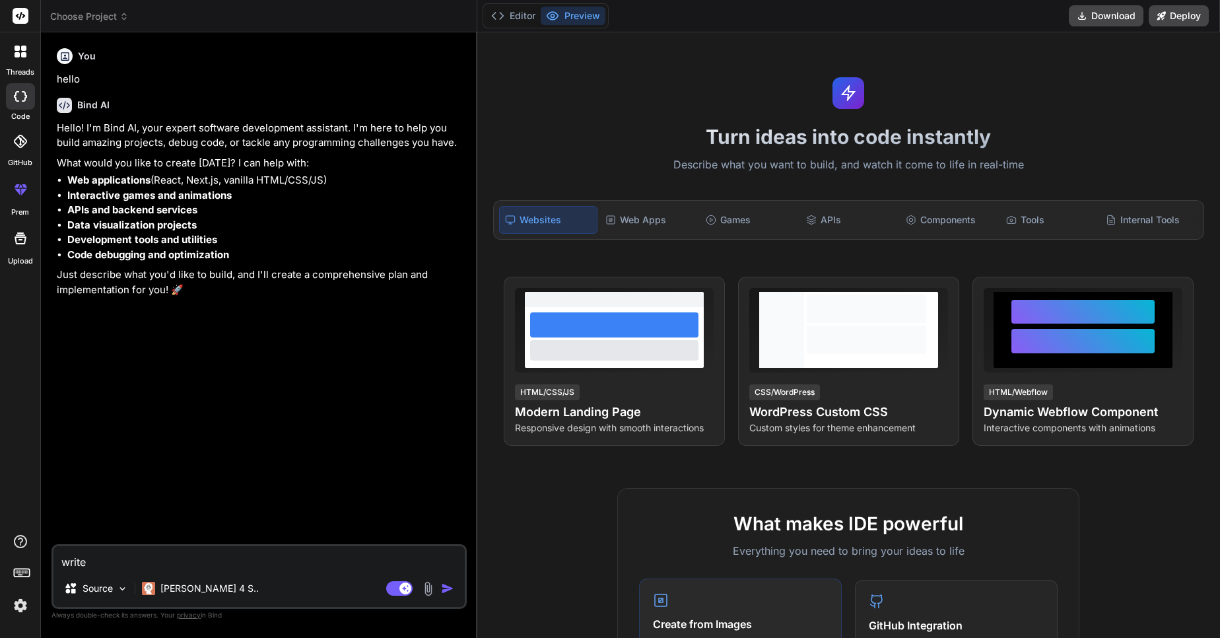
type textarea "x"
type textarea "write as"
type textarea "x"
type textarea "write as"
type textarea "x"
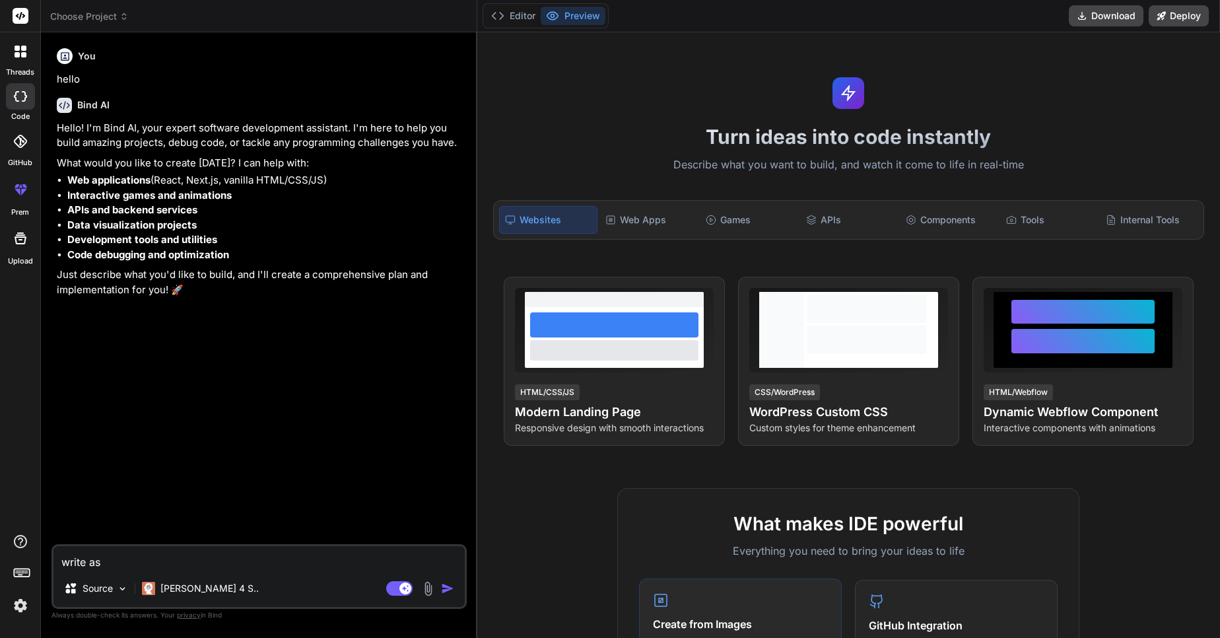
type textarea "write as"
type textarea "x"
type textarea "write a"
type textarea "x"
type textarea "write a"
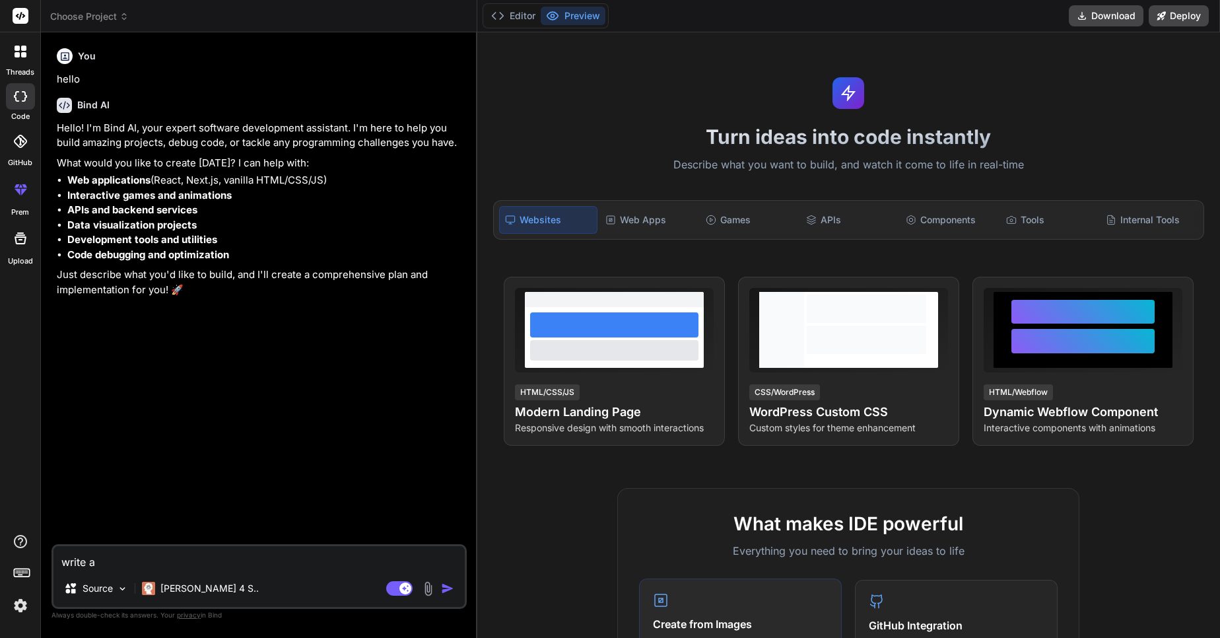
type textarea "x"
type textarea "write a d"
type textarea "x"
type textarea "write a de"
type textarea "x"
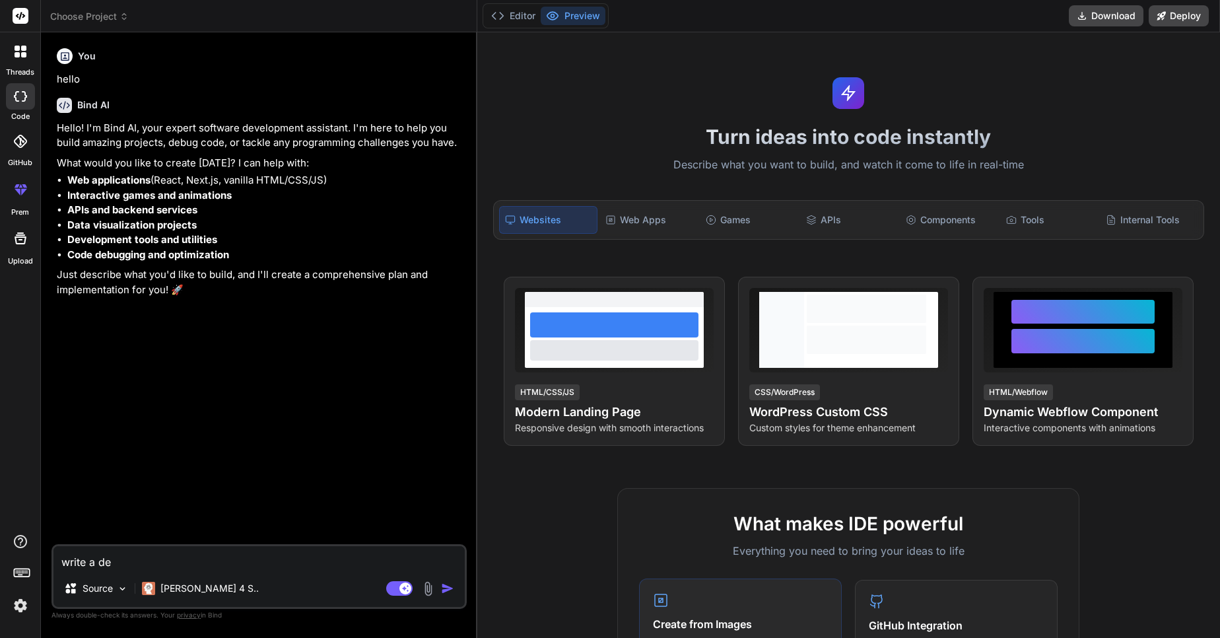
type textarea "write a des"
type textarea "x"
type textarea "write a desc"
type textarea "x"
type textarea "write a descr"
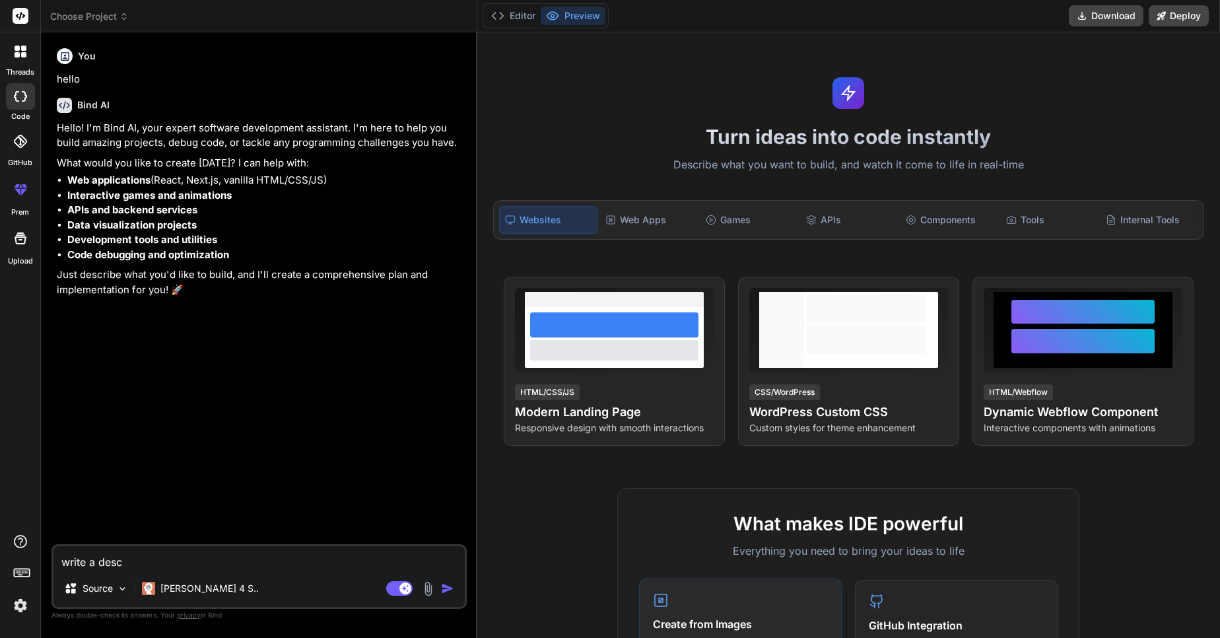
type textarea "x"
type textarea "write a descri"
type textarea "x"
type textarea "write a descrit"
type textarea "x"
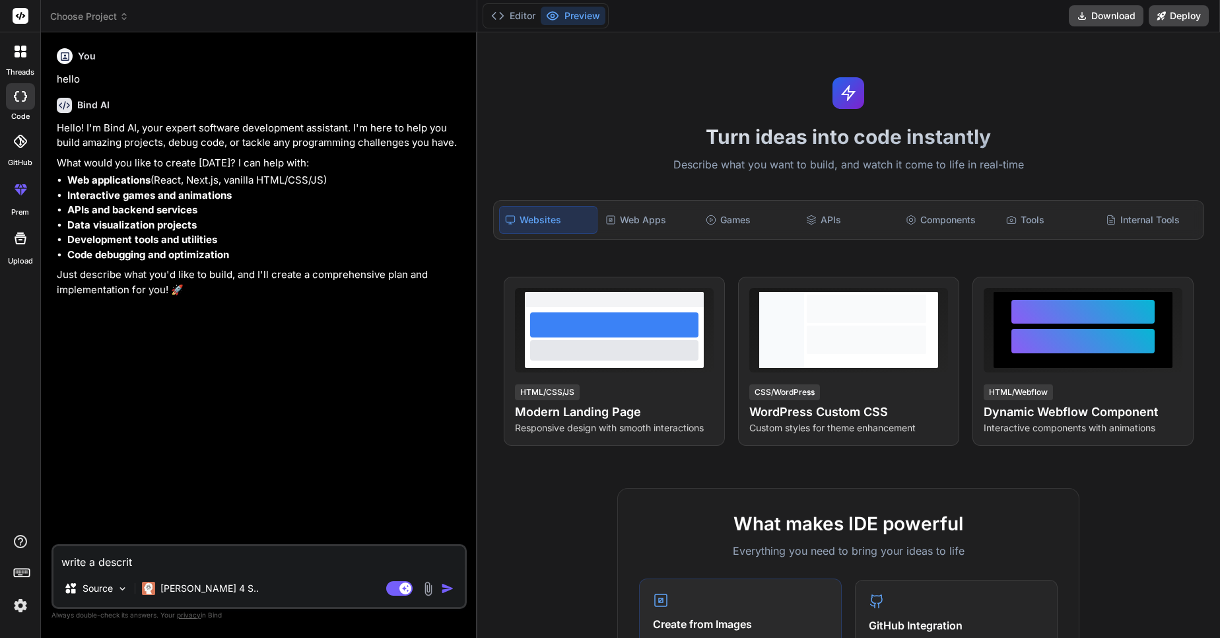
type textarea "write a descriti"
type textarea "x"
type textarea "write a descritio"
type textarea "x"
type textarea "write a descrition"
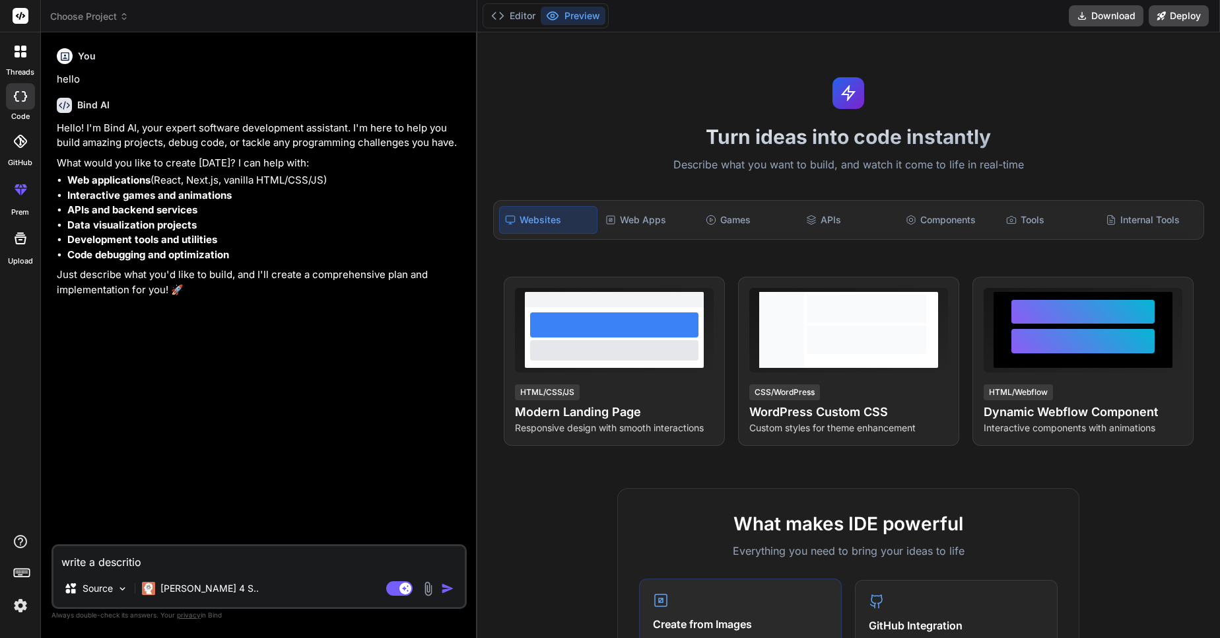
type textarea "x"
type textarea "write a descrition"
type textarea "x"
type textarea "write a descrition f"
type textarea "x"
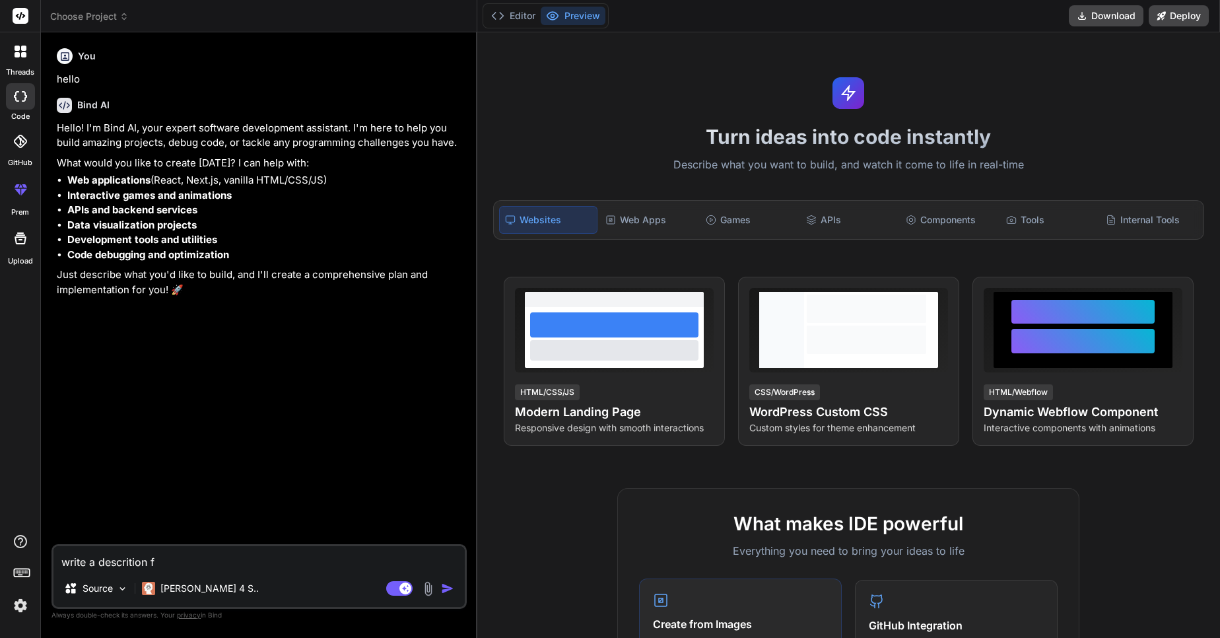
type textarea "write a descrition fo"
type textarea "x"
type textarea "write a descrition for"
type textarea "x"
type textarea "write a descrition for"
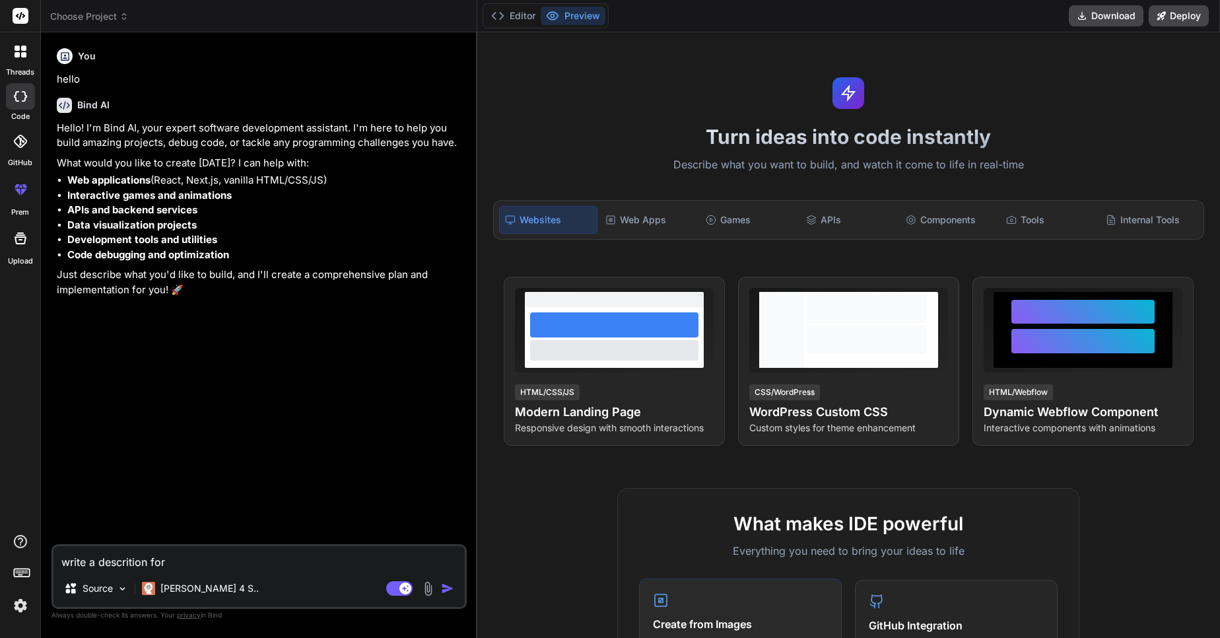
type textarea "x"
type textarea "write a descrition for g"
